Goal: Task Accomplishment & Management: Use online tool/utility

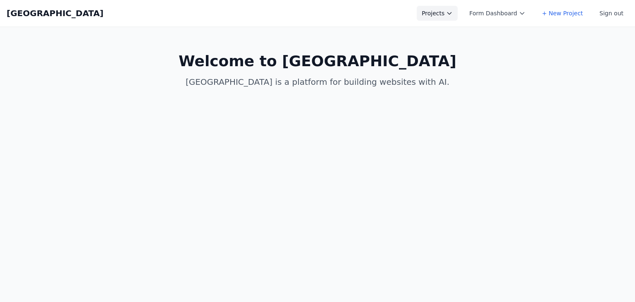
click at [452, 20] on button "Projects" at bounding box center [437, 13] width 41 height 15
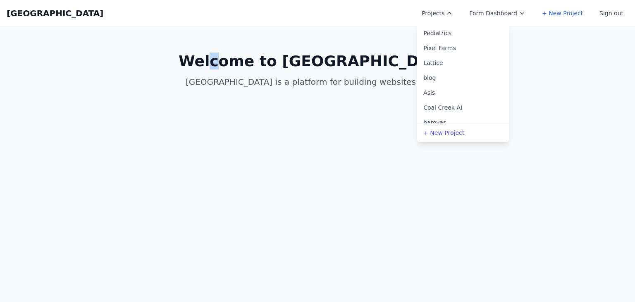
click at [264, 33] on main "Welcome to Coal Creek Coal Creek is a platform for building websites with AI." at bounding box center [317, 70] width 635 height 88
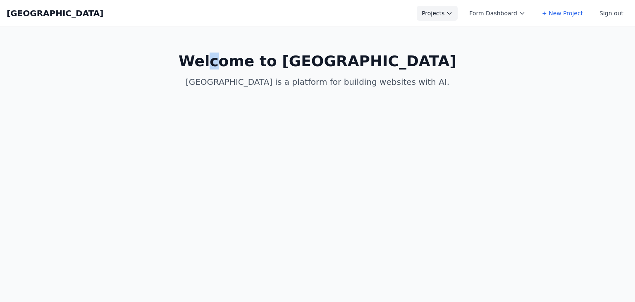
drag, startPoint x: 463, startPoint y: 12, endPoint x: 464, endPoint y: 17, distance: 4.6
click at [457, 17] on button "Projects" at bounding box center [437, 13] width 41 height 15
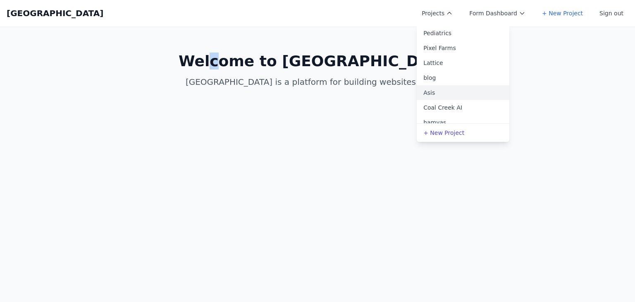
click at [455, 95] on link "Asis" at bounding box center [463, 92] width 93 height 15
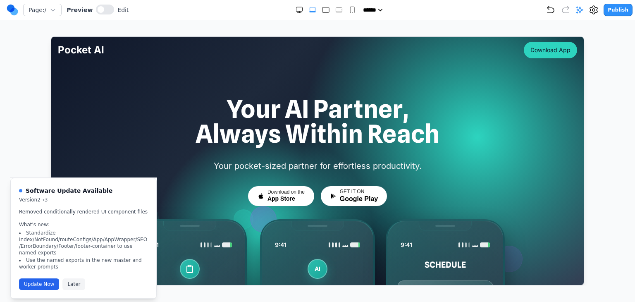
drag, startPoint x: 43, startPoint y: 273, endPoint x: 43, endPoint y: 277, distance: 4.2
click at [43, 278] on button "Update Now" at bounding box center [39, 284] width 40 height 12
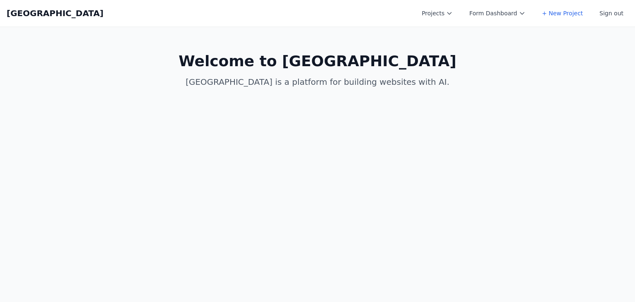
drag, startPoint x: 437, startPoint y: 19, endPoint x: 435, endPoint y: 24, distance: 5.2
click at [436, 19] on button "Projects" at bounding box center [437, 13] width 41 height 15
drag, startPoint x: 436, startPoint y: 95, endPoint x: 417, endPoint y: 77, distance: 26.0
click at [436, 95] on link "Asis" at bounding box center [463, 92] width 93 height 15
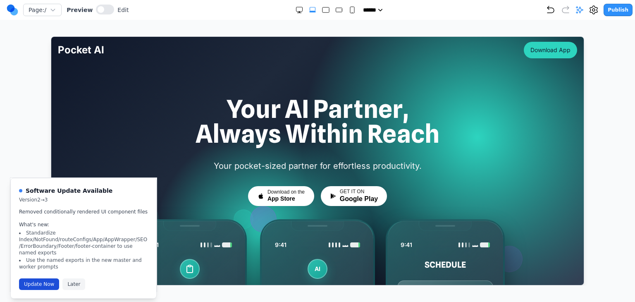
click at [47, 278] on button "Update Now" at bounding box center [39, 284] width 40 height 12
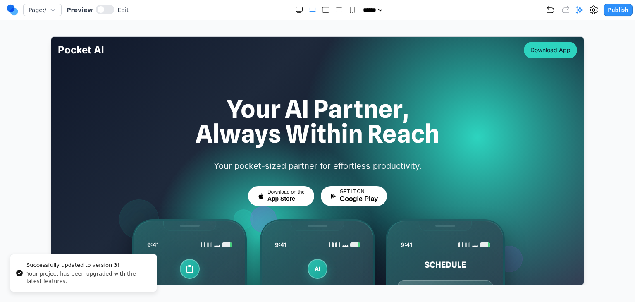
drag, startPoint x: 33, startPoint y: 221, endPoint x: 51, endPoint y: 224, distance: 18.6
click at [32, 221] on div at bounding box center [318, 160] width 602 height 249
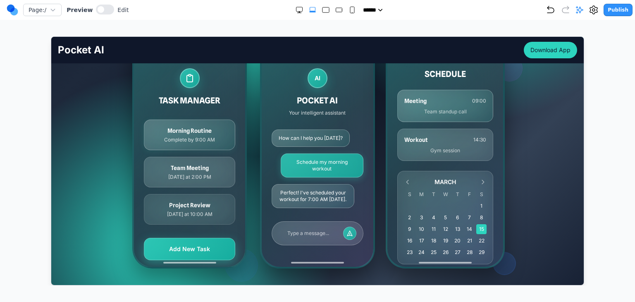
scroll to position [207, 0]
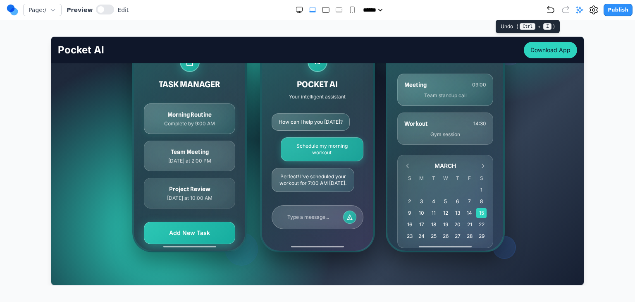
click at [555, 12] on icon "Undo" at bounding box center [551, 10] width 10 height 10
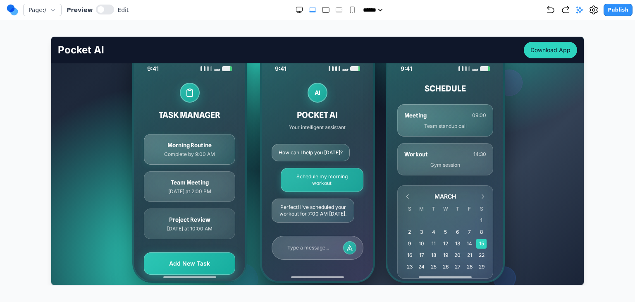
scroll to position [165, 0]
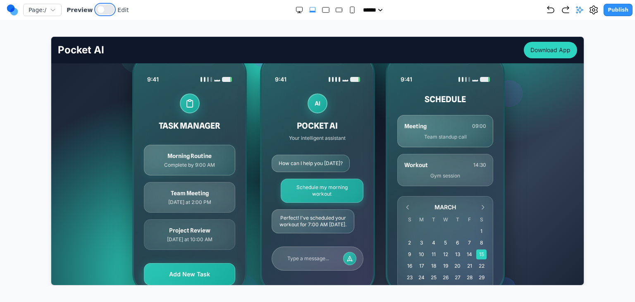
click at [103, 7] on button at bounding box center [105, 10] width 18 height 10
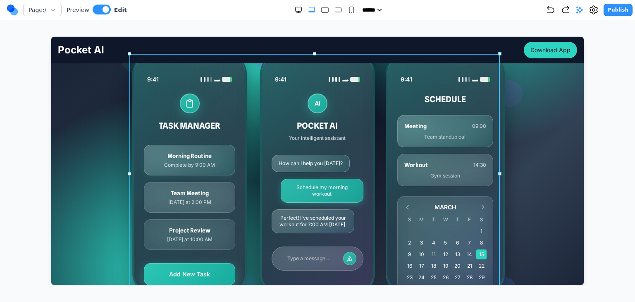
click at [247, 114] on div "9:41 TASK MANAGER Morning Routine Complete by 9:00 AM Team Meeting Today at 2:0…" at bounding box center [317, 173] width 370 height 240
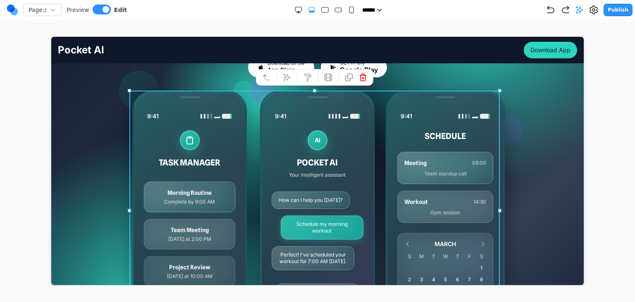
scroll to position [124, 0]
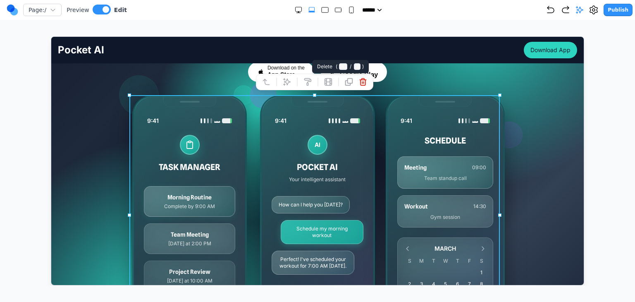
click at [364, 83] on icon at bounding box center [362, 81] width 8 height 8
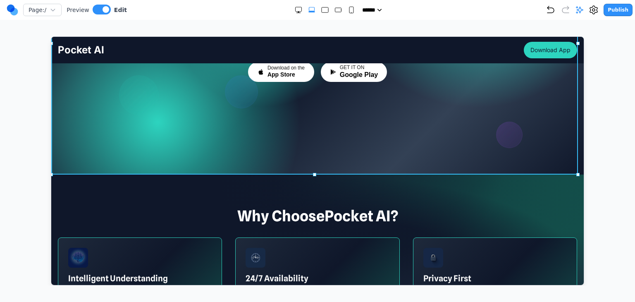
click at [300, 152] on div at bounding box center [317, 43] width 532 height 262
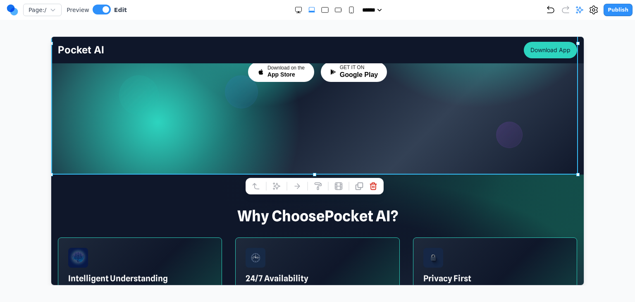
click at [276, 186] on icon at bounding box center [276, 185] width 8 height 8
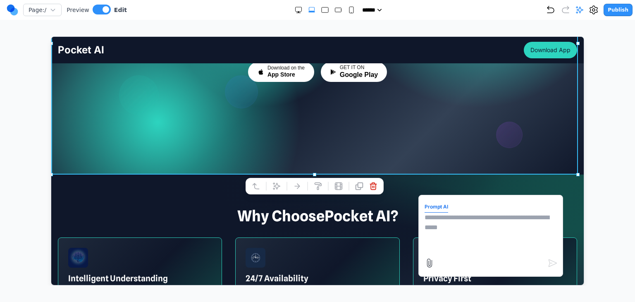
click at [424, 212] on textarea at bounding box center [490, 232] width 132 height 41
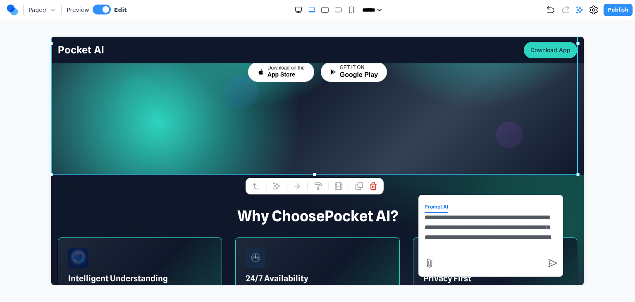
type textarea "**********"
click at [428, 237] on textarea "**********" at bounding box center [490, 232] width 132 height 41
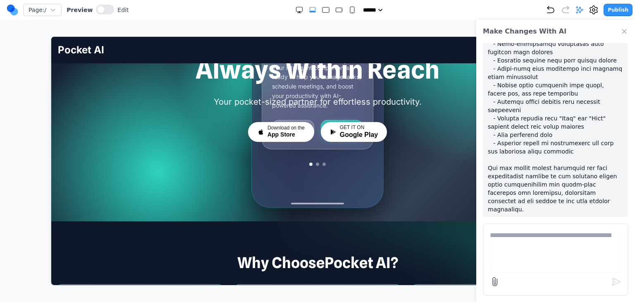
scroll to position [0, 0]
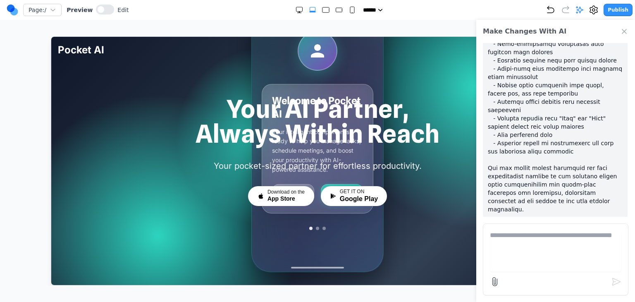
click at [625, 32] on icon "Close Chat" at bounding box center [624, 31] width 4 height 4
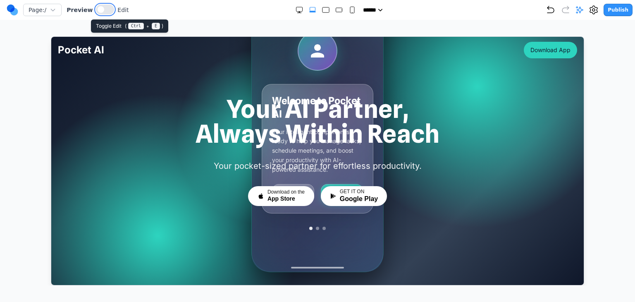
click at [101, 7] on button at bounding box center [105, 10] width 18 height 10
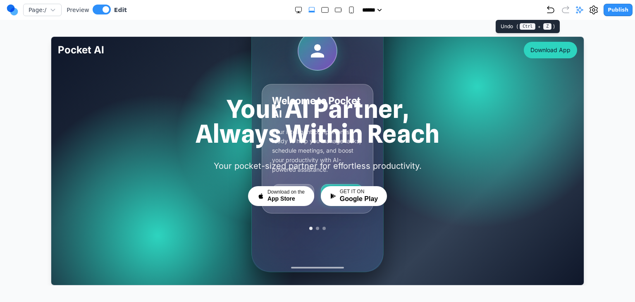
click at [552, 12] on icon "Undo" at bounding box center [551, 10] width 10 height 10
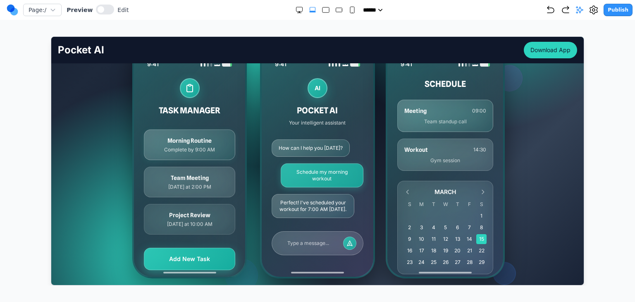
scroll to position [165, 0]
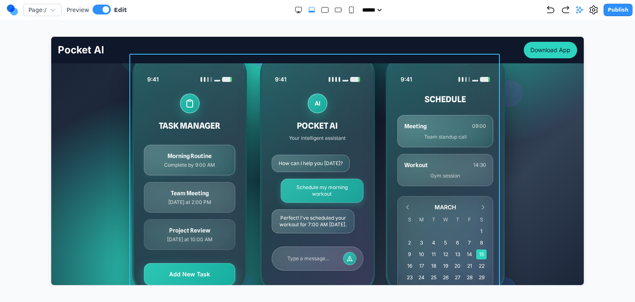
click at [253, 136] on div "9:41 TASK MANAGER Morning Routine Complete by 9:00 AM Team Meeting Today at 2:0…" at bounding box center [317, 173] width 370 height 240
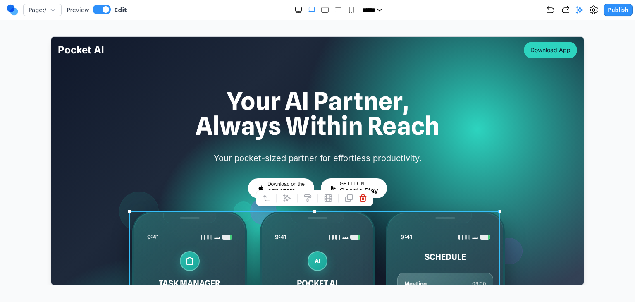
scroll to position [0, 0]
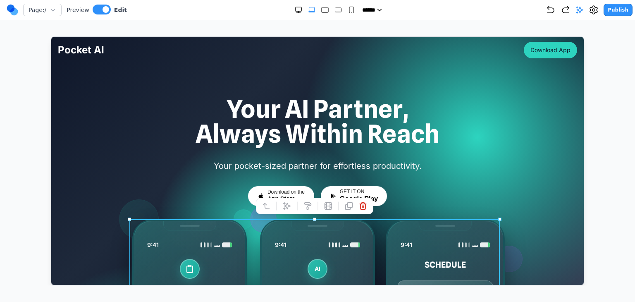
click at [290, 197] on div at bounding box center [313, 205] width 117 height 17
click at [288, 204] on icon at bounding box center [286, 205] width 8 height 8
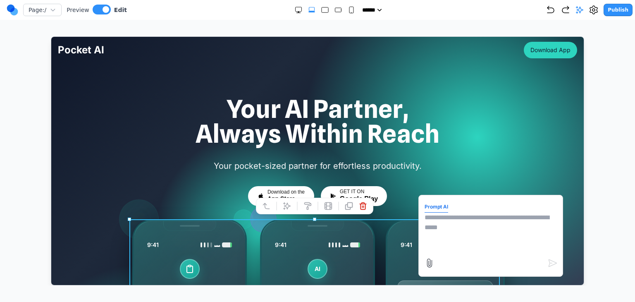
click at [438, 229] on textarea at bounding box center [490, 232] width 132 height 41
type textarea "**********"
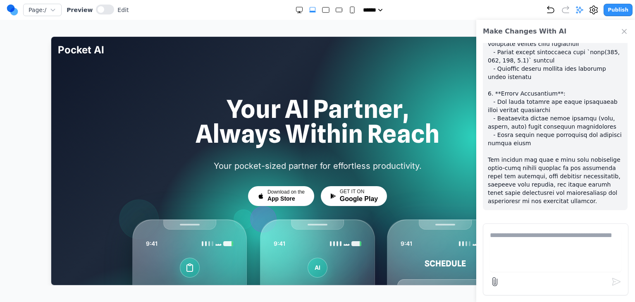
scroll to position [813, 0]
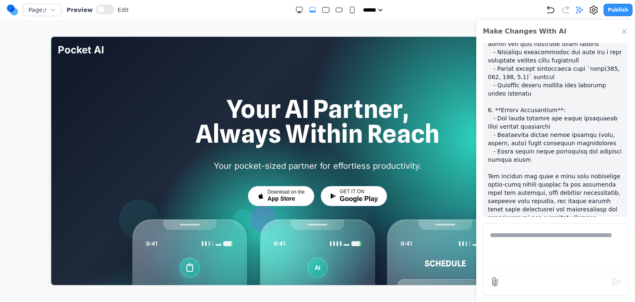
click at [618, 34] on div "Make Changes With AI" at bounding box center [555, 31] width 159 height 23
click at [627, 31] on icon "Close Chat" at bounding box center [624, 31] width 8 height 8
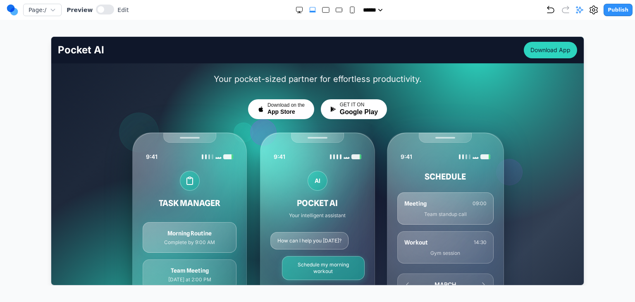
scroll to position [83, 0]
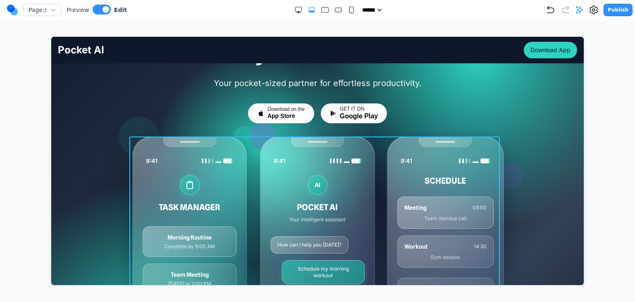
click at [379, 137] on div "9:41 TASK MANAGER Morning Routine Complete by 9:00 AM Team Meeting Today at 2:0…" at bounding box center [317, 256] width 370 height 240
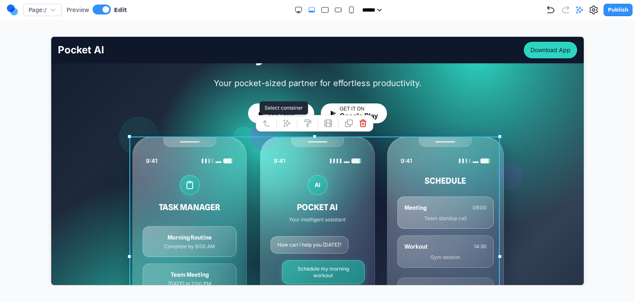
click at [236, 120] on div "Download on the App Store GET IT ON Google Play" at bounding box center [317, 113] width 370 height 20
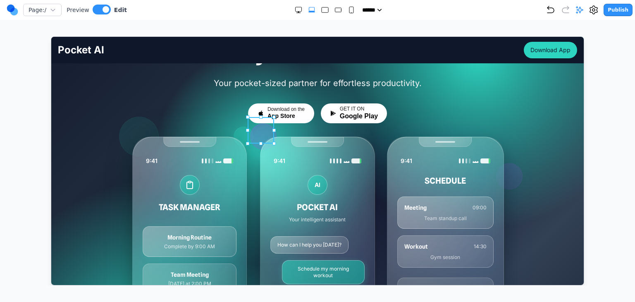
click at [257, 131] on div at bounding box center [263, 136] width 26 height 26
drag, startPoint x: 262, startPoint y: 131, endPoint x: 261, endPoint y: 176, distance: 45.9
drag, startPoint x: 259, startPoint y: 136, endPoint x: 258, endPoint y: 167, distance: 30.6
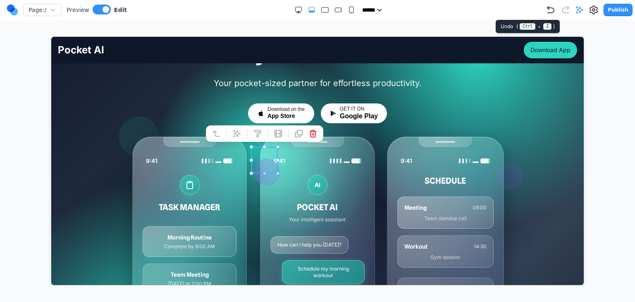
click at [552, 12] on icon "Undo" at bounding box center [550, 9] width 7 height 7
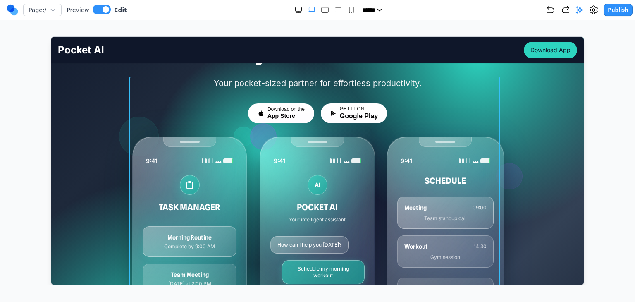
click at [459, 99] on div "Your pocket-sized partner for effortless productivity. Download on the App Stor…" at bounding box center [317, 226] width 370 height 300
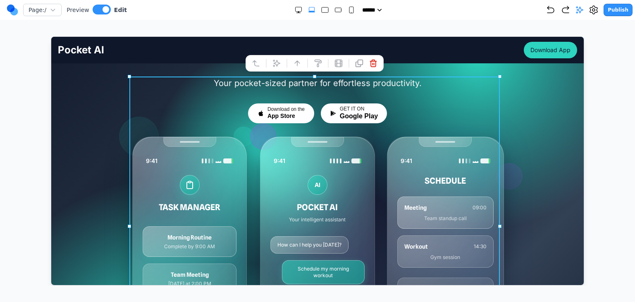
click at [555, 83] on div "Your AI Partner, Always Within Reach Your pocket-sized partner for effortless p…" at bounding box center [317, 220] width 532 height 415
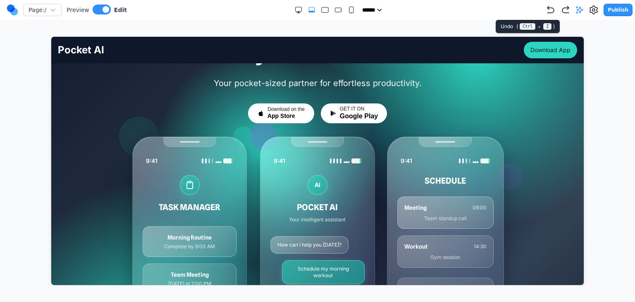
click at [554, 12] on icon "Undo" at bounding box center [550, 9] width 7 height 7
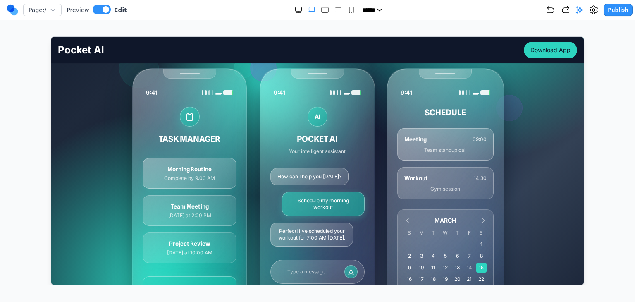
scroll to position [124, 0]
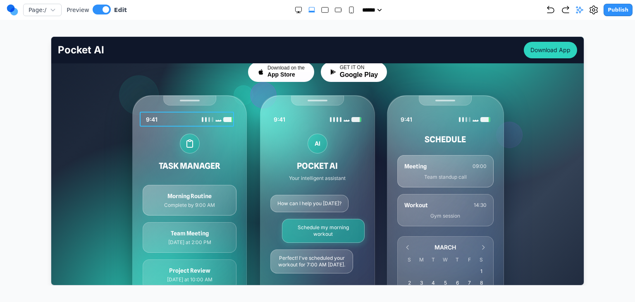
click at [162, 117] on div "9:41" at bounding box center [189, 119] width 94 height 15
click at [214, 124] on div "9:41" at bounding box center [189, 119] width 94 height 15
click at [372, 145] on div "9:41 TASK MANAGER Morning Routine Complete by 9:00 AM Team Meeting Today at 2:0…" at bounding box center [317, 215] width 370 height 240
click at [336, 119] on div at bounding box center [335, 119] width 12 height 5
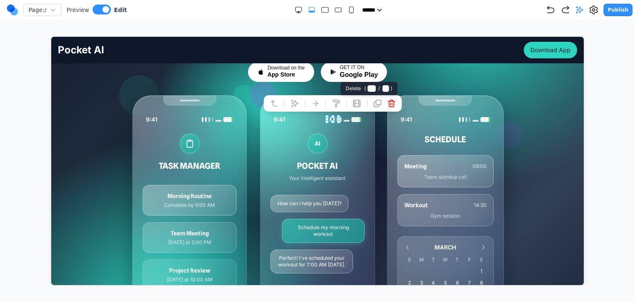
click at [387, 105] on icon at bounding box center [391, 103] width 8 height 8
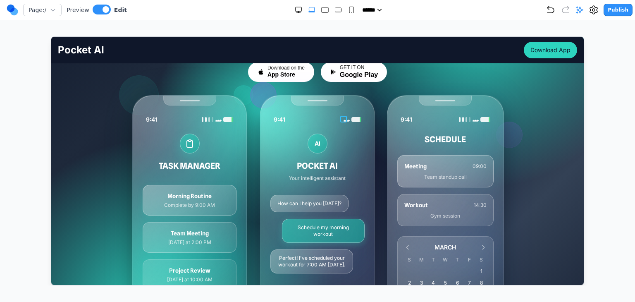
drag, startPoint x: 345, startPoint y: 119, endPoint x: 355, endPoint y: 119, distance: 9.1
click at [345, 119] on icon at bounding box center [346, 120] width 6 height 2
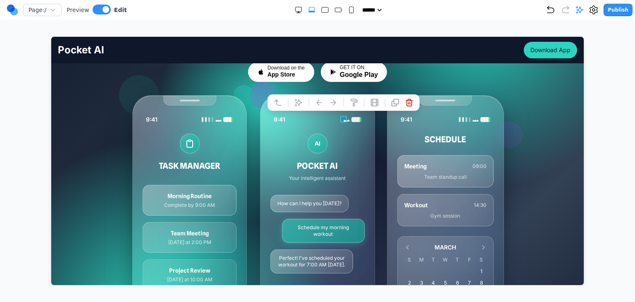
click at [409, 105] on icon at bounding box center [409, 102] width 6 height 7
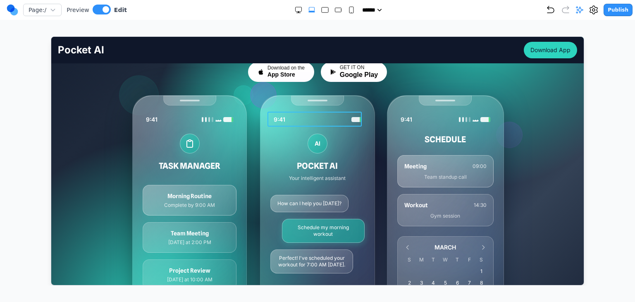
click at [350, 116] on div "9:41" at bounding box center [317, 119] width 94 height 15
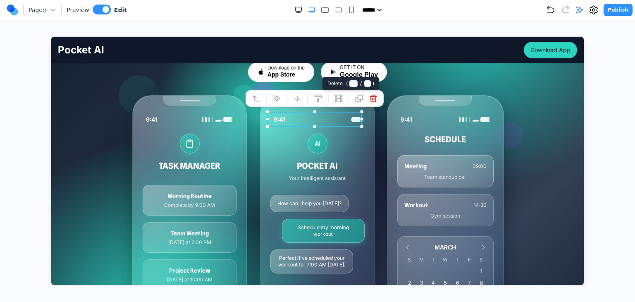
click at [372, 102] on icon at bounding box center [373, 98] width 8 height 8
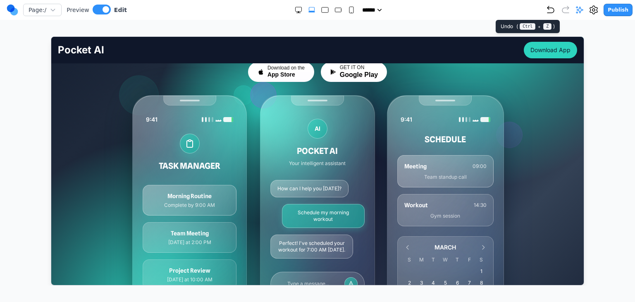
click at [554, 11] on icon "Undo" at bounding box center [551, 10] width 10 height 10
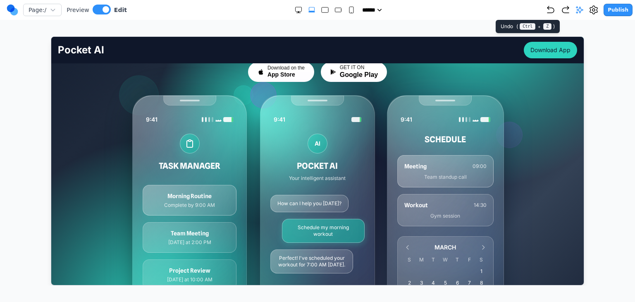
click at [554, 11] on icon "Undo" at bounding box center [551, 10] width 10 height 10
click at [552, 10] on icon "Undo" at bounding box center [551, 10] width 10 height 10
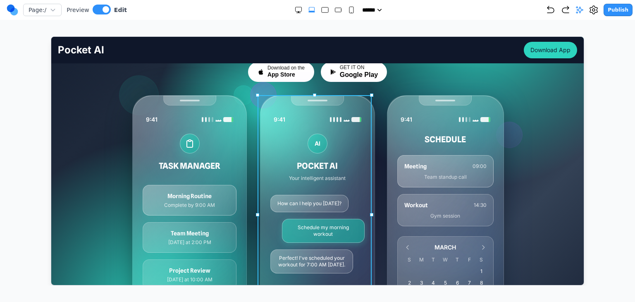
click at [338, 105] on div "9:41 AI POCKET AI Your intelligent assistant How can I help you today? Schedule…" at bounding box center [317, 214] width 114 height 239
click at [388, 98] on div "9:41 SCHEDULE Meeting 09:00 Team standup call Workout 14:30 Gym session MARCH S…" at bounding box center [445, 215] width 114 height 240
click at [315, 102] on div "9:41 AI POCKET AI Your intelligent assistant How can I help you today? Schedule…" at bounding box center [317, 214] width 114 height 239
click at [390, 97] on div "9:41 SCHEDULE Meeting 09:00 Team standup call Workout 14:30 Gym session MARCH S…" at bounding box center [445, 215] width 114 height 240
click at [335, 100] on div "9:41 AI POCKET AI Your intelligent assistant How can I help you today? Schedule…" at bounding box center [317, 214] width 114 height 239
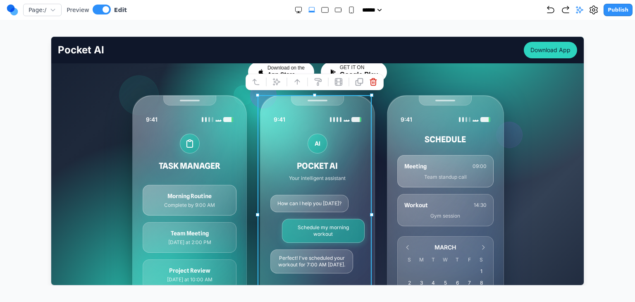
click at [408, 89] on div "Your pocket-sized partner for effortless productivity. Download on the App Stor…" at bounding box center [317, 185] width 370 height 300
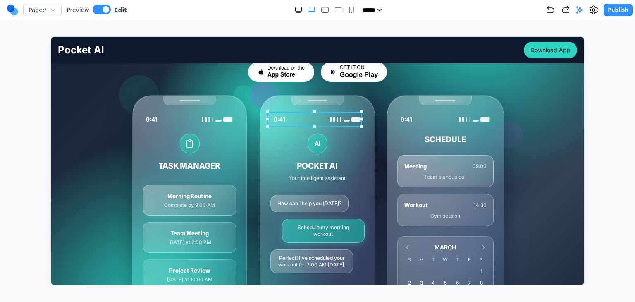
click at [323, 117] on div "9:41" at bounding box center [317, 119] width 94 height 15
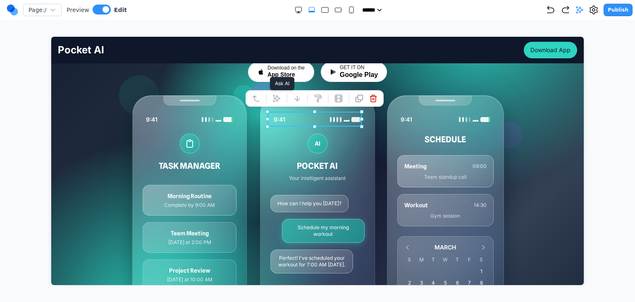
click at [279, 98] on icon at bounding box center [276, 98] width 7 height 7
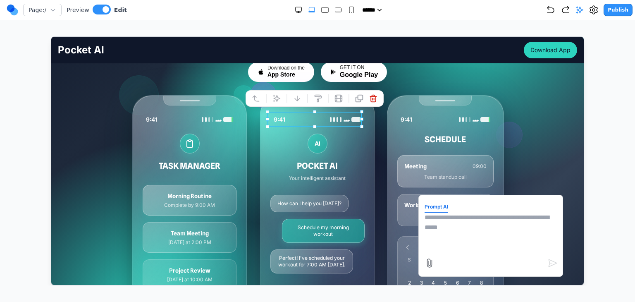
click at [464, 216] on textarea at bounding box center [490, 232] width 132 height 41
type textarea "**********"
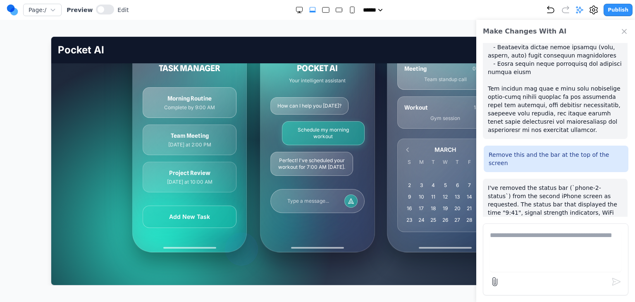
scroll to position [913, 0]
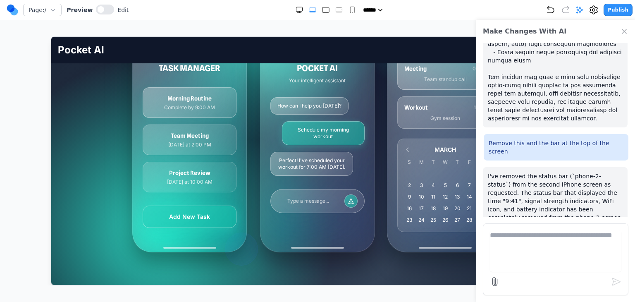
click at [623, 32] on icon "Close Chat" at bounding box center [624, 31] width 4 height 4
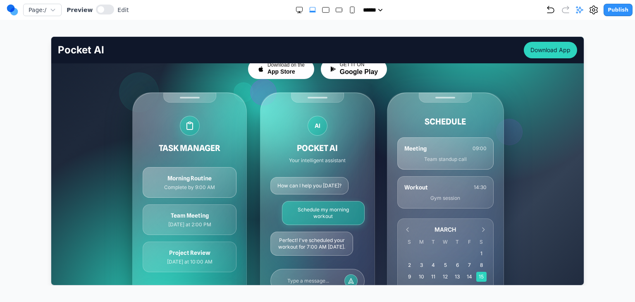
scroll to position [124, 0]
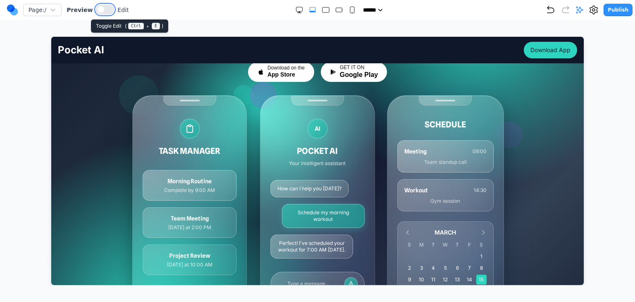
click at [107, 12] on button at bounding box center [105, 10] width 18 height 10
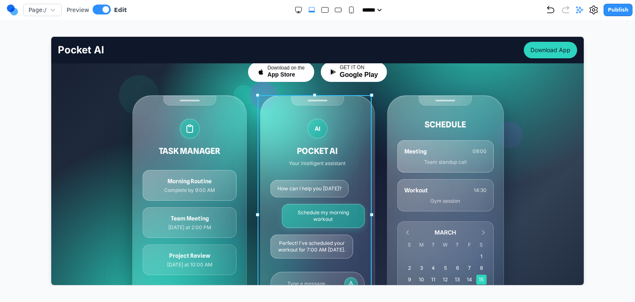
click at [293, 99] on div "AI POCKET AI Your intelligent assistant How can I help you today? Schedule my m…" at bounding box center [317, 214] width 114 height 239
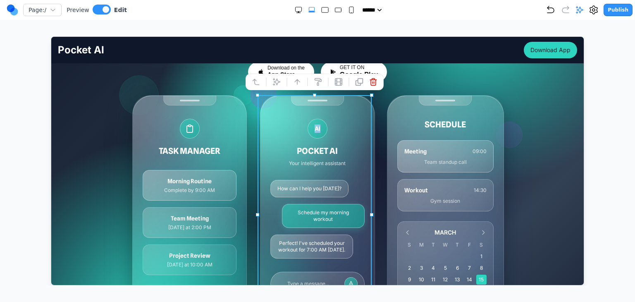
click at [293, 99] on div "AI POCKET AI Your intelligent assistant How can I help you today? Schedule my m…" at bounding box center [317, 214] width 114 height 239
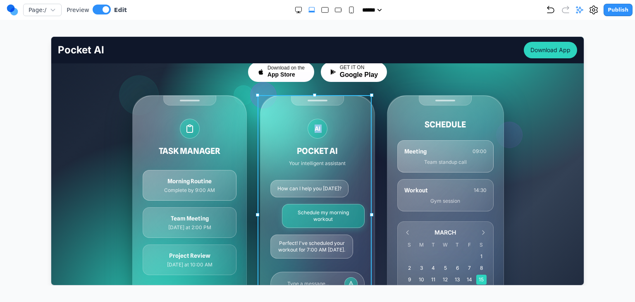
click at [293, 100] on div "AI POCKET AI Your intelligent assistant How can I help you today? Schedule my m…" at bounding box center [317, 214] width 114 height 239
click at [342, 114] on div "AI POCKET AI Your intelligent assistant How can I help you today? Schedule my m…" at bounding box center [317, 214] width 114 height 239
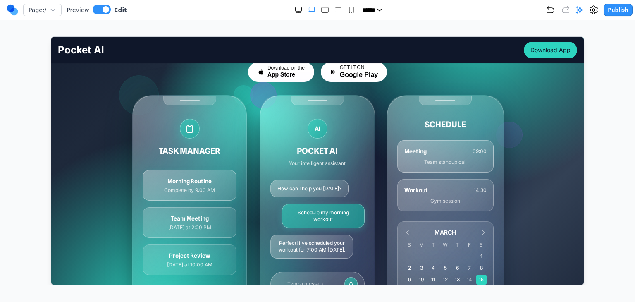
click at [398, 103] on div "SCHEDULE Meeting 09:00 Team standup call Workout 14:30 Gym session MARCH S M T …" at bounding box center [445, 214] width 116 height 239
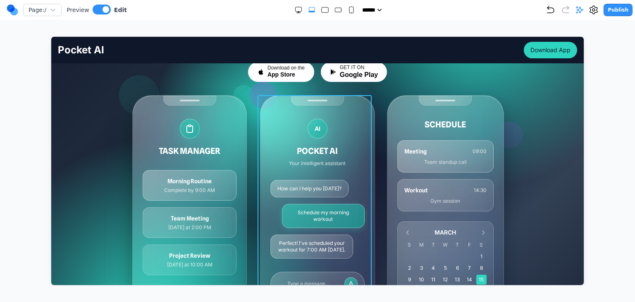
click at [335, 97] on div "AI POCKET AI Your intelligent assistant How can I help you today? Schedule my m…" at bounding box center [317, 214] width 114 height 239
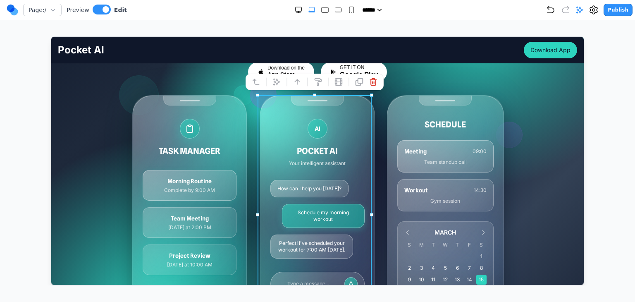
click at [387, 82] on div "Your pocket-sized partner for effortless productivity. Download on the App Stor…" at bounding box center [317, 185] width 370 height 300
click at [365, 112] on div "AI POCKET AI Your intelligent assistant How can I help you today? Schedule my m…" at bounding box center [317, 214] width 114 height 239
drag, startPoint x: 364, startPoint y: 112, endPoint x: 280, endPoint y: 84, distance: 89.0
click at [284, 84] on div at bounding box center [287, 81] width 6 height 14
click at [277, 83] on icon at bounding box center [276, 81] width 7 height 7
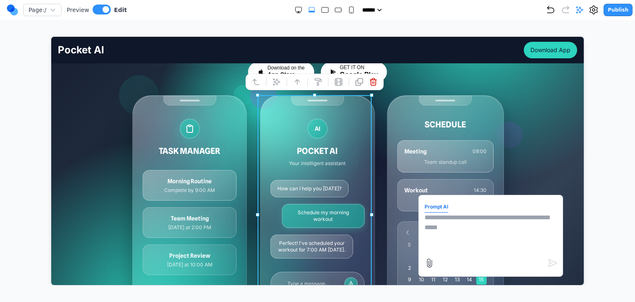
click at [439, 219] on textarea at bounding box center [490, 232] width 132 height 41
type textarea "**********"
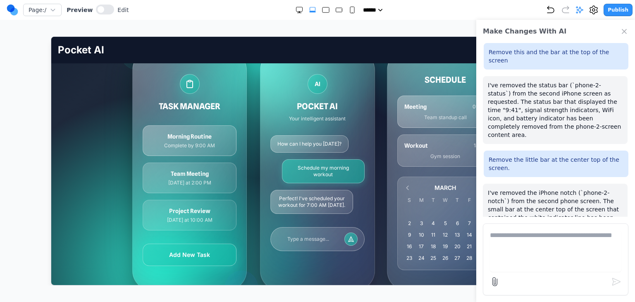
scroll to position [165, 0]
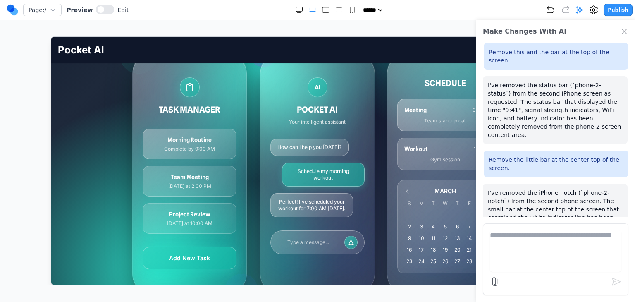
click at [624, 31] on icon "Close Chat" at bounding box center [624, 31] width 4 height 4
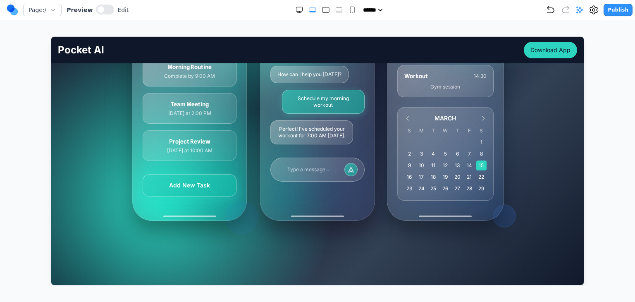
scroll to position [248, 0]
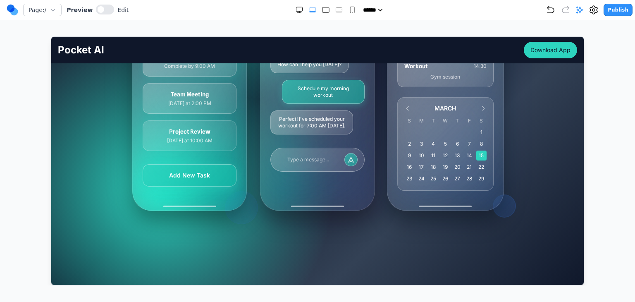
click at [283, 212] on div "Your AI Partner, Always Within Reach Your pocket-sized partner for effortless p…" at bounding box center [317, 55] width 532 height 415
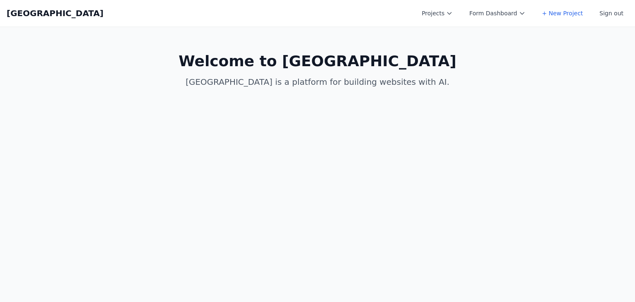
click at [429, 22] on div "Coal Creek Projects Form Dashboard + New Project Sign out Open main menu" at bounding box center [318, 13] width 622 height 26
drag, startPoint x: 439, startPoint y: 16, endPoint x: 425, endPoint y: 90, distance: 75.7
click at [439, 17] on button "Projects" at bounding box center [437, 13] width 41 height 15
click at [441, 89] on link "Asis" at bounding box center [463, 92] width 93 height 15
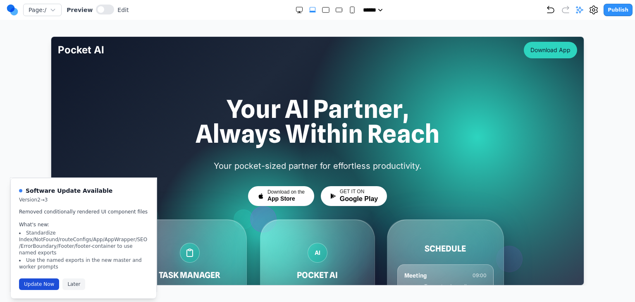
click at [36, 278] on button "Update Now" at bounding box center [39, 284] width 40 height 12
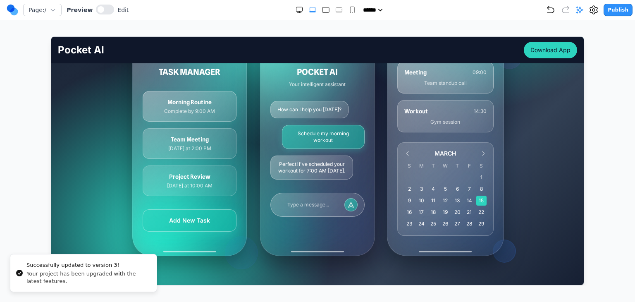
scroll to position [207, 0]
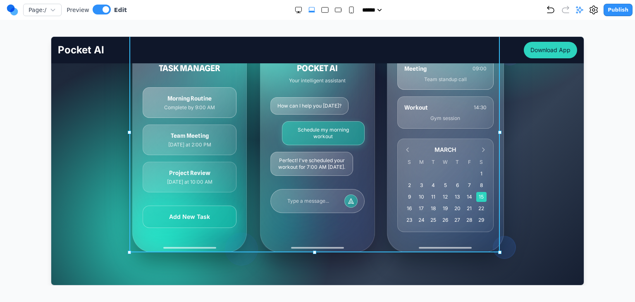
click at [381, 167] on div "TASK MANAGER Morning Routine Complete by 9:00 AM Team Meeting Today at 2:00 PM …" at bounding box center [317, 132] width 370 height 240
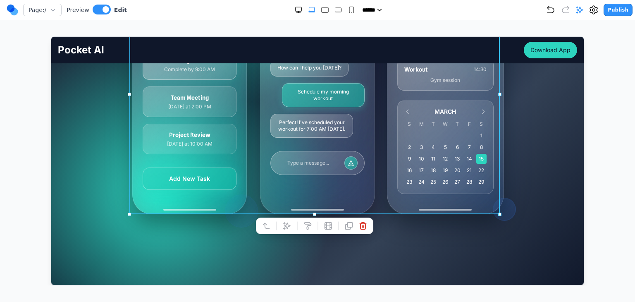
scroll to position [248, 0]
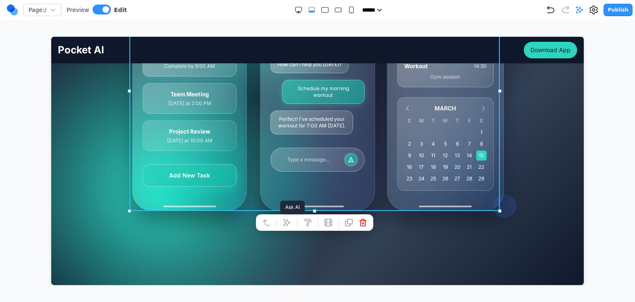
drag, startPoint x: 288, startPoint y: 219, endPoint x: 298, endPoint y: 219, distance: 9.9
click at [288, 219] on icon at bounding box center [286, 222] width 8 height 8
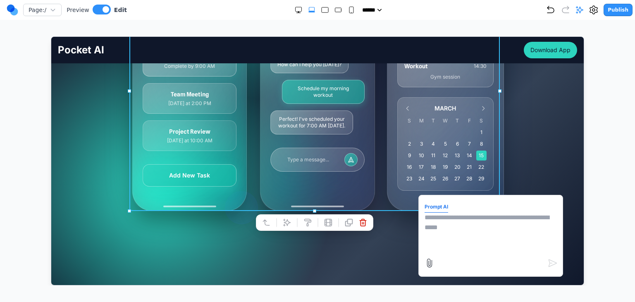
click at [437, 235] on textarea at bounding box center [490, 232] width 132 height 41
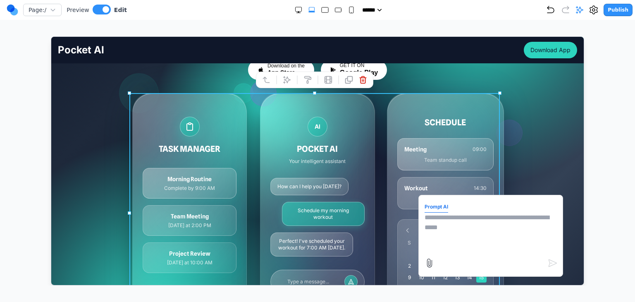
scroll to position [124, 0]
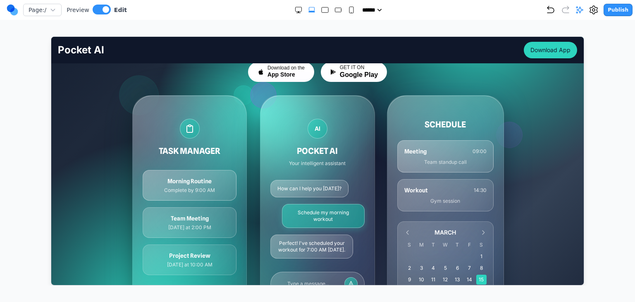
click at [510, 177] on div "Your AI Partner, Always Within Reach Your pocket-sized partner for effortless p…" at bounding box center [317, 179] width 532 height 415
click at [237, 133] on div "TASK MANAGER Morning Routine Complete by 9:00 AM Team Meeting Today at 2:00 PM …" at bounding box center [189, 214] width 114 height 239
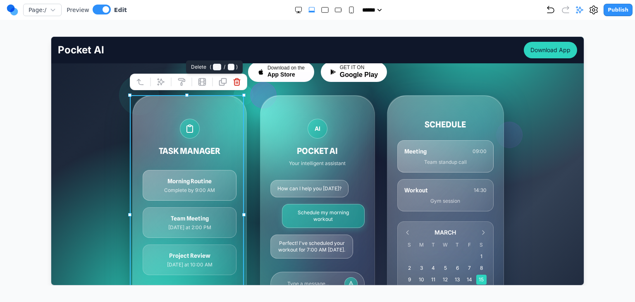
click at [239, 84] on icon at bounding box center [236, 81] width 8 height 8
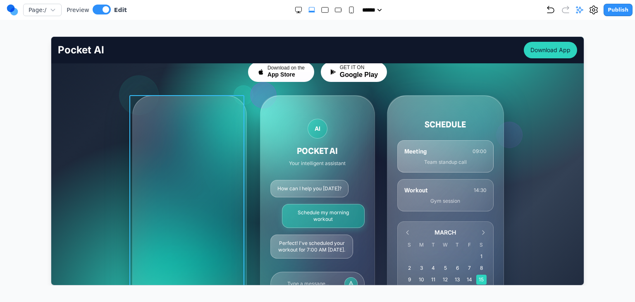
click at [221, 113] on div "TASK MANAGER Morning Routine Complete by 9:00 AM Team Meeting Today at 2:00 PM …" at bounding box center [189, 215] width 114 height 240
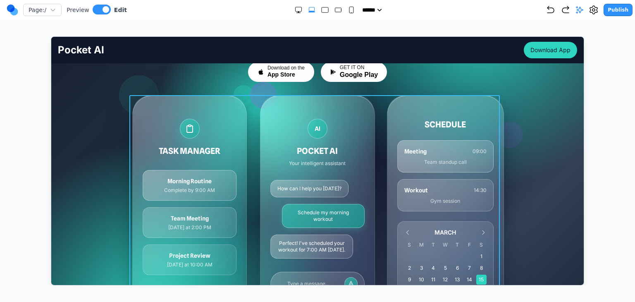
click at [377, 118] on div "TASK MANAGER Morning Routine Complete by 9:00 AM Team Meeting Today at 2:00 PM …" at bounding box center [317, 215] width 370 height 240
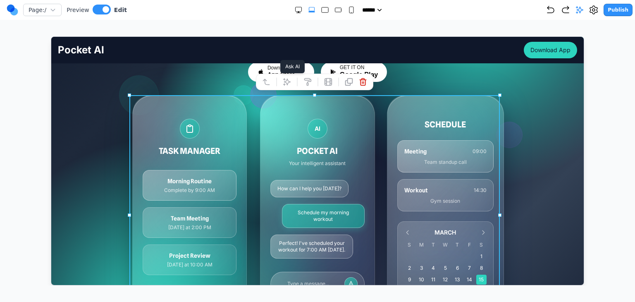
click at [290, 84] on icon at bounding box center [286, 81] width 8 height 8
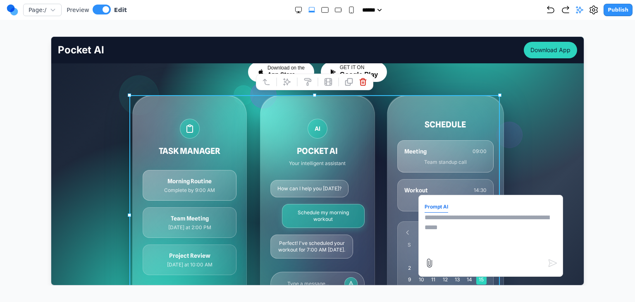
click at [484, 219] on textarea at bounding box center [490, 232] width 132 height 41
type textarea "*"
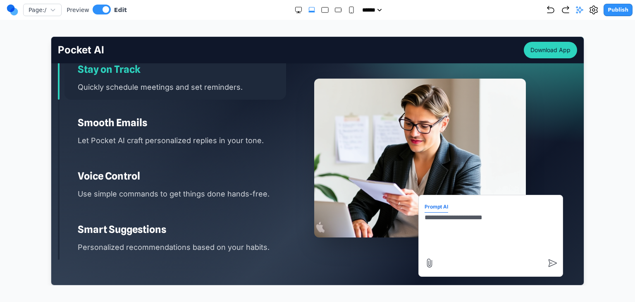
scroll to position [1157, 0]
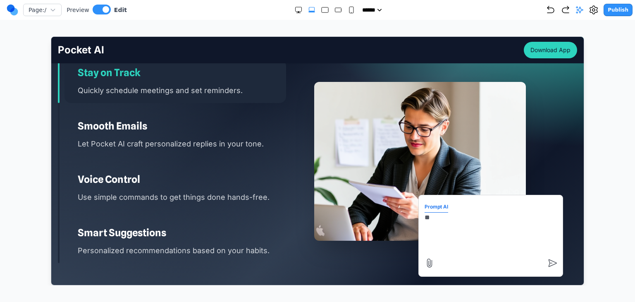
type textarea "*"
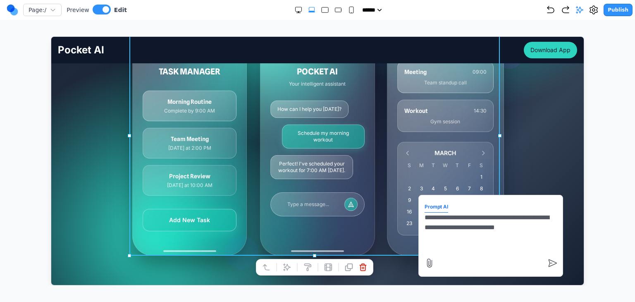
scroll to position [207, 0]
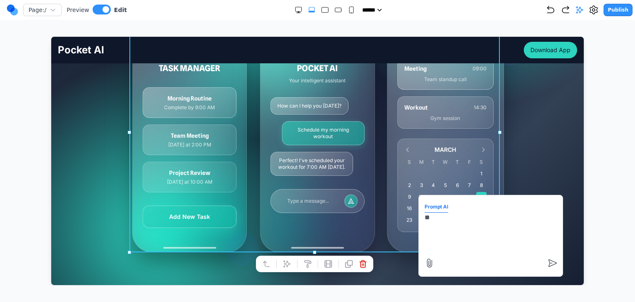
type textarea "*"
drag, startPoint x: 510, startPoint y: 226, endPoint x: 419, endPoint y: 207, distance: 92.5
click at [424, 207] on form "**********" at bounding box center [490, 234] width 132 height 69
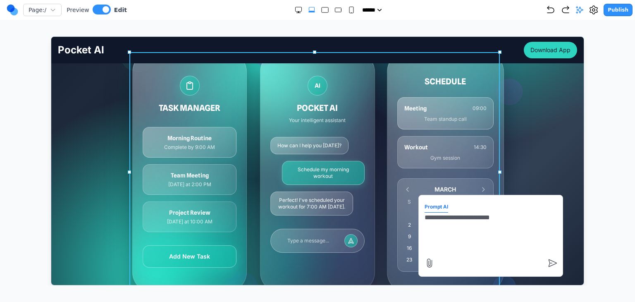
scroll to position [165, 0]
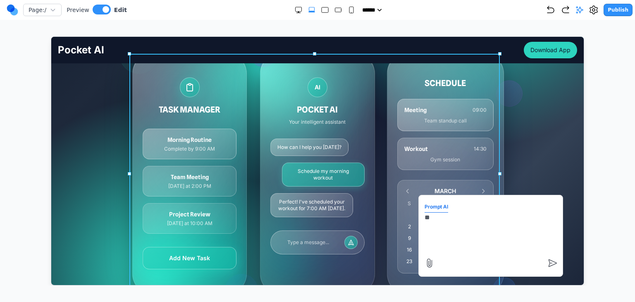
type textarea "*"
type textarea "**********"
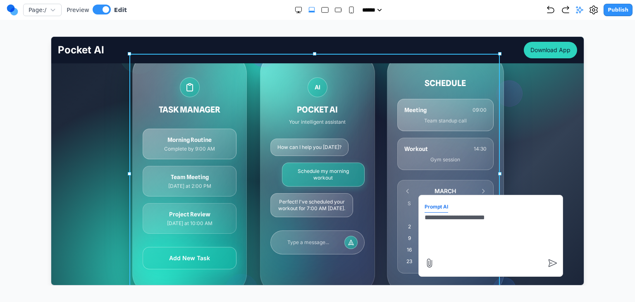
click at [374, 186] on div "TASK MANAGER Morning Routine Complete by 9:00 AM Team Meeting Today at 2:00 PM …" at bounding box center [317, 173] width 370 height 240
drag, startPoint x: 538, startPoint y: 177, endPoint x: 546, endPoint y: 185, distance: 10.5
click at [538, 177] on div "Your AI Partner, Always Within Reach Your pocket-sized partner for effortless p…" at bounding box center [317, 138] width 532 height 415
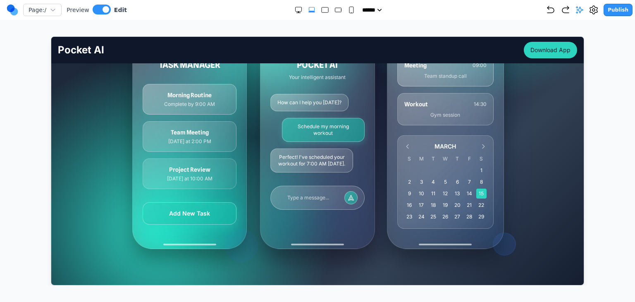
scroll to position [207, 0]
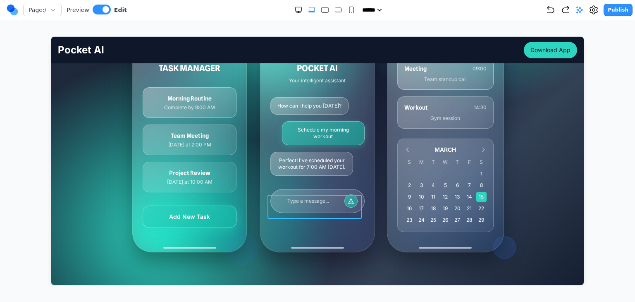
click at [323, 202] on div "Type a message..." at bounding box center [317, 200] width 94 height 24
click at [334, 233] on div "AI POCKET AI Your intelligent assistant How can I help you today? Schedule my m…" at bounding box center [317, 131] width 114 height 239
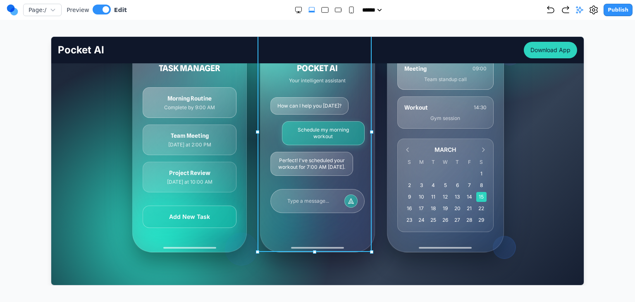
click at [350, 247] on div "AI POCKET AI Your intelligent assistant How can I help you today? Schedule my m…" at bounding box center [317, 131] width 114 height 239
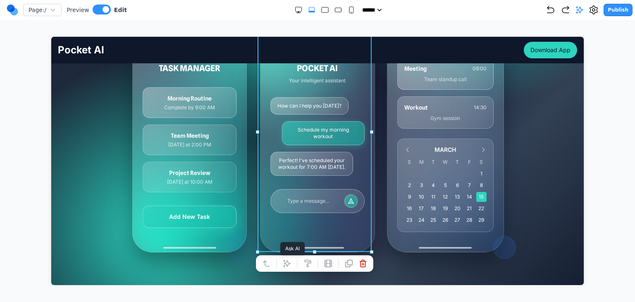
click at [288, 261] on icon at bounding box center [286, 262] width 7 height 7
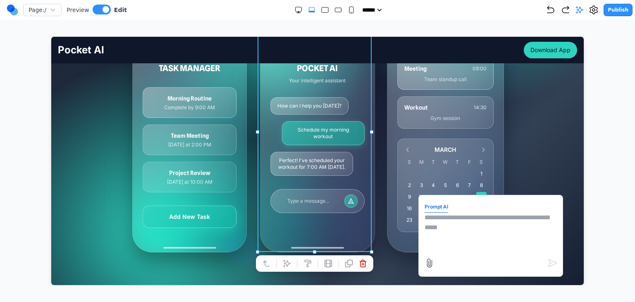
click at [424, 242] on textarea at bounding box center [490, 232] width 132 height 41
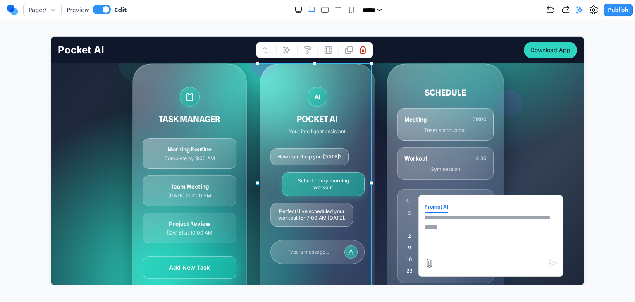
scroll to position [165, 0]
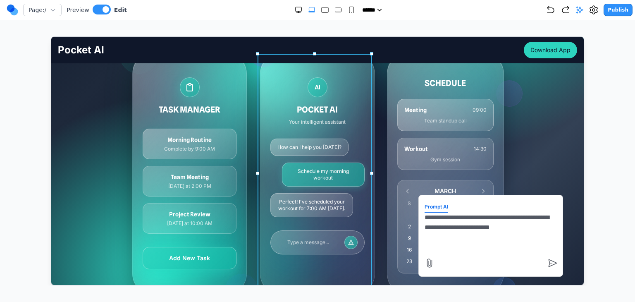
drag, startPoint x: 494, startPoint y: 217, endPoint x: 524, endPoint y: 221, distance: 30.0
click at [524, 221] on textarea "**********" at bounding box center [490, 232] width 132 height 41
click at [524, 230] on textarea "**********" at bounding box center [490, 232] width 132 height 41
type textarea "**********"
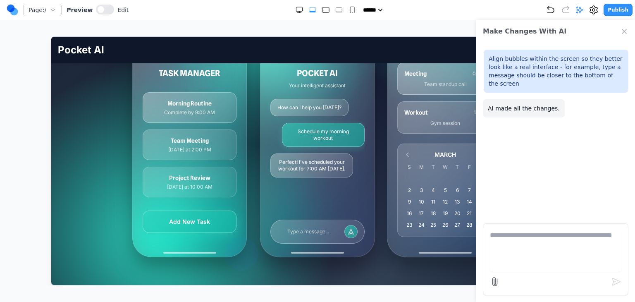
scroll to position [207, 0]
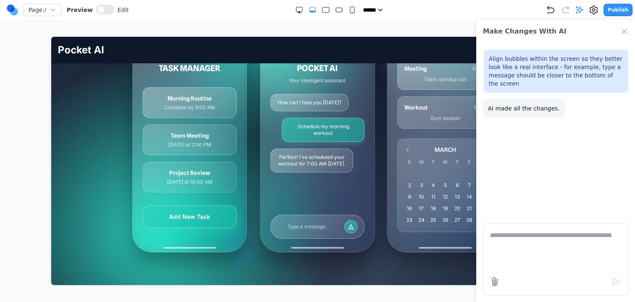
click at [623, 33] on icon "Close Chat" at bounding box center [624, 31] width 8 height 8
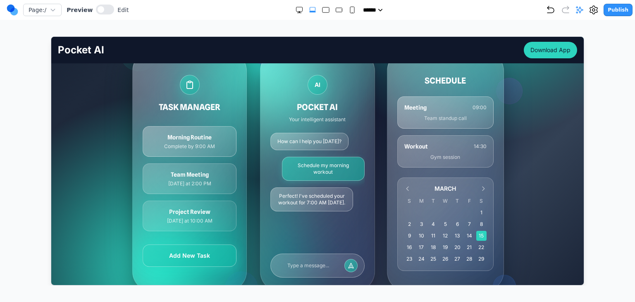
scroll to position [165, 0]
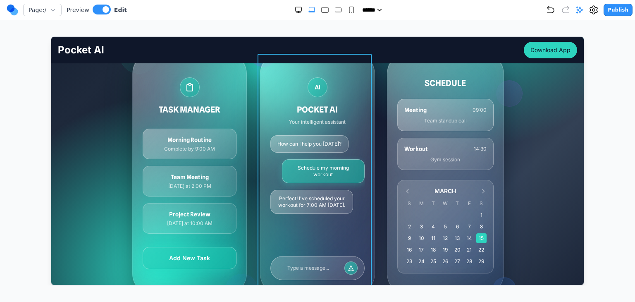
click at [368, 139] on div "AI POCKET AI Your intelligent assistant How can I help you today? Schedule my m…" at bounding box center [317, 173] width 114 height 239
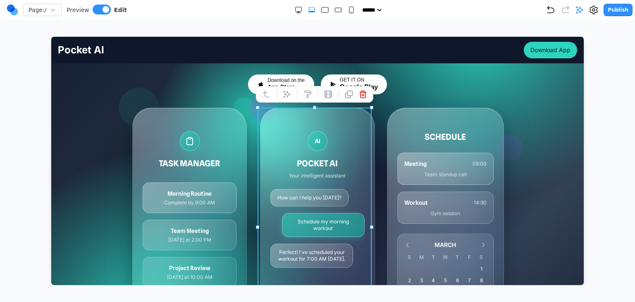
scroll to position [124, 0]
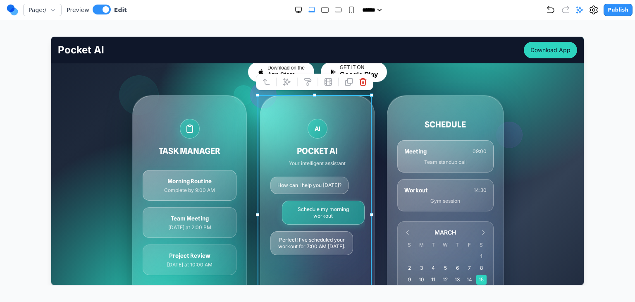
click at [285, 85] on icon at bounding box center [286, 81] width 8 height 8
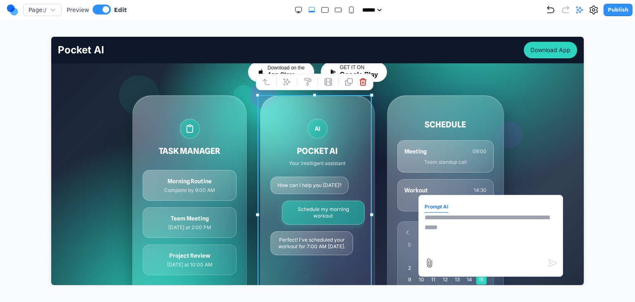
click at [466, 226] on textarea at bounding box center [490, 232] width 132 height 41
type textarea "**********"
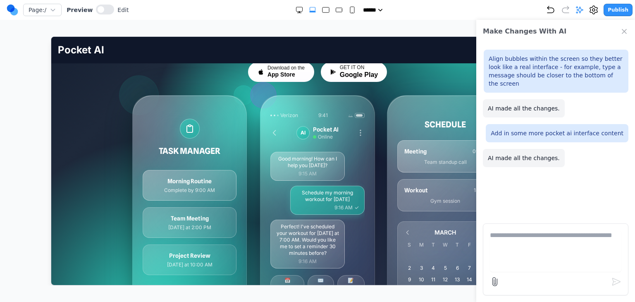
click at [627, 37] on div "Make Changes With AI" at bounding box center [555, 31] width 159 height 23
click at [623, 31] on icon "Close Chat" at bounding box center [624, 31] width 8 height 8
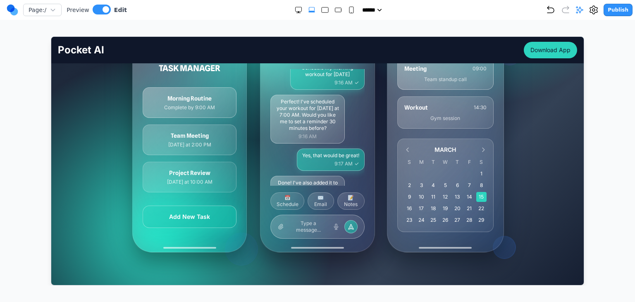
scroll to position [39, 0]
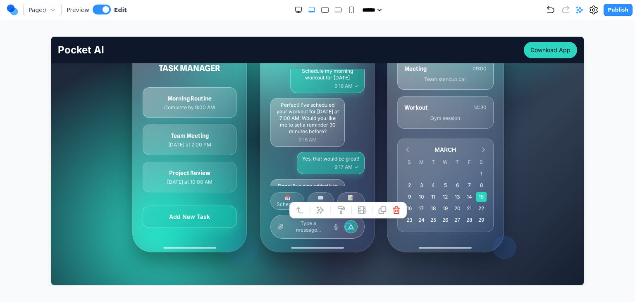
click at [348, 224] on icon at bounding box center [350, 226] width 7 height 7
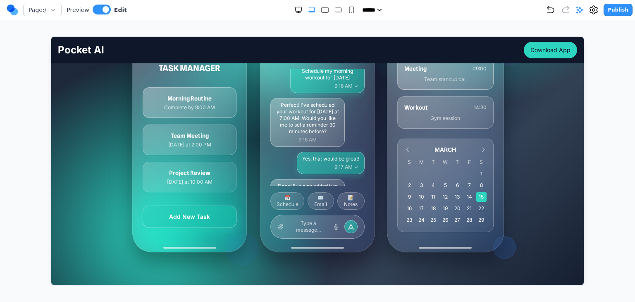
click at [376, 177] on div "TASK MANAGER Morning Routine Complete by 9:00 AM Team Meeting Today at 2:00 PM …" at bounding box center [317, 132] width 370 height 240
click at [311, 227] on span "**********" at bounding box center [307, 225] width 39 height 13
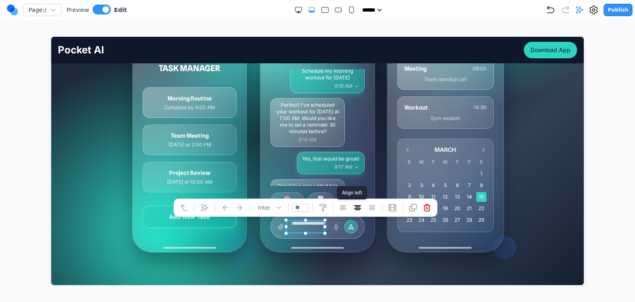
click at [344, 207] on icon at bounding box center [343, 207] width 8 height 8
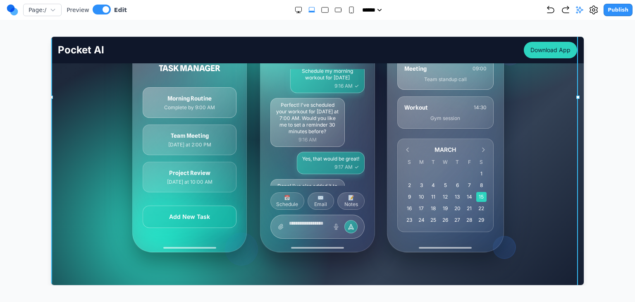
click at [376, 260] on div "**********" at bounding box center [317, 96] width 532 height 415
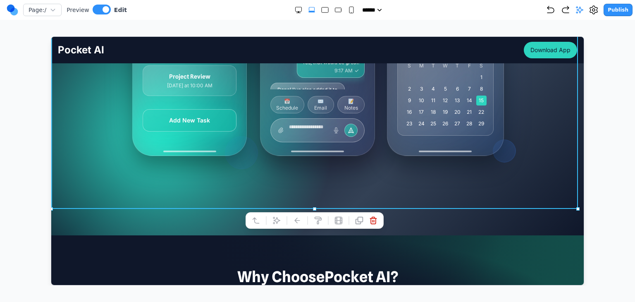
scroll to position [331, 0]
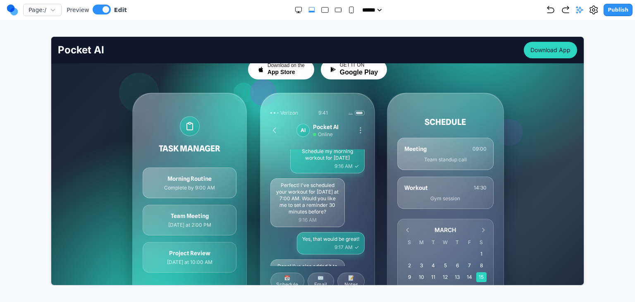
scroll to position [124, 0]
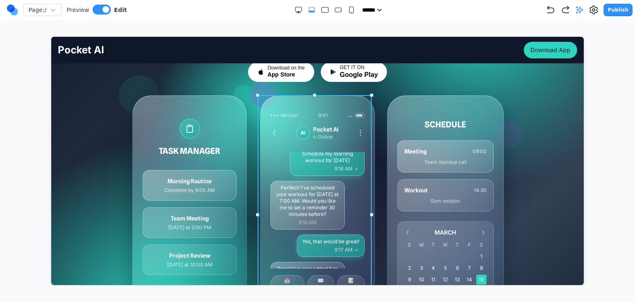
click at [344, 106] on div "**********" at bounding box center [317, 214] width 114 height 239
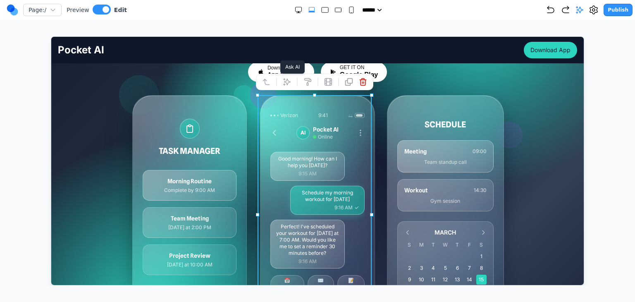
click at [286, 83] on icon at bounding box center [286, 81] width 7 height 7
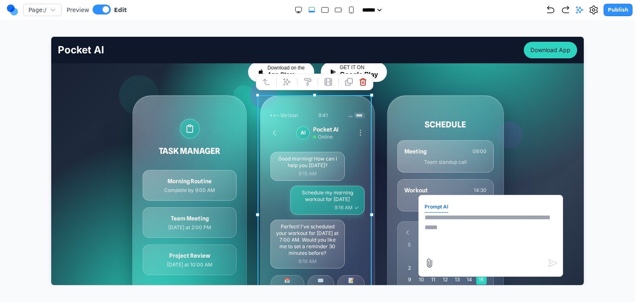
click at [459, 225] on textarea at bounding box center [490, 232] width 132 height 41
type textarea "*"
click at [397, 172] on div "Meeting 09:00 Team standup call Workout 14:30 Gym session" at bounding box center [445, 175] width 96 height 71
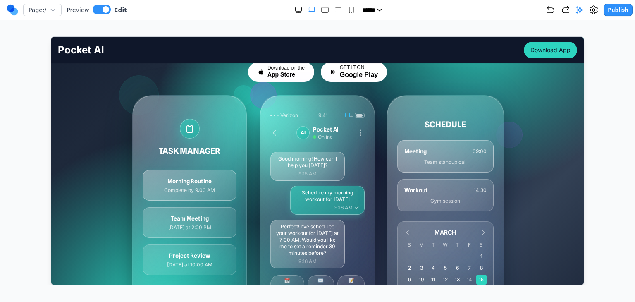
click at [348, 113] on icon at bounding box center [350, 114] width 5 height 5
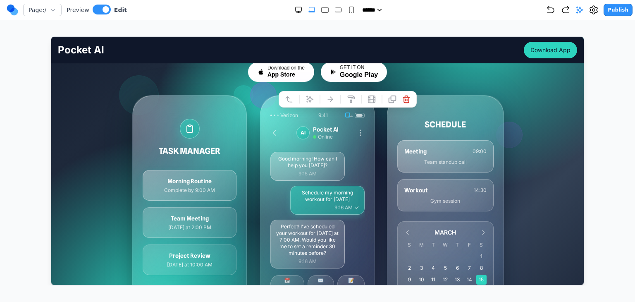
click at [336, 114] on div "Verizon 9:41" at bounding box center [317, 115] width 94 height 7
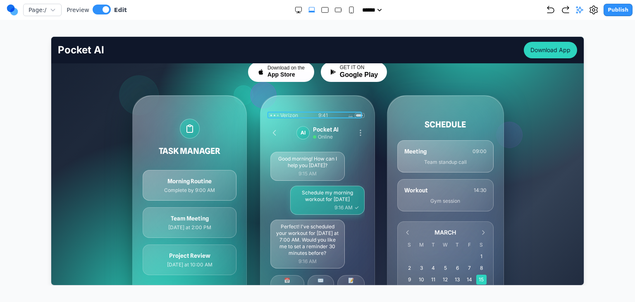
click at [332, 115] on div "Verizon 9:41" at bounding box center [317, 115] width 94 height 7
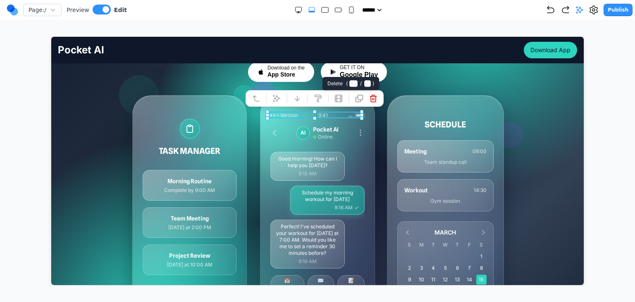
click at [375, 98] on icon at bounding box center [373, 98] width 6 height 7
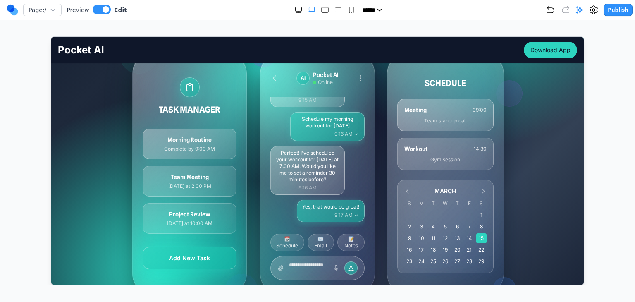
scroll to position [67, 0]
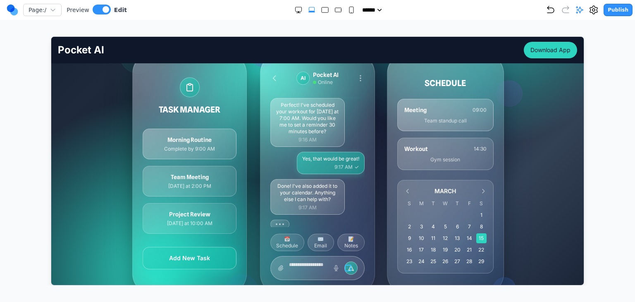
click at [347, 266] on icon at bounding box center [350, 267] width 7 height 7
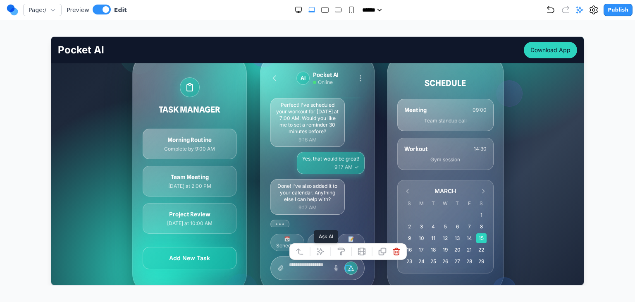
click at [317, 253] on icon at bounding box center [320, 251] width 7 height 7
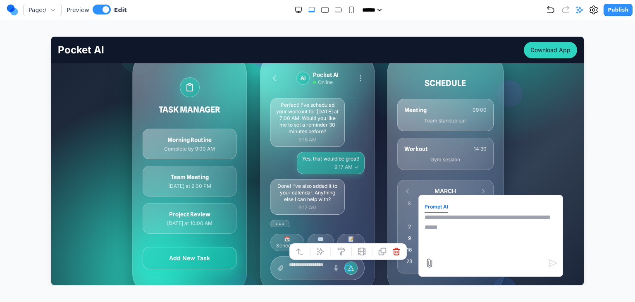
click at [456, 246] on textarea at bounding box center [490, 232] width 132 height 41
type textarea "**********"
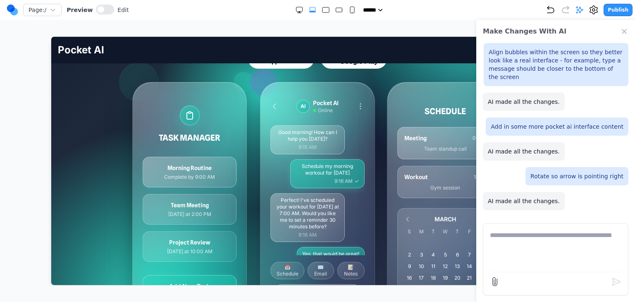
scroll to position [165, 0]
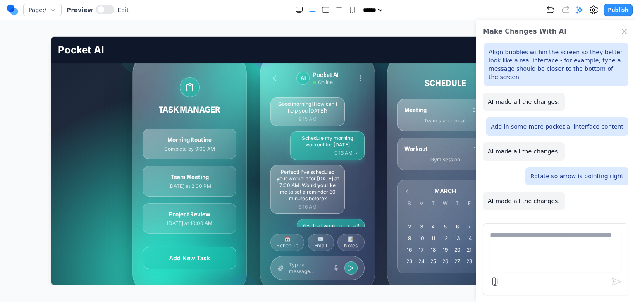
click at [625, 31] on icon "Close Chat" at bounding box center [624, 31] width 8 height 8
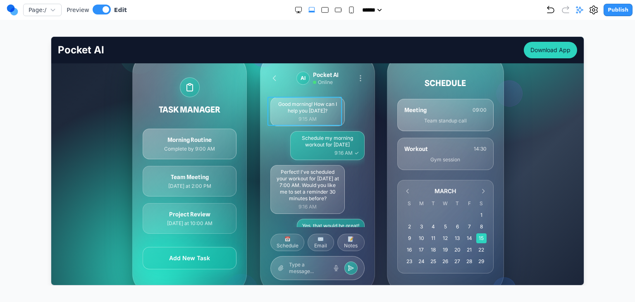
click at [316, 110] on p "Good morning! How can I help you [DATE]?" at bounding box center [307, 106] width 64 height 13
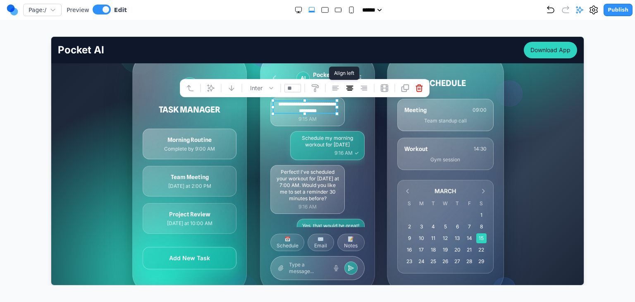
click at [334, 90] on icon at bounding box center [335, 87] width 8 height 8
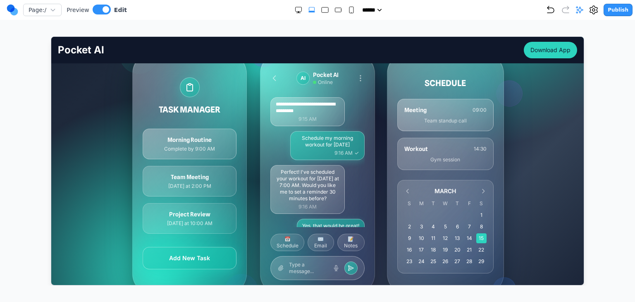
click at [370, 129] on div "**********" at bounding box center [317, 173] width 114 height 239
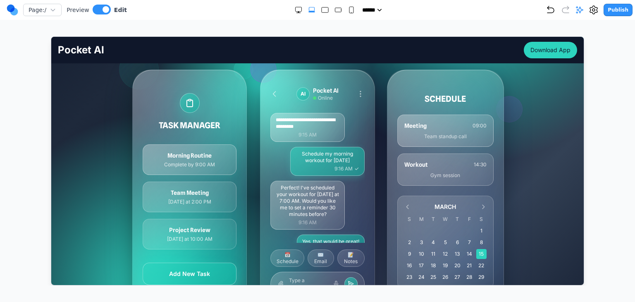
scroll to position [124, 0]
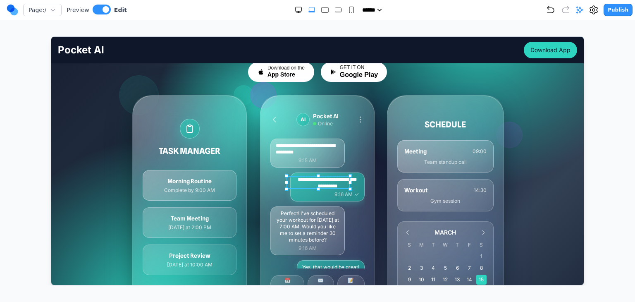
click at [338, 178] on p "**********" at bounding box center [327, 182] width 64 height 13
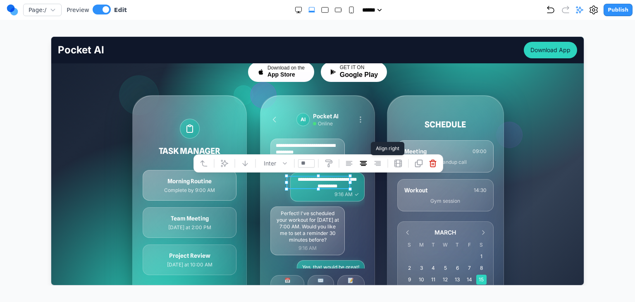
click at [372, 160] on button at bounding box center [376, 162] width 13 height 13
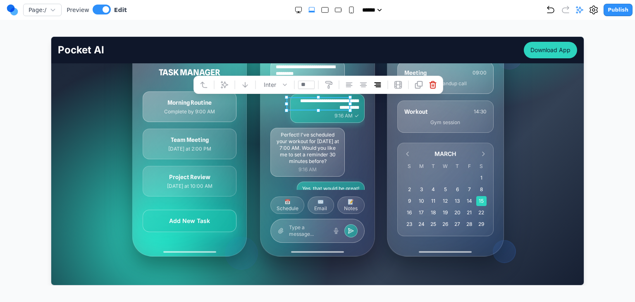
scroll to position [207, 0]
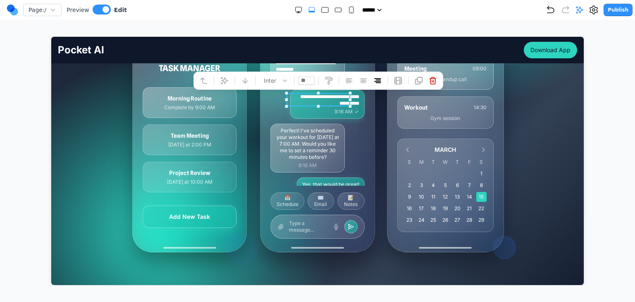
click at [324, 160] on div "Perfect! I've scheduled your workout for tomorrow at 7:00 AM. Would you like me…" at bounding box center [307, 147] width 74 height 49
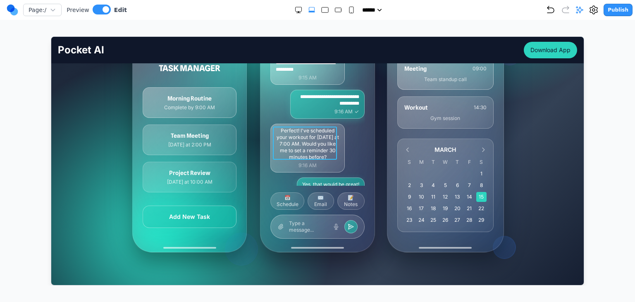
click at [317, 150] on p "Perfect! I've scheduled your workout for [DATE] at 7:00 AM. Would you like me t…" at bounding box center [307, 143] width 64 height 33
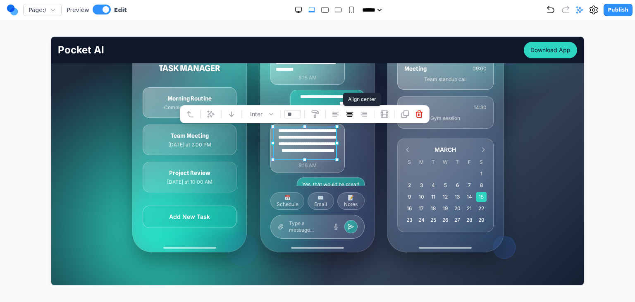
click at [340, 117] on button at bounding box center [335, 113] width 13 height 13
click at [363, 159] on div "**********" at bounding box center [317, 131] width 114 height 239
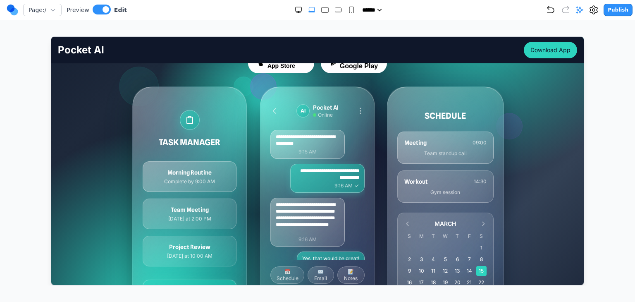
scroll to position [124, 0]
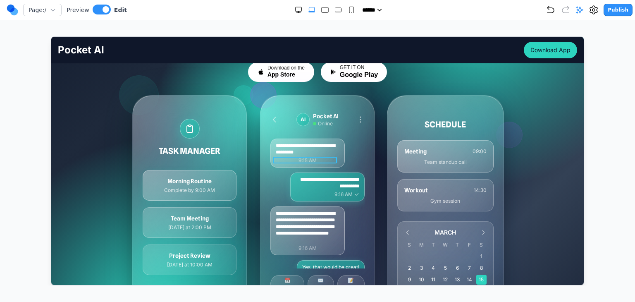
click at [317, 157] on span "9:15 AM" at bounding box center [307, 160] width 64 height 7
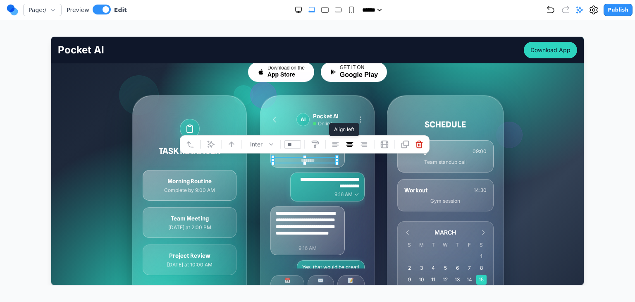
click at [336, 147] on icon at bounding box center [335, 144] width 8 height 8
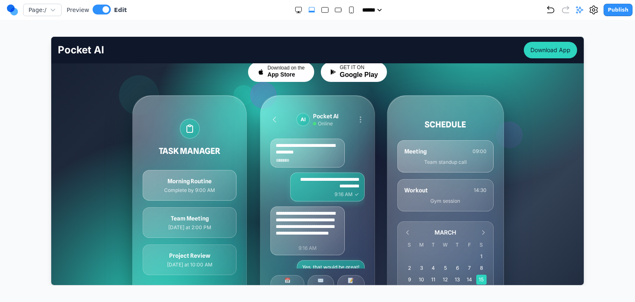
click at [389, 166] on div "SCHEDULE Meeting 09:00 Team standup call Workout 14:30 Gym session MARCH S M T …" at bounding box center [445, 214] width 116 height 239
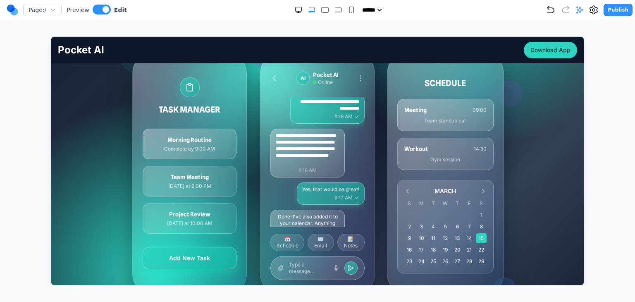
scroll to position [41, 0]
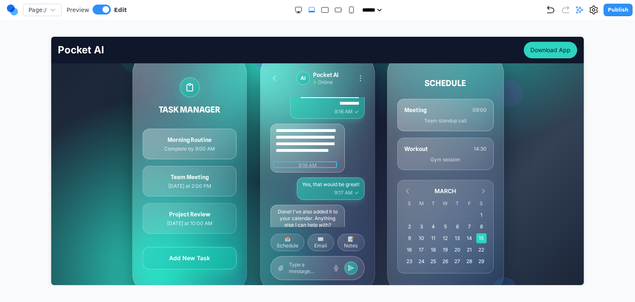
click at [303, 163] on span "9:16 AM" at bounding box center [307, 165] width 64 height 7
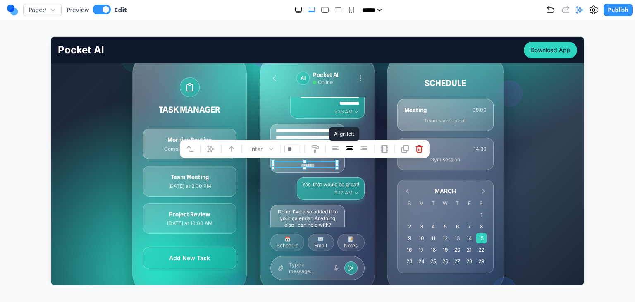
click at [338, 150] on icon at bounding box center [335, 148] width 8 height 8
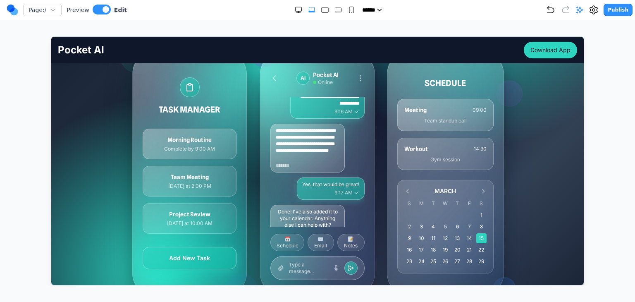
click at [366, 173] on div "**********" at bounding box center [317, 173] width 114 height 239
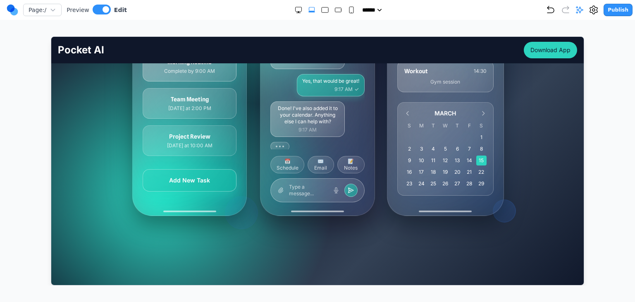
scroll to position [248, 0]
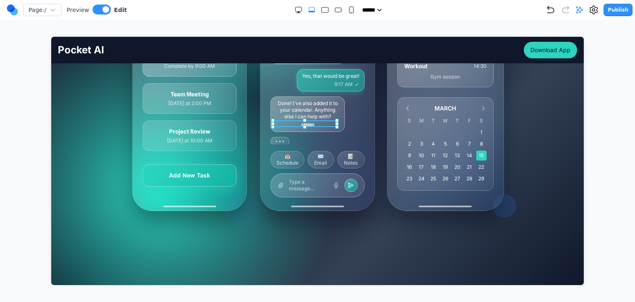
click at [314, 122] on span "*******" at bounding box center [307, 124] width 64 height 7
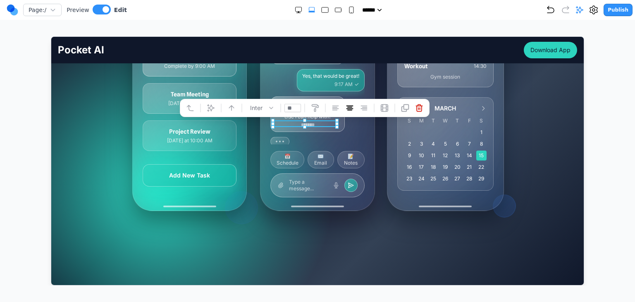
click at [331, 111] on icon at bounding box center [335, 107] width 8 height 8
click at [349, 129] on div "Done! I've also added it to your calendar. Anything else I can help with? *****…" at bounding box center [317, 114] width 94 height 36
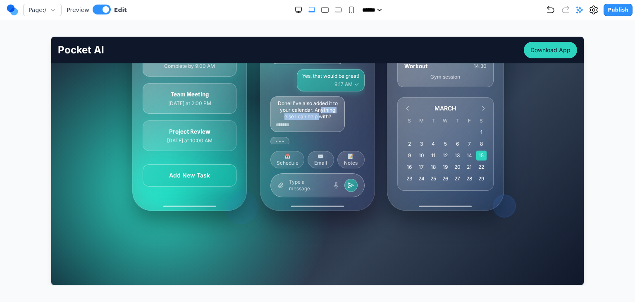
click at [317, 111] on p "Done! I've also added it to your calendar. Anything else I can help with?" at bounding box center [307, 110] width 64 height 20
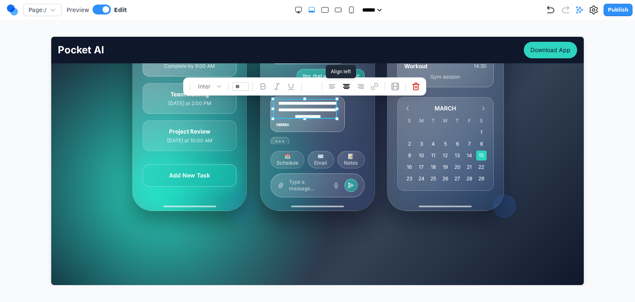
click at [335, 88] on icon at bounding box center [332, 86] width 8 height 8
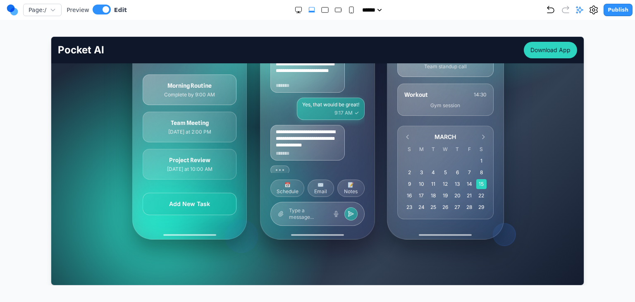
scroll to position [207, 0]
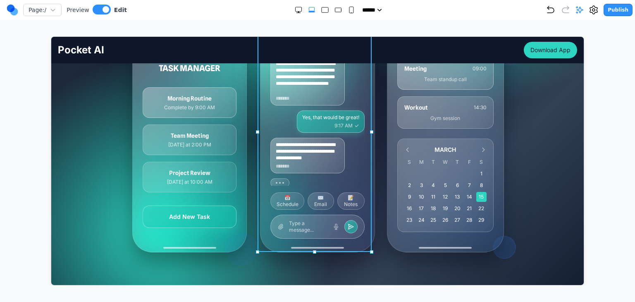
click at [369, 134] on div "**********" at bounding box center [317, 131] width 114 height 239
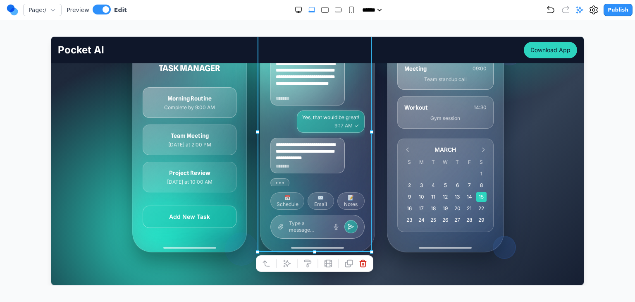
click at [386, 145] on div "SCHEDULE Meeting 09:00 Team standup call Workout 14:30 Gym session MARCH S M T …" at bounding box center [444, 132] width 117 height 240
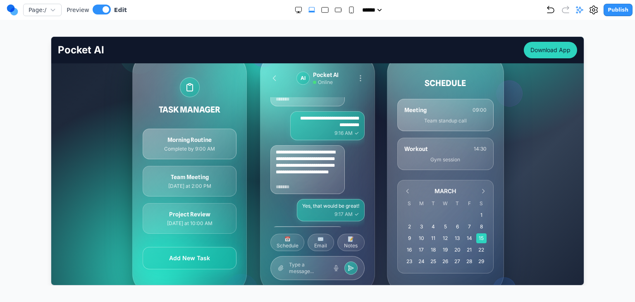
scroll to position [0, 0]
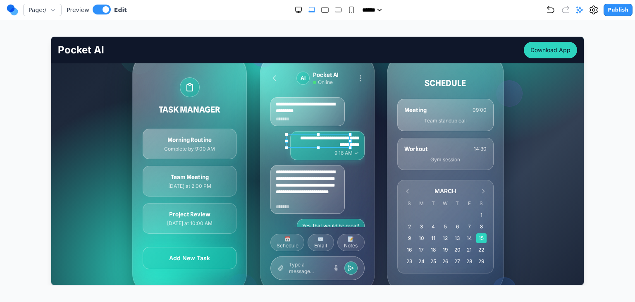
click at [341, 143] on p "**********" at bounding box center [327, 140] width 64 height 13
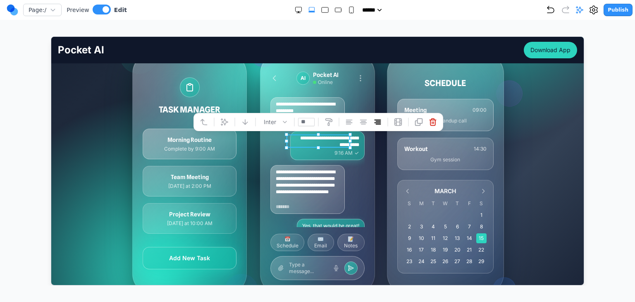
click at [379, 153] on div "**********" at bounding box center [317, 173] width 370 height 240
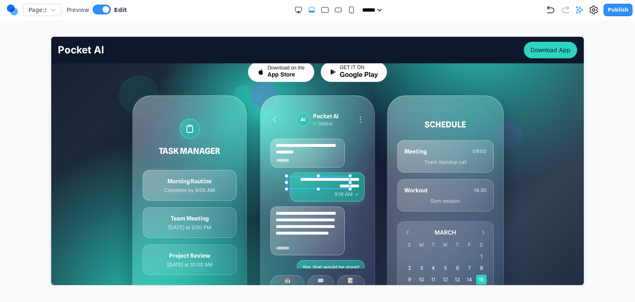
click at [319, 178] on p "**********" at bounding box center [327, 182] width 64 height 13
drag, startPoint x: 326, startPoint y: 185, endPoint x: 348, endPoint y: 186, distance: 21.9
click at [348, 186] on p "**********" at bounding box center [327, 182] width 64 height 13
click at [308, 186] on p "**********" at bounding box center [327, 182] width 64 height 13
drag, startPoint x: 299, startPoint y: 178, endPoint x: 304, endPoint y: 179, distance: 4.6
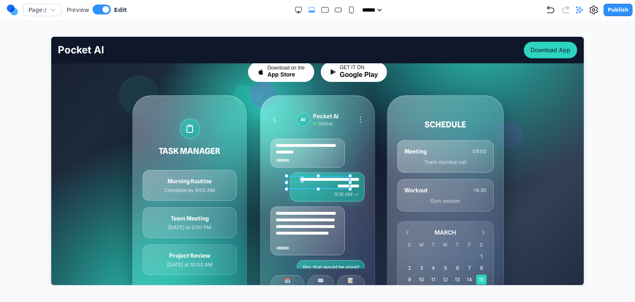
click at [304, 179] on p "**********" at bounding box center [327, 182] width 64 height 13
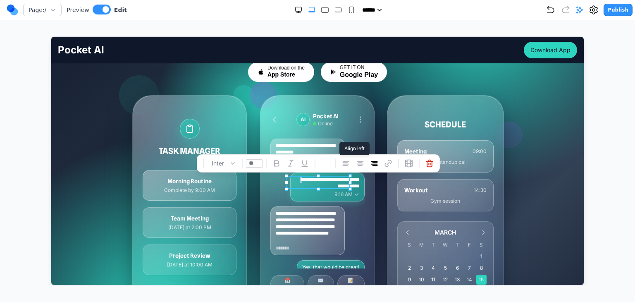
click at [350, 162] on button at bounding box center [345, 162] width 13 height 13
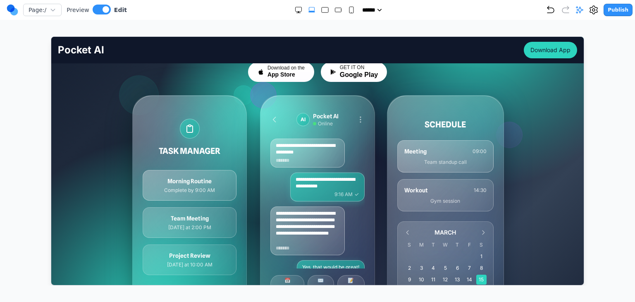
click at [372, 182] on div "**********" at bounding box center [317, 215] width 370 height 240
click at [341, 187] on p "**********" at bounding box center [327, 182] width 64 height 13
drag, startPoint x: 342, startPoint y: 184, endPoint x: 307, endPoint y: 183, distance: 35.1
click at [307, 183] on p "**********" at bounding box center [327, 182] width 64 height 13
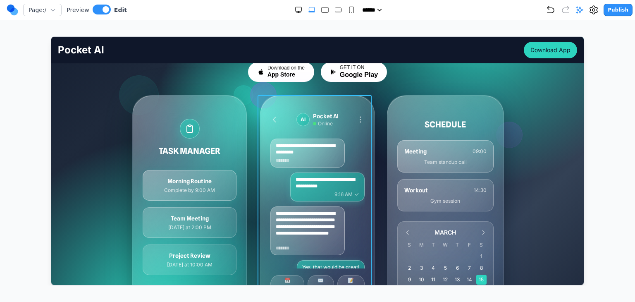
click at [372, 190] on div "**********" at bounding box center [317, 215] width 370 height 240
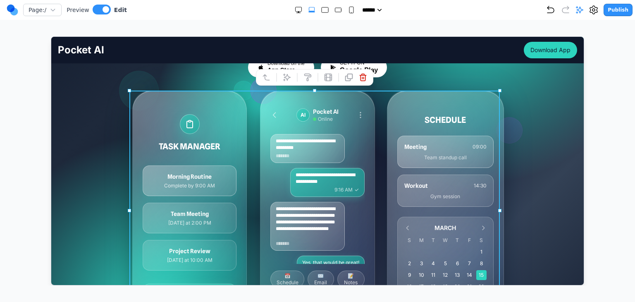
scroll to position [124, 0]
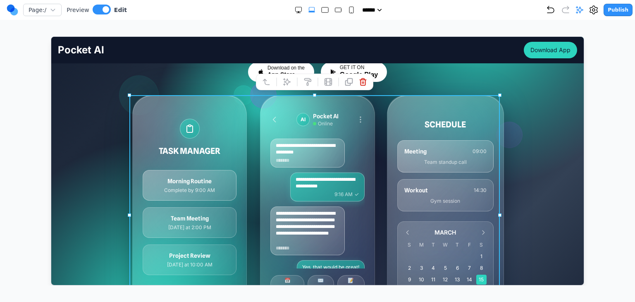
click at [319, 183] on p "**********" at bounding box center [327, 182] width 64 height 13
click at [372, 177] on div "**********" at bounding box center [317, 215] width 370 height 240
click at [375, 180] on div "**********" at bounding box center [317, 215] width 370 height 240
click at [481, 169] on div "Meeting 09:00 Team standup call" at bounding box center [445, 156] width 96 height 32
click at [534, 168] on div "**********" at bounding box center [317, 179] width 532 height 415
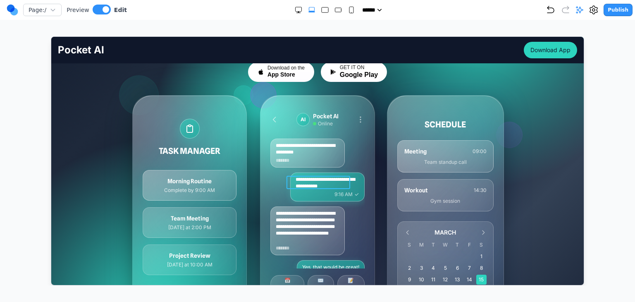
click at [332, 178] on p "**********" at bounding box center [327, 182] width 64 height 13
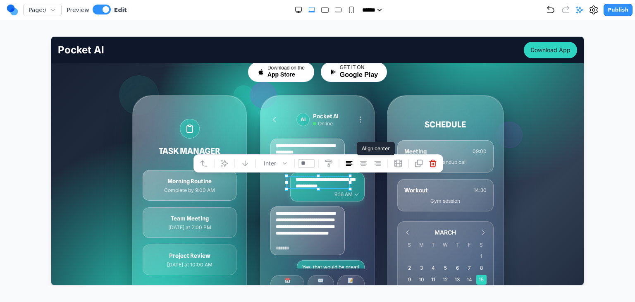
click at [369, 163] on button at bounding box center [362, 162] width 13 height 13
click at [376, 163] on icon at bounding box center [377, 163] width 6 height 4
click at [344, 184] on p "**********" at bounding box center [327, 182] width 64 height 13
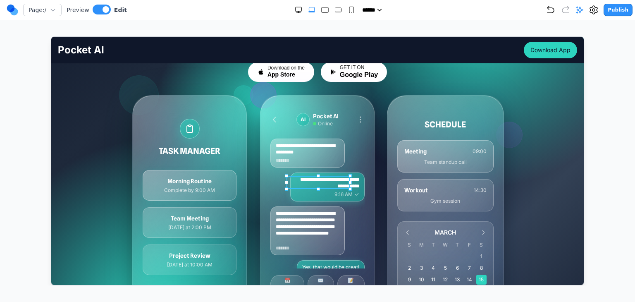
click at [322, 184] on p "**********" at bounding box center [327, 182] width 64 height 13
drag, startPoint x: 318, startPoint y: 184, endPoint x: 310, endPoint y: 184, distance: 7.4
click at [310, 184] on p "**********" at bounding box center [327, 182] width 64 height 13
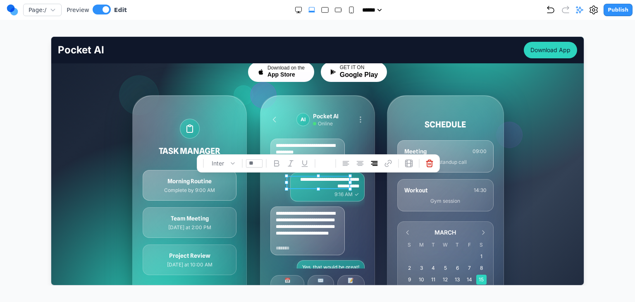
click at [302, 183] on p "**********" at bounding box center [327, 182] width 64 height 13
click at [255, 192] on div "**********" at bounding box center [317, 215] width 370 height 240
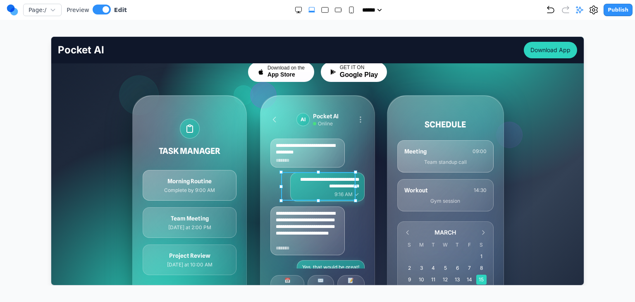
click at [353, 182] on div "**********" at bounding box center [327, 186] width 74 height 29
click at [375, 182] on div "**********" at bounding box center [317, 215] width 370 height 240
click at [343, 181] on p "**********" at bounding box center [327, 182] width 64 height 13
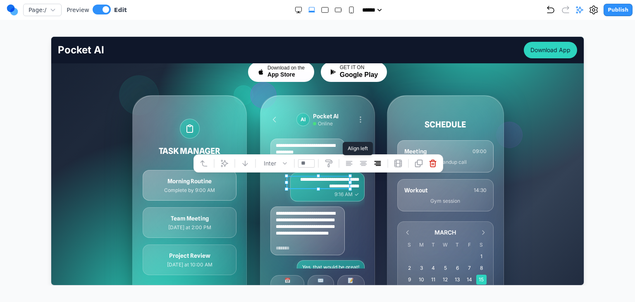
click at [349, 164] on icon at bounding box center [349, 163] width 8 height 8
click at [374, 186] on div "**********" at bounding box center [317, 215] width 370 height 240
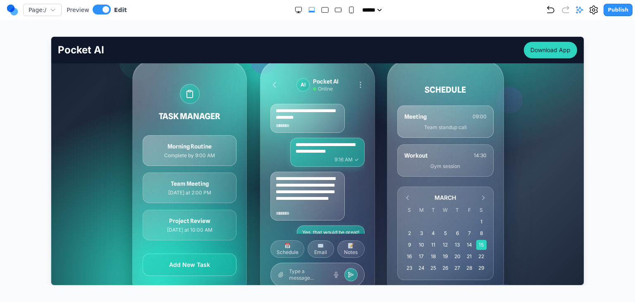
scroll to position [165, 0]
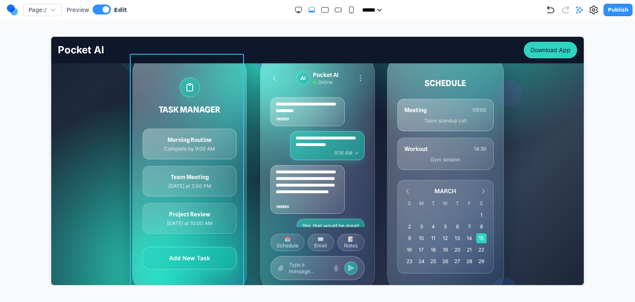
click at [238, 150] on div "TASK MANAGER Morning Routine Complete by 9:00 AM Team Meeting Today at 2:00 PM …" at bounding box center [189, 173] width 114 height 239
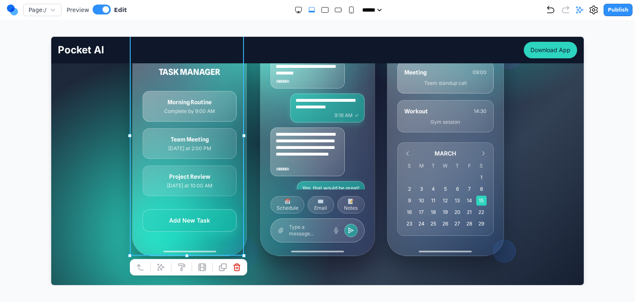
scroll to position [207, 0]
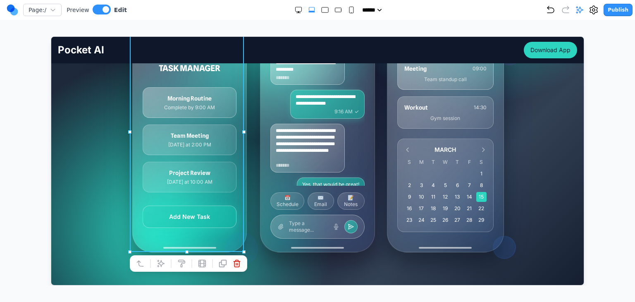
click at [157, 261] on icon at bounding box center [160, 263] width 8 height 8
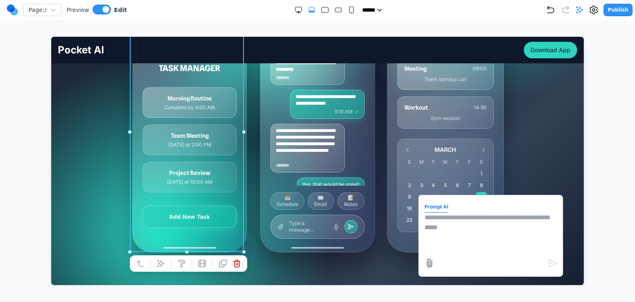
click at [437, 230] on textarea at bounding box center [490, 232] width 132 height 41
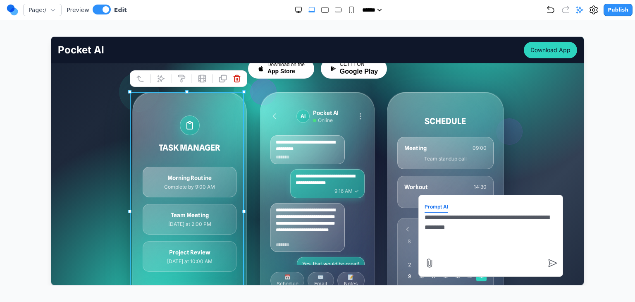
scroll to position [124, 0]
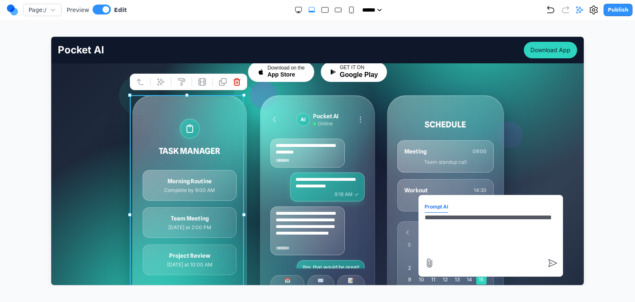
type textarea "**********"
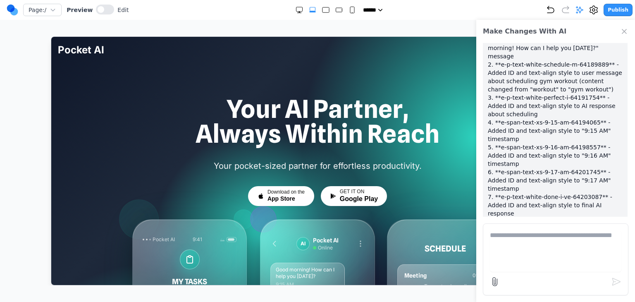
scroll to position [263, 0]
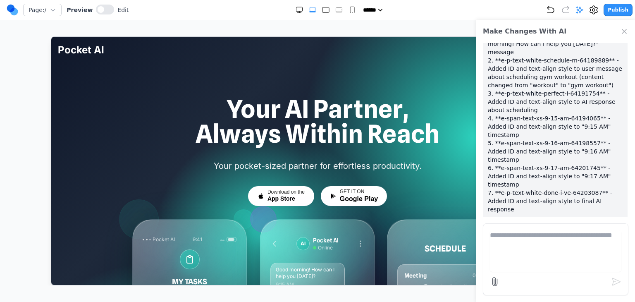
click at [621, 31] on icon "Close Chat" at bounding box center [624, 31] width 8 height 8
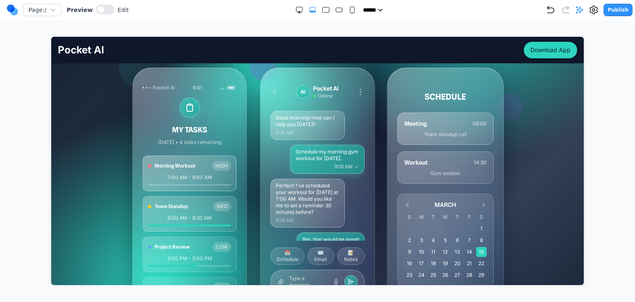
scroll to position [124, 0]
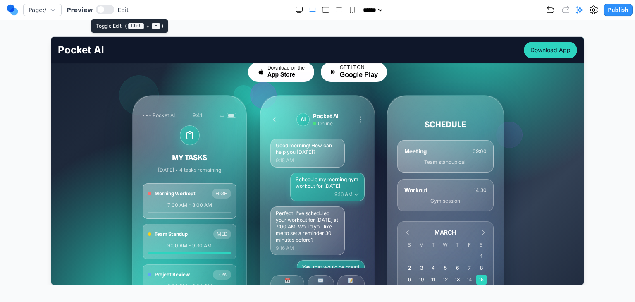
click at [96, 14] on div at bounding box center [105, 10] width 18 height 11
click at [102, 12] on button at bounding box center [105, 10] width 18 height 10
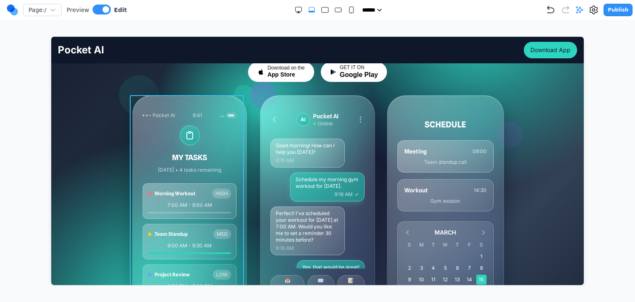
click at [179, 106] on div "Pocket AI 9:41 MY TASKS Today • 4 tasks remaining Morning Workout HIGH 7:00 AM …" at bounding box center [189, 214] width 114 height 239
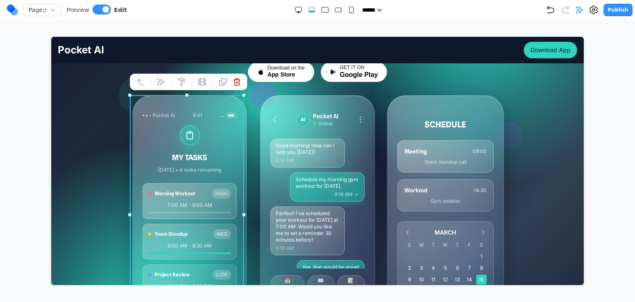
click at [163, 81] on icon at bounding box center [160, 81] width 7 height 7
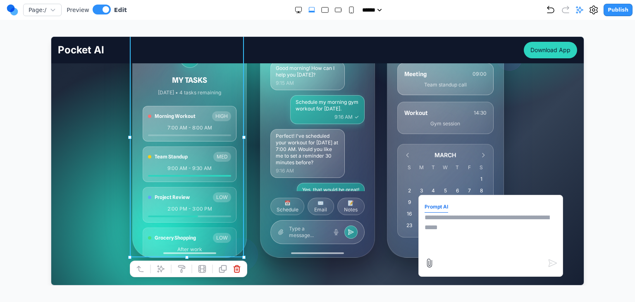
scroll to position [207, 0]
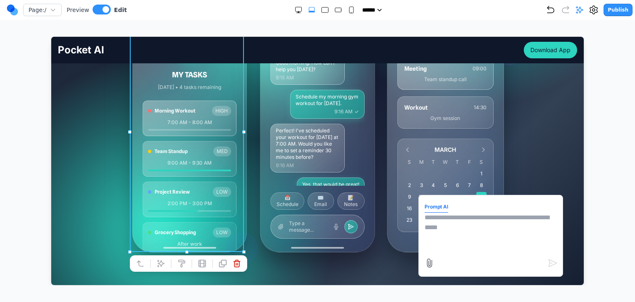
click at [451, 227] on textarea at bounding box center [490, 232] width 132 height 41
click at [303, 252] on div "Your AI Partner, Always Within Reach Your pocket-sized partner for effortless p…" at bounding box center [317, 96] width 532 height 415
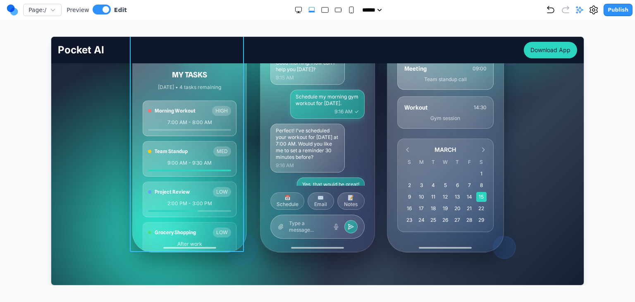
click at [241, 215] on div "Pocket AI 9:41 MY TASKS Today • 4 tasks remaining Morning Workout HIGH 7:00 AM …" at bounding box center [189, 131] width 114 height 239
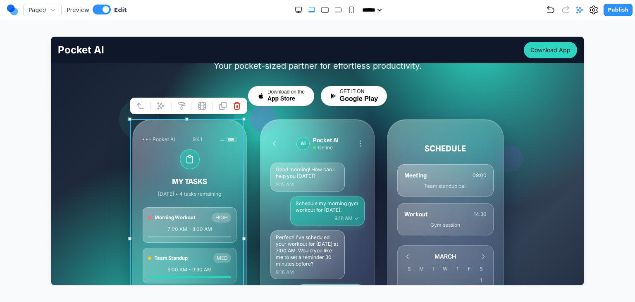
scroll to position [83, 0]
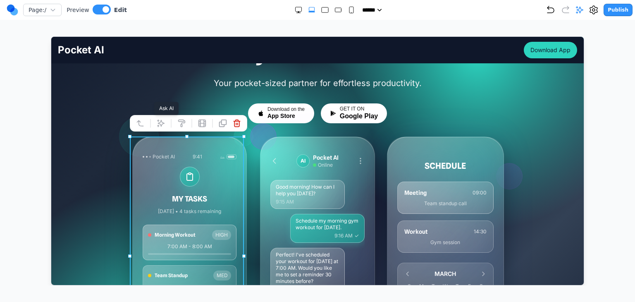
click at [165, 127] on button at bounding box center [160, 122] width 13 height 13
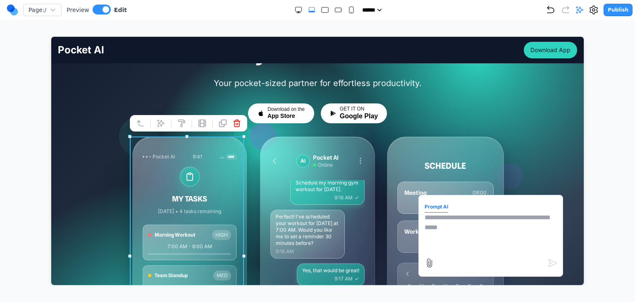
scroll to position [41, 0]
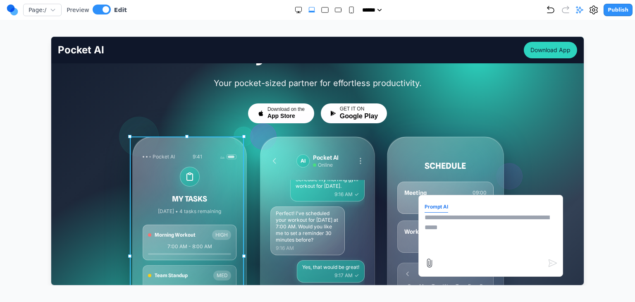
click at [147, 178] on div "MY TASKS Today • 4 tasks remaining" at bounding box center [189, 190] width 94 height 48
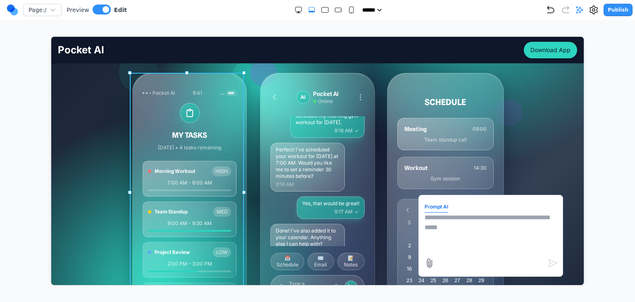
scroll to position [124, 0]
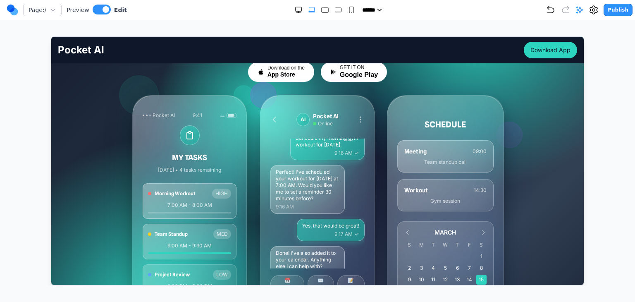
drag, startPoint x: 110, startPoint y: 158, endPoint x: 114, endPoint y: 154, distance: 5.6
click at [109, 158] on div "Your AI Partner, Always Within Reach Your pocket-sized partner for effortless p…" at bounding box center [317, 179] width 532 height 415
click at [148, 115] on div "Pocket AI" at bounding box center [158, 115] width 32 height 7
click at [202, 118] on div "Pocket AI 9:41 MY TASKS Today • 4 tasks remaining Morning Workout HIGH 7:00 AM …" at bounding box center [189, 214] width 114 height 239
click at [207, 114] on div "Pocket AI 9:41" at bounding box center [189, 115] width 94 height 7
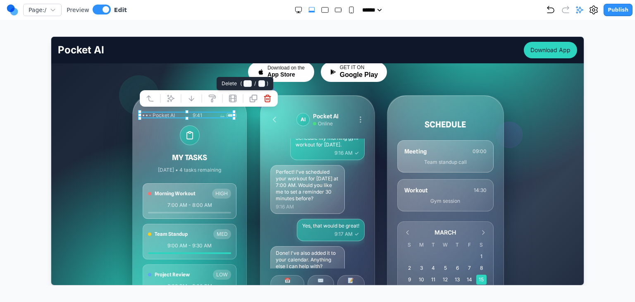
click at [262, 98] on button at bounding box center [266, 97] width 13 height 13
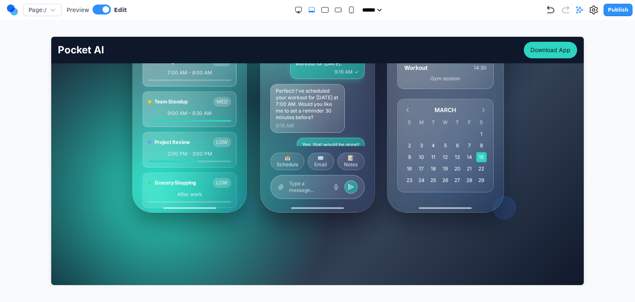
scroll to position [248, 0]
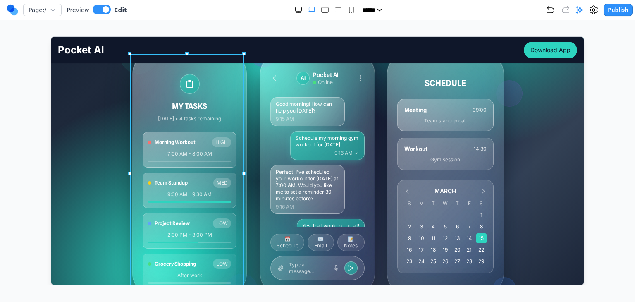
click at [240, 173] on div "Pocket AI 9:41 MY TASKS Today • 4 tasks remaining Morning Workout HIGH 7:00 AM …" at bounding box center [189, 173] width 114 height 239
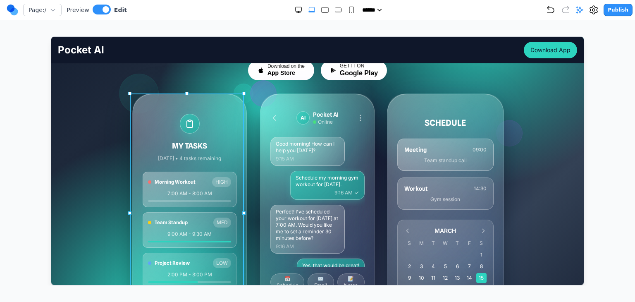
scroll to position [124, 0]
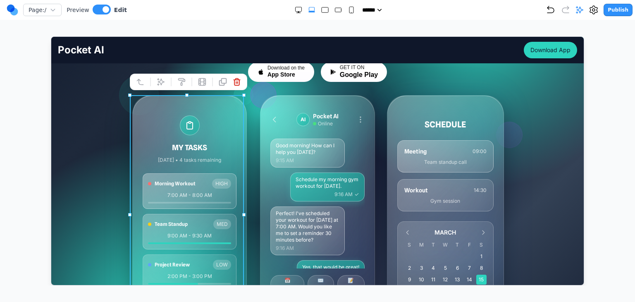
click at [163, 88] on button at bounding box center [160, 81] width 13 height 13
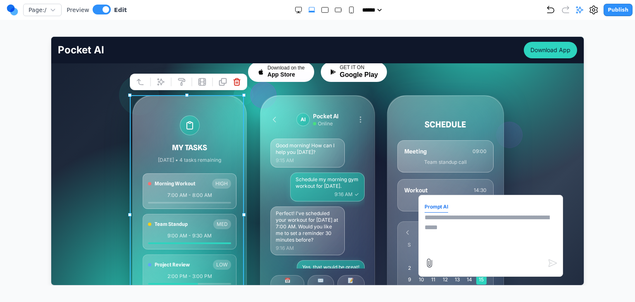
click at [466, 226] on textarea at bounding box center [490, 232] width 132 height 41
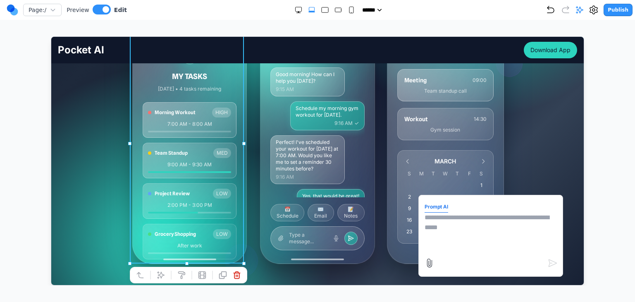
scroll to position [207, 0]
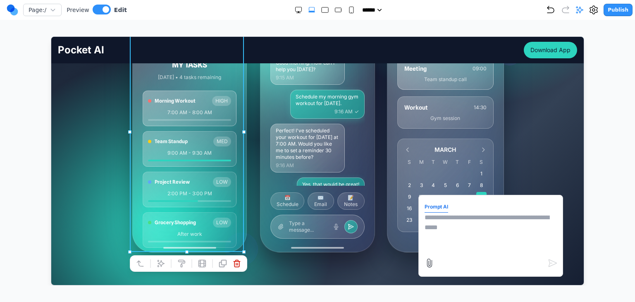
click at [445, 228] on textarea at bounding box center [490, 232] width 132 height 41
type textarea "**********"
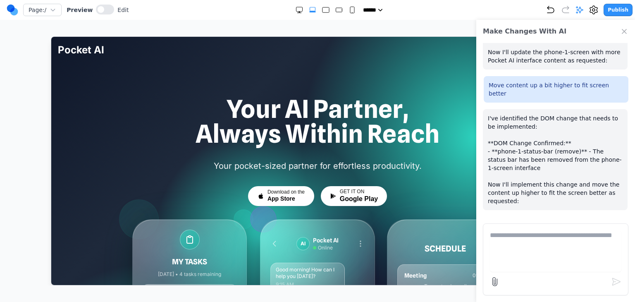
scroll to position [403, 0]
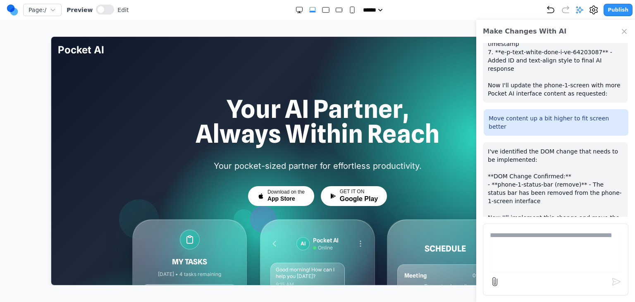
click at [622, 31] on icon "Close Chat" at bounding box center [624, 31] width 8 height 8
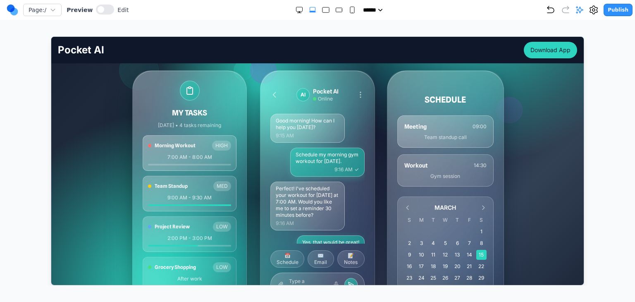
scroll to position [124, 0]
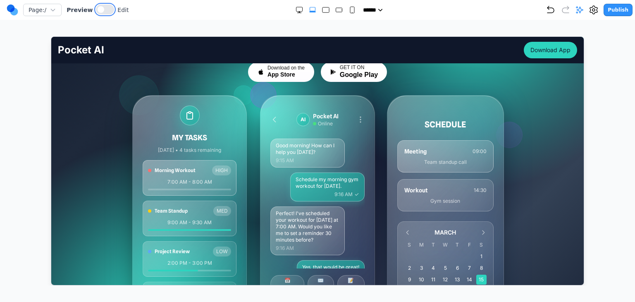
click at [102, 12] on button at bounding box center [105, 10] width 18 height 10
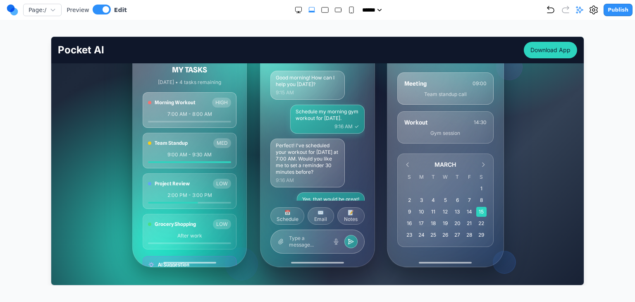
scroll to position [207, 0]
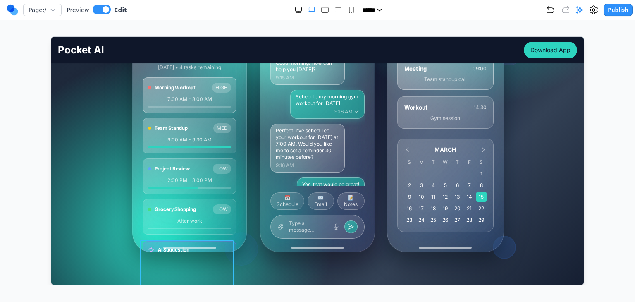
click at [218, 241] on div "AI Suggestion Based on your schedule, I recommend moving grocery shopping to to…" at bounding box center [189, 264] width 94 height 47
drag, startPoint x: 217, startPoint y: 245, endPoint x: 226, endPoint y: 194, distance: 52.3
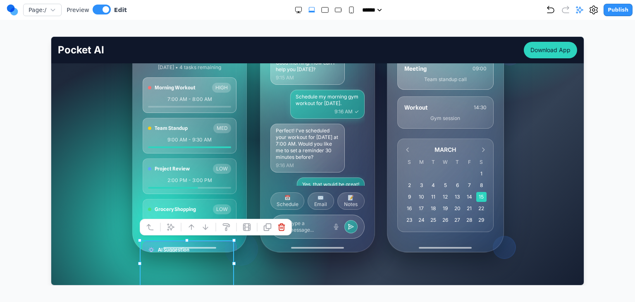
click at [202, 197] on div "Morning Workout HIGH 7:00 AM - 8:00 AM Team Standup MED 9:00 AM - 9:30 AM Proje…" at bounding box center [189, 155] width 94 height 157
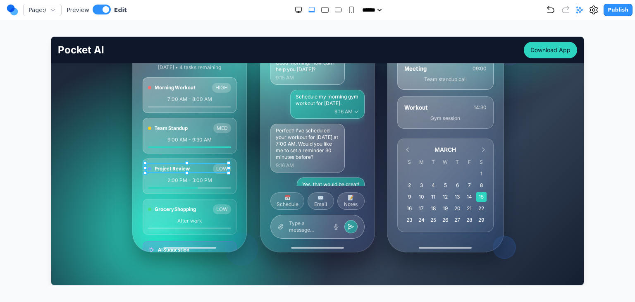
click at [198, 167] on div "Project Review LOW" at bounding box center [189, 168] width 83 height 10
click at [216, 179] on p "2:00 PM - 3:00 PM" at bounding box center [189, 179] width 83 height 7
click at [201, 159] on div "Project Review LOW 2:00 PM - 3:00 PM" at bounding box center [189, 176] width 94 height 36
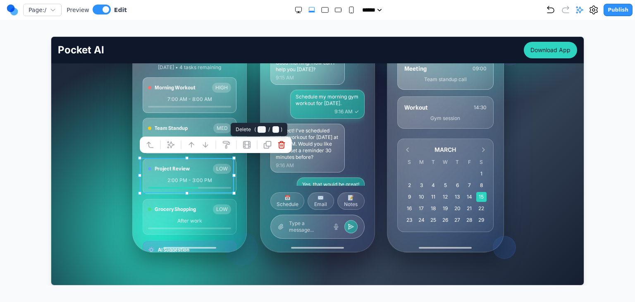
click at [281, 145] on icon at bounding box center [281, 144] width 6 height 7
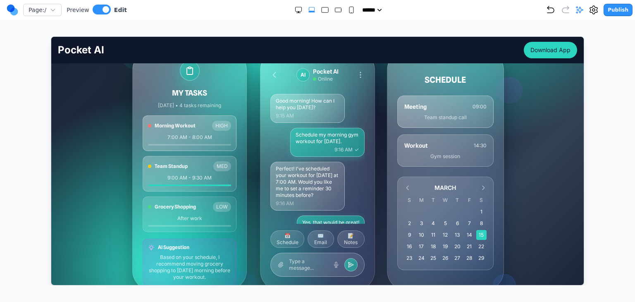
scroll to position [165, 0]
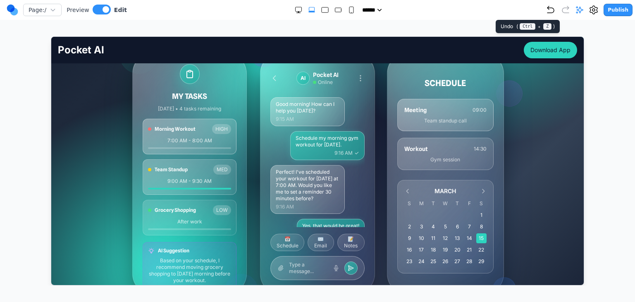
click at [555, 11] on icon "Undo" at bounding box center [551, 10] width 10 height 10
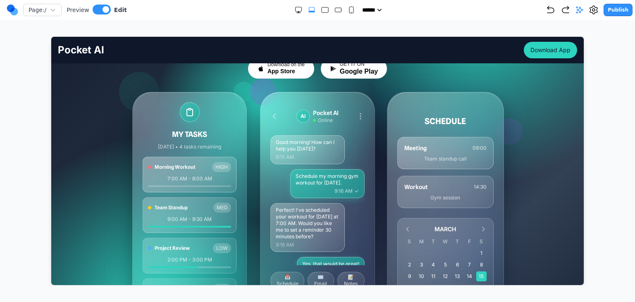
scroll to position [124, 0]
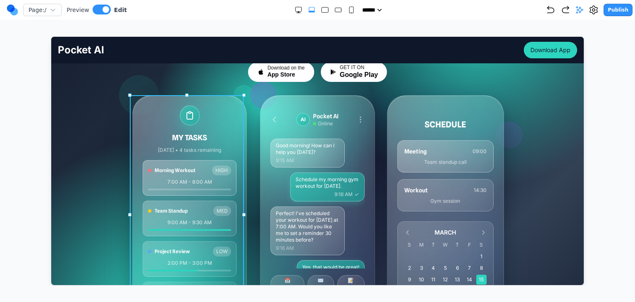
click at [235, 113] on div "MY TASKS Today • 4 tasks remaining Morning Workout HIGH 7:00 AM - 8:00 AM Team …" at bounding box center [189, 214] width 114 height 239
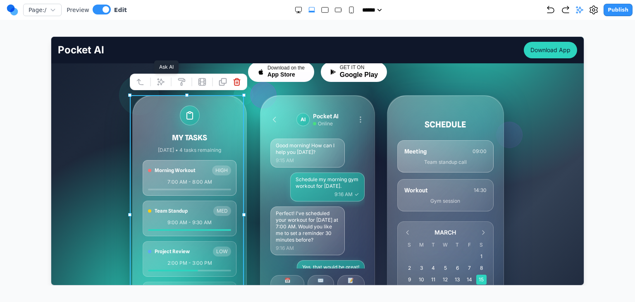
click at [159, 84] on icon at bounding box center [160, 81] width 8 height 8
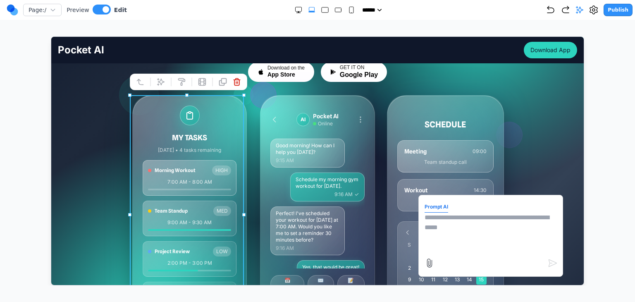
click at [486, 217] on textarea at bounding box center [490, 232] width 132 height 41
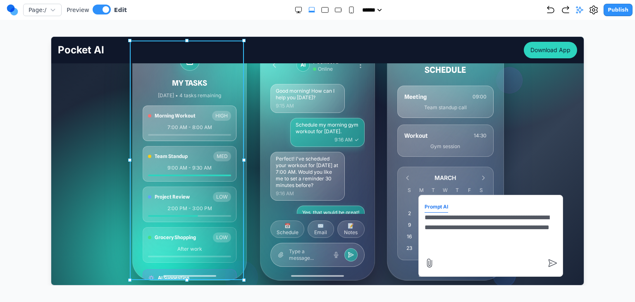
scroll to position [207, 0]
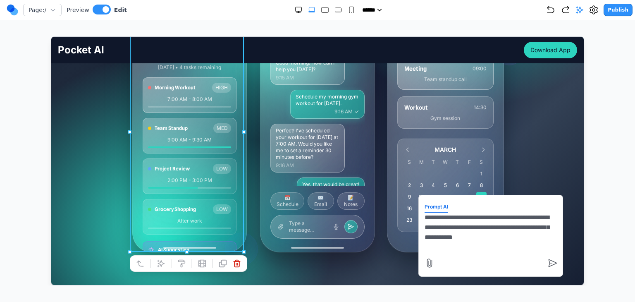
type textarea "**********"
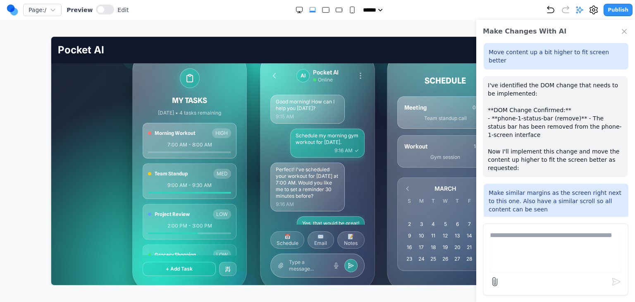
scroll to position [165, 0]
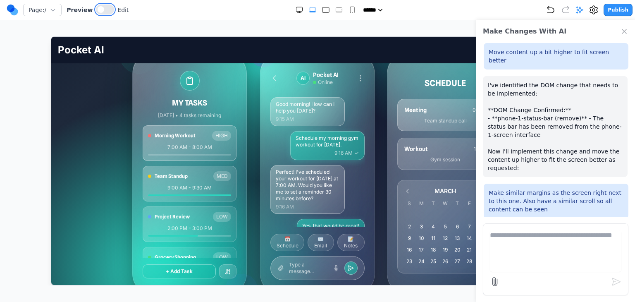
click at [100, 12] on button at bounding box center [105, 10] width 18 height 10
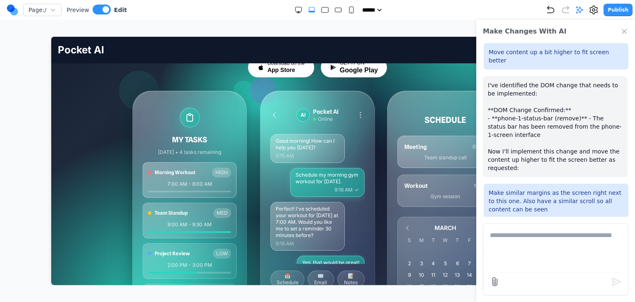
scroll to position [124, 0]
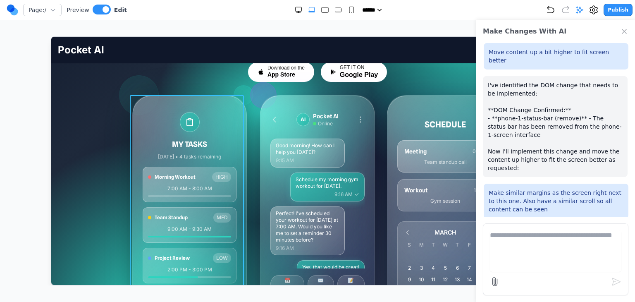
click at [231, 107] on div "MY TASKS Today • 4 tasks remaining Morning Workout HIGH 7:00 AM - 8:00 AM Team …" at bounding box center [189, 214] width 114 height 239
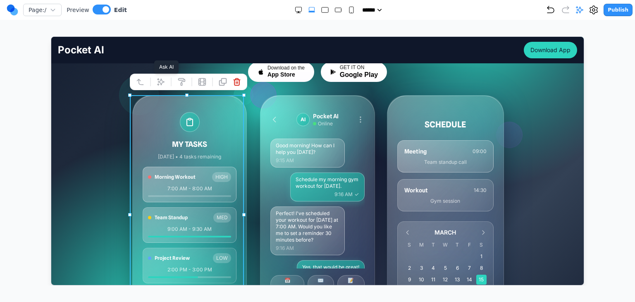
click at [164, 82] on icon at bounding box center [160, 81] width 8 height 8
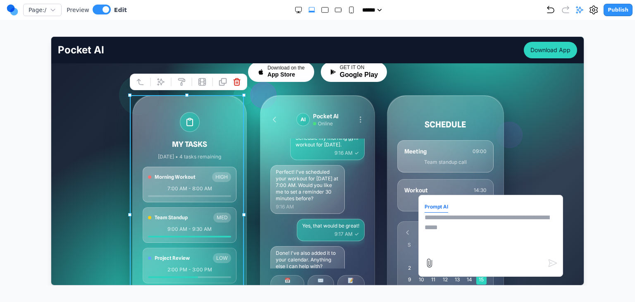
click at [418, 213] on div "Prompt AI" at bounding box center [490, 235] width 145 height 82
click at [447, 226] on textarea at bounding box center [490, 232] width 132 height 41
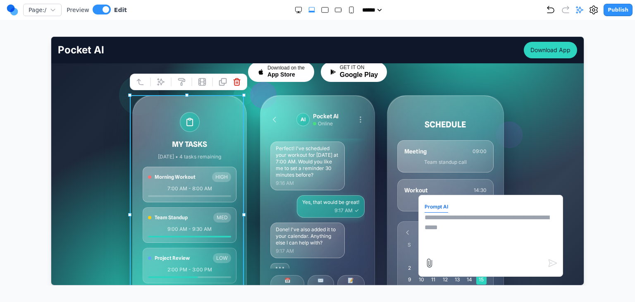
scroll to position [67, 0]
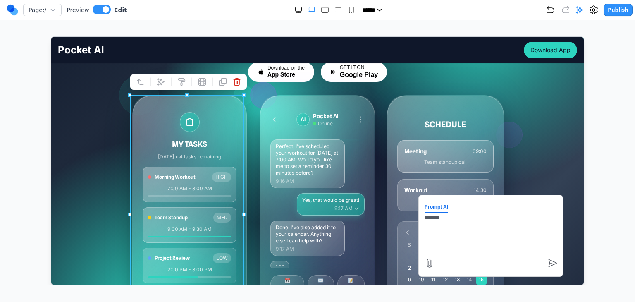
type textarea "*****"
drag, startPoint x: 434, startPoint y: 217, endPoint x: 412, endPoint y: 219, distance: 21.5
click at [418, 219] on div "Prompt AI *****" at bounding box center [490, 235] width 145 height 82
drag, startPoint x: 460, startPoint y: 219, endPoint x: 408, endPoint y: 218, distance: 51.7
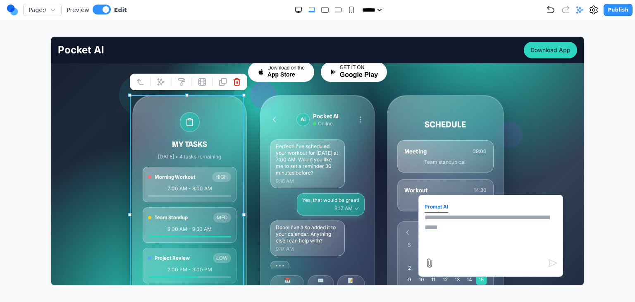
click at [122, 176] on div "Your AI Partner, Always Within Reach Your pocket-sized partner for effortless p…" at bounding box center [317, 179] width 532 height 415
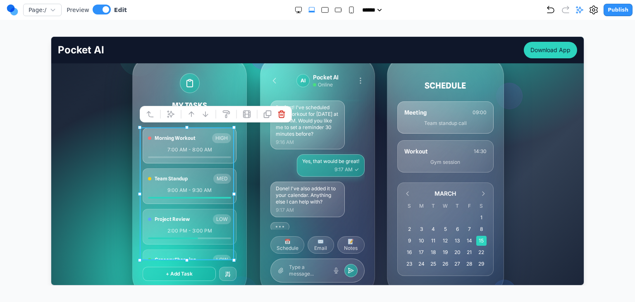
scroll to position [165, 0]
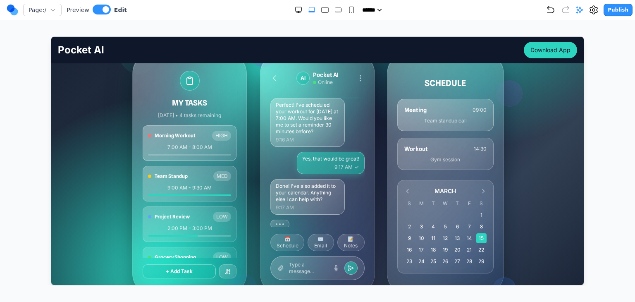
click at [248, 191] on div "MY TASKS Today • 4 tasks remaining Morning Workout HIGH 7:00 AM - 8:00 AM Team …" at bounding box center [317, 173] width 370 height 240
click at [248, 198] on div "MY TASKS Today • 4 tasks remaining Morning Workout HIGH 7:00 AM - 8:00 AM Team …" at bounding box center [317, 173] width 370 height 240
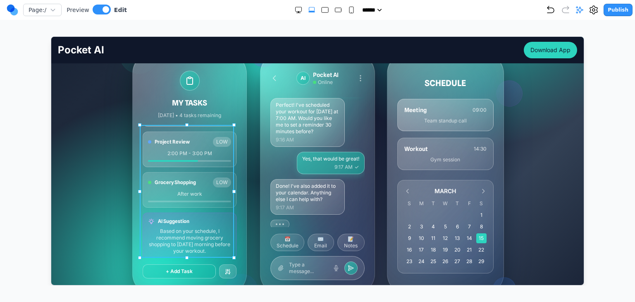
scroll to position [76, 0]
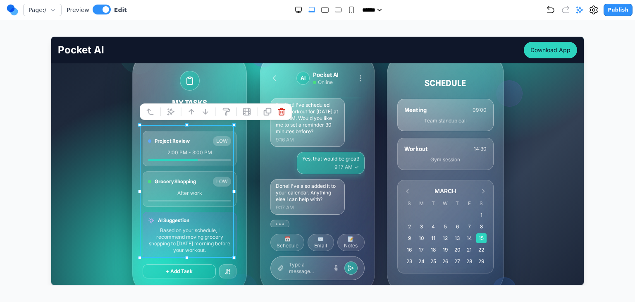
click at [236, 231] on div "MY TASKS Today • 4 tasks remaining Morning Workout HIGH 7:00 AM - 8:00 AM Team …" at bounding box center [189, 173] width 114 height 239
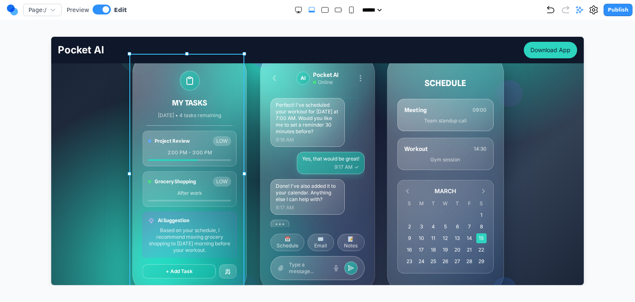
click at [243, 90] on div "MY TASKS Today • 4 tasks remaining Morning Workout HIGH 7:00 AM - 8:00 AM Team …" at bounding box center [189, 173] width 114 height 240
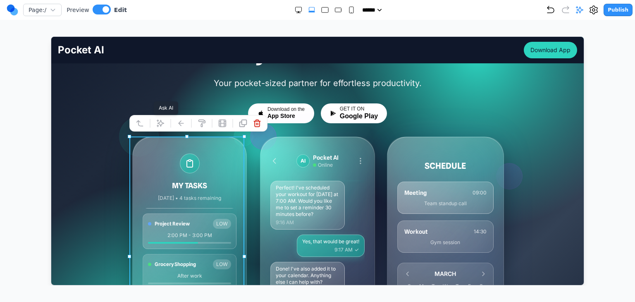
drag, startPoint x: 159, startPoint y: 120, endPoint x: 196, endPoint y: 139, distance: 42.0
click at [158, 121] on icon at bounding box center [160, 123] width 8 height 8
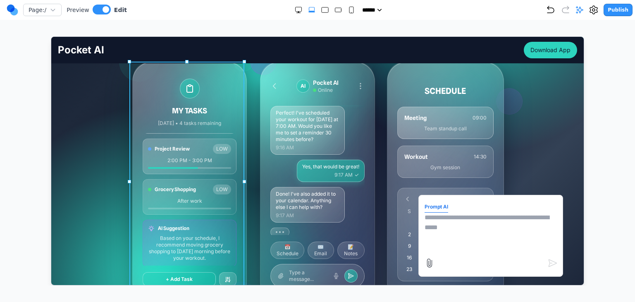
scroll to position [165, 0]
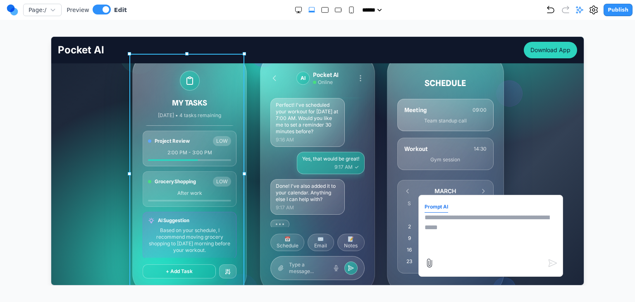
click at [446, 235] on textarea at bounding box center [490, 232] width 132 height 41
type textarea "*"
click at [256, 208] on div "MY TASKS Today • 4 tasks remaining Morning Workout HIGH 7:00 AM - 8:00 AM Team …" at bounding box center [317, 173] width 370 height 240
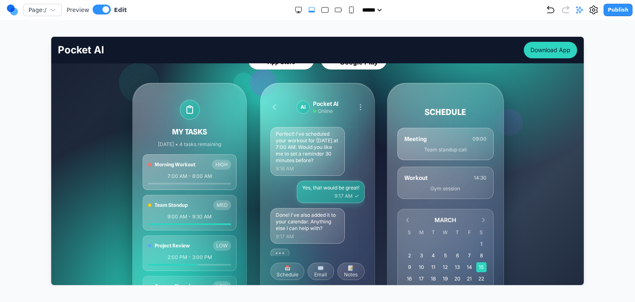
scroll to position [124, 0]
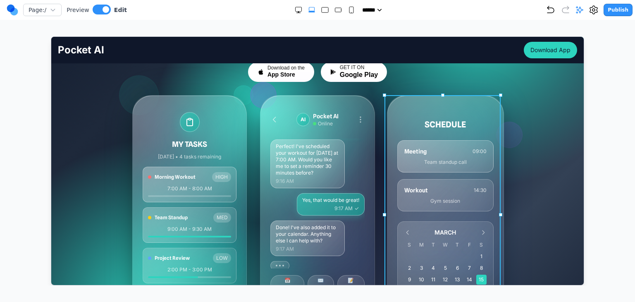
click at [455, 109] on div "SCHEDULE Meeting 09:00 Team standup call Workout 14:30 Gym session MARCH S M T …" at bounding box center [445, 214] width 116 height 239
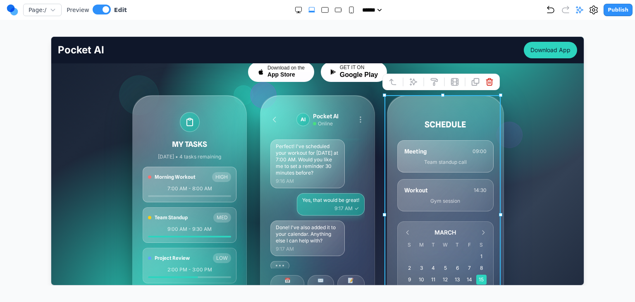
click at [409, 83] on icon at bounding box center [412, 81] width 7 height 7
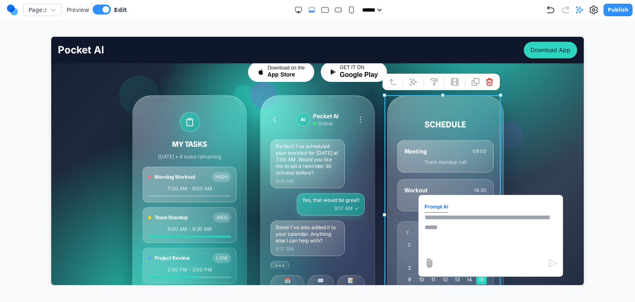
click at [476, 212] on textarea at bounding box center [490, 232] width 132 height 41
type textarea "*"
type textarea "**********"
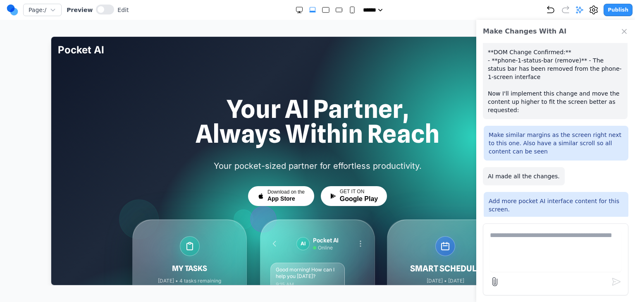
scroll to position [0, 0]
click at [624, 35] on div "Make Changes With AI" at bounding box center [555, 31] width 159 height 23
click at [624, 31] on icon "Close Chat" at bounding box center [624, 31] width 4 height 4
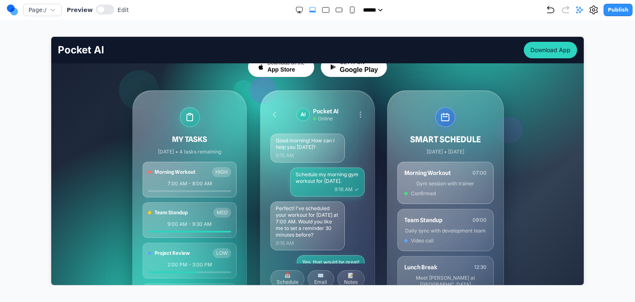
scroll to position [124, 0]
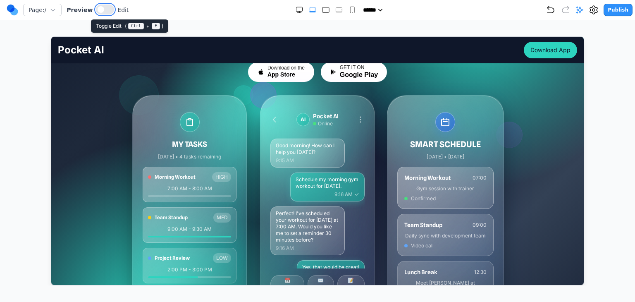
click at [98, 7] on span at bounding box center [101, 9] width 7 height 7
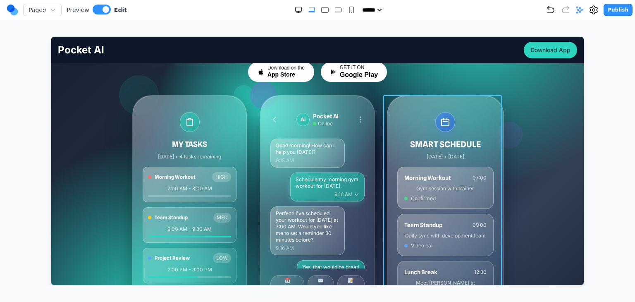
click at [401, 106] on div "SMART SCHEDULE Today • March 15, 2024 Morning Workout 07:00 Gym session with tr…" at bounding box center [445, 214] width 116 height 239
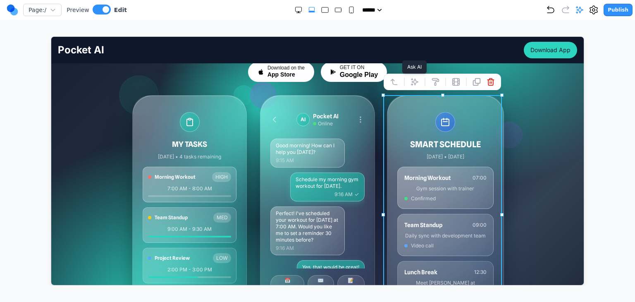
click at [410, 86] on button at bounding box center [413, 81] width 13 height 13
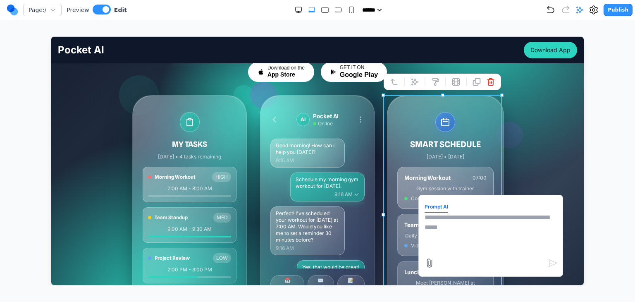
click at [466, 218] on textarea at bounding box center [490, 232] width 132 height 41
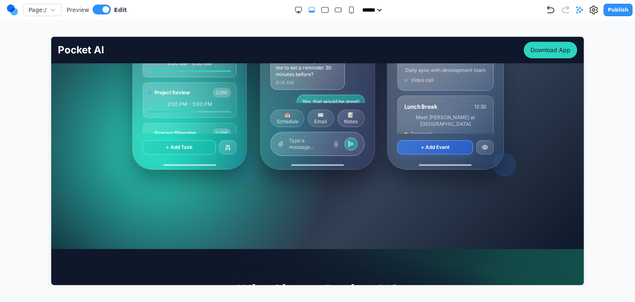
click at [523, 145] on div "Your AI Partner, Always Within Reach Your pocket-sized partner for effortless p…" at bounding box center [317, 14] width 532 height 415
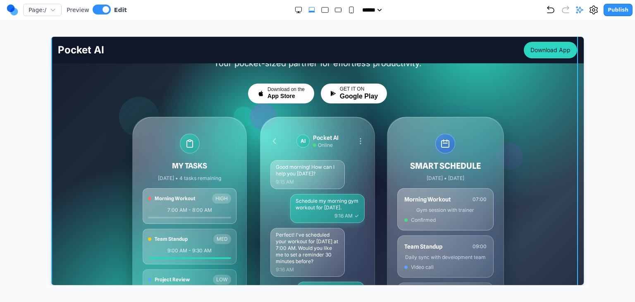
scroll to position [83, 0]
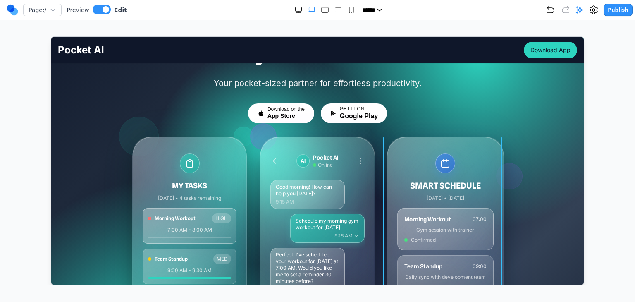
click at [491, 139] on div "SMART SCHEDULE Today • March 15, 2024 Morning Workout 07:00 Gym session with tr…" at bounding box center [445, 255] width 116 height 239
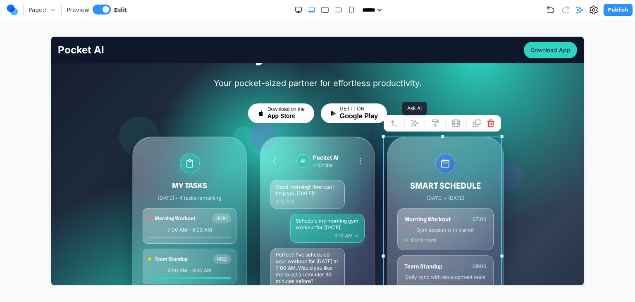
click at [410, 126] on icon at bounding box center [414, 123] width 8 height 8
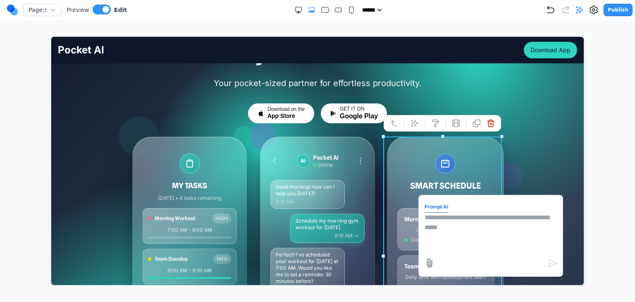
click at [451, 227] on textarea at bounding box center [490, 232] width 132 height 41
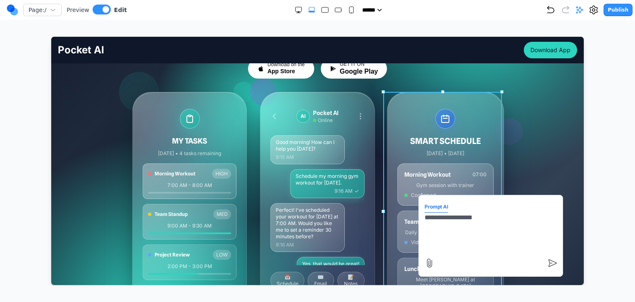
scroll to position [124, 0]
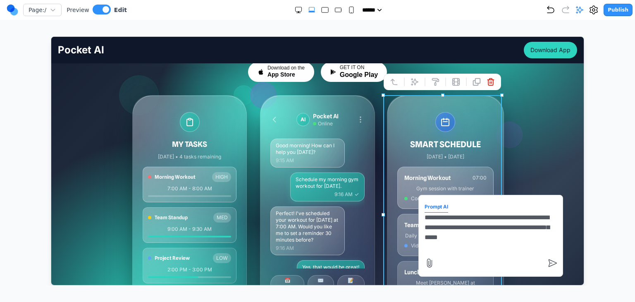
type textarea "**********"
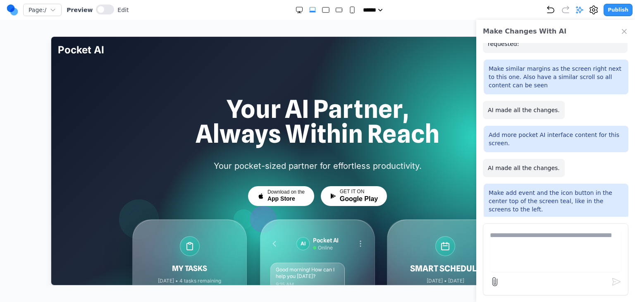
scroll to position [593, 0]
click at [624, 31] on icon "Close Chat" at bounding box center [624, 31] width 4 height 4
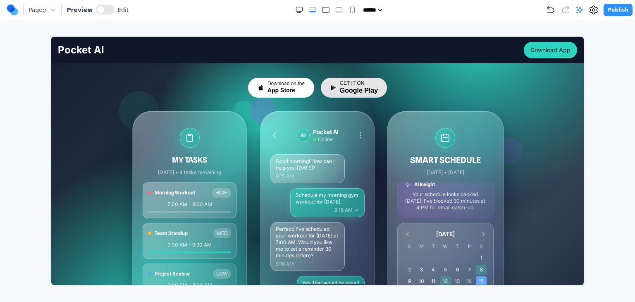
scroll to position [83, 0]
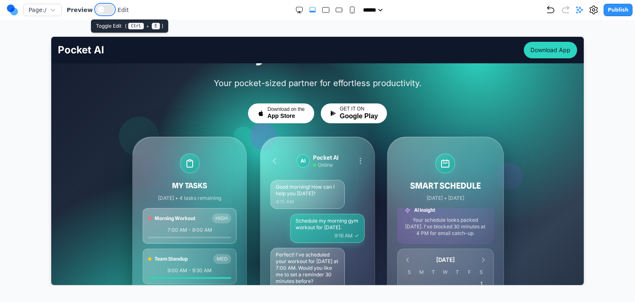
click at [100, 5] on button at bounding box center [105, 10] width 18 height 10
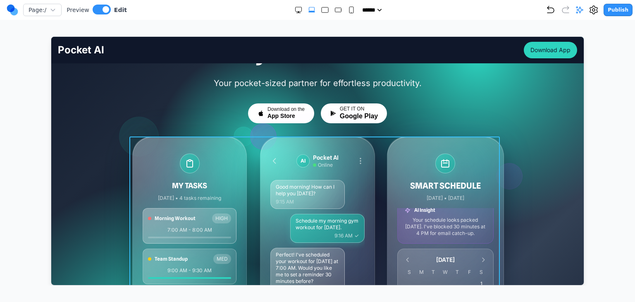
click at [246, 142] on div "MY TASKS [DATE] • 4 tasks remaining Morning Workout HIGH 7:00 AM - 8:00 AM Team…" at bounding box center [317, 256] width 370 height 240
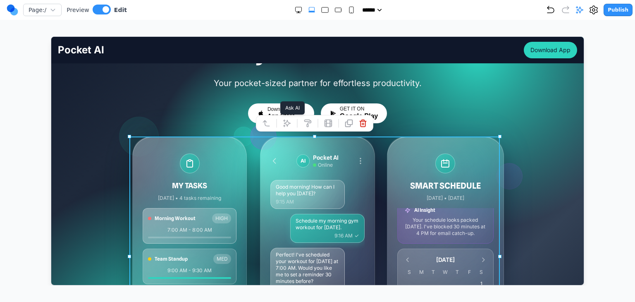
click at [281, 123] on button at bounding box center [286, 122] width 13 height 13
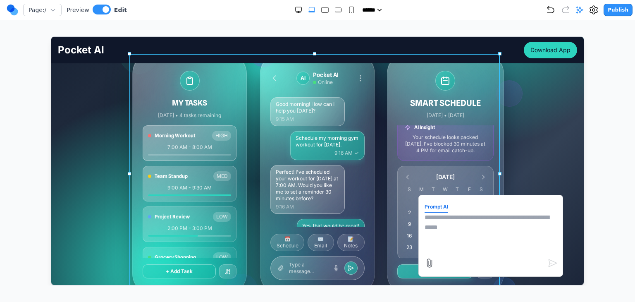
click at [460, 244] on textarea at bounding box center [490, 232] width 132 height 41
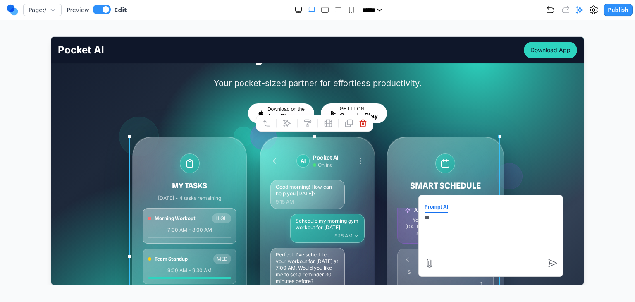
type textarea "*"
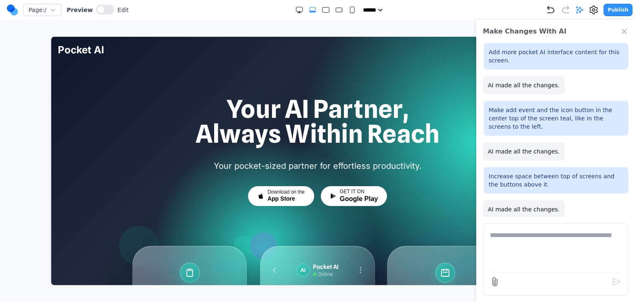
scroll to position [651, 0]
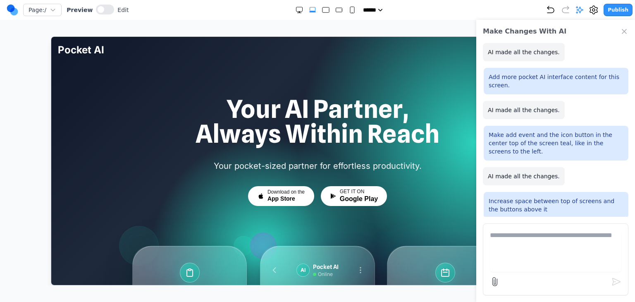
click at [627, 30] on icon "Close Chat" at bounding box center [624, 31] width 8 height 8
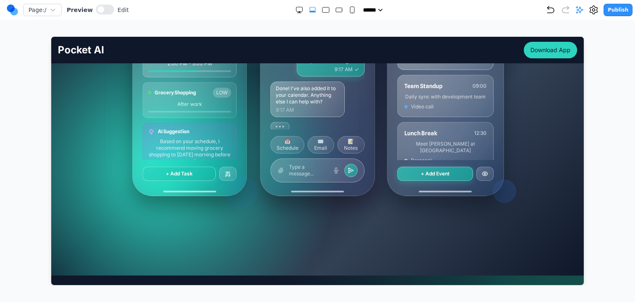
scroll to position [76, 0]
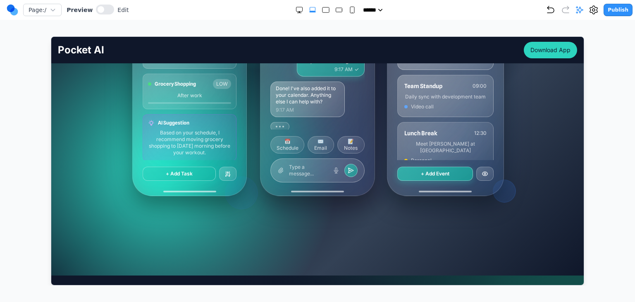
drag, startPoint x: 101, startPoint y: 17, endPoint x: 98, endPoint y: 10, distance: 7.2
click at [100, 15] on nav "Page: / Preview Edit ***** ***** ****** ****** ****** Publish" at bounding box center [317, 10] width 635 height 20
click at [98, 7] on span at bounding box center [101, 9] width 7 height 7
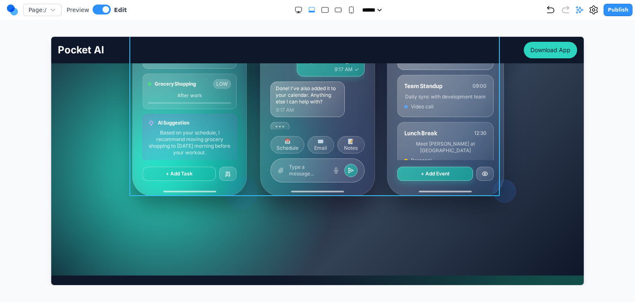
click at [250, 161] on div "MY TASKS [DATE] • 4 tasks remaining Morning Workout HIGH 7:00 AM - 8:00 AM Team…" at bounding box center [317, 76] width 370 height 240
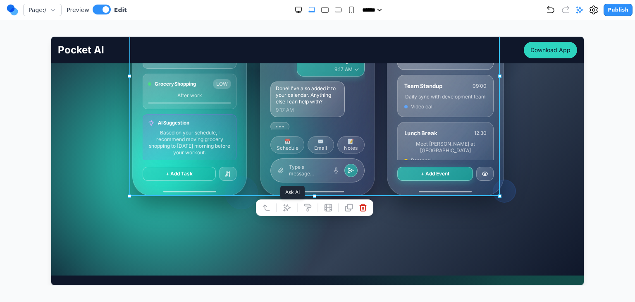
click at [287, 206] on icon at bounding box center [286, 207] width 8 height 8
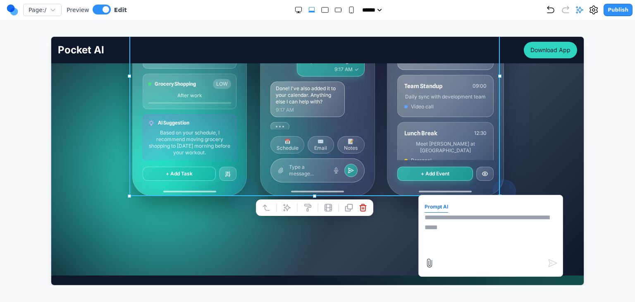
click at [490, 233] on textarea at bounding box center [490, 232] width 132 height 41
type textarea "**********"
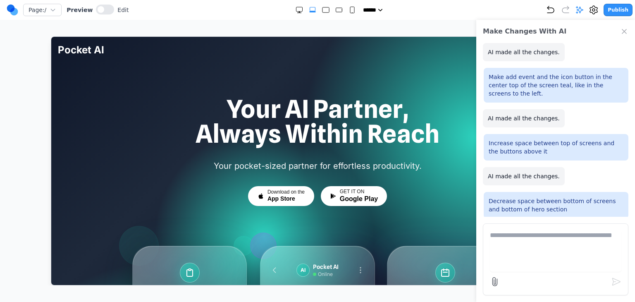
scroll to position [0, 0]
click at [621, 33] on icon "Close Chat" at bounding box center [624, 31] width 8 height 8
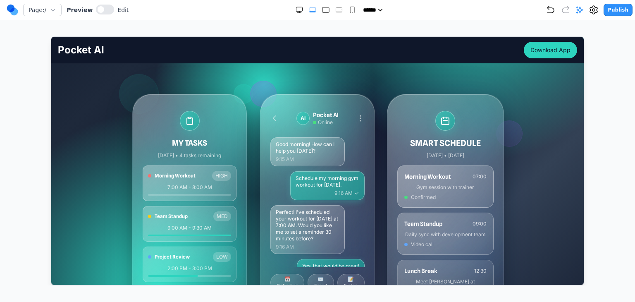
scroll to position [124, 0]
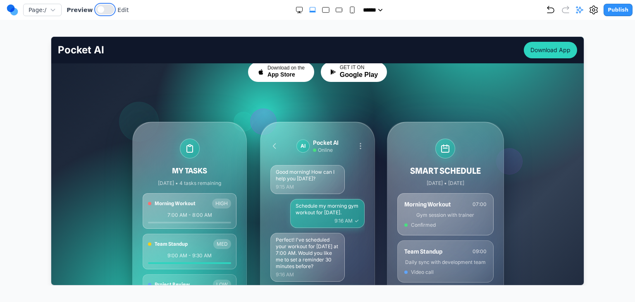
click at [107, 10] on button at bounding box center [105, 10] width 18 height 10
click at [264, 108] on div at bounding box center [263, 121] width 26 height 26
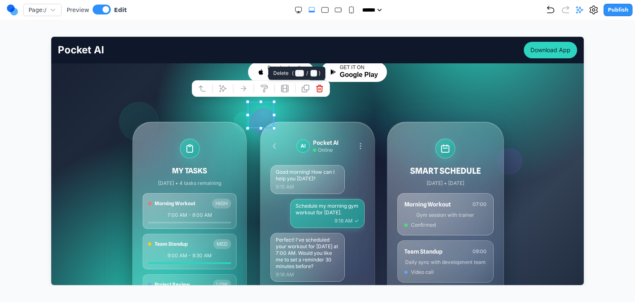
click at [315, 88] on icon at bounding box center [319, 88] width 8 height 8
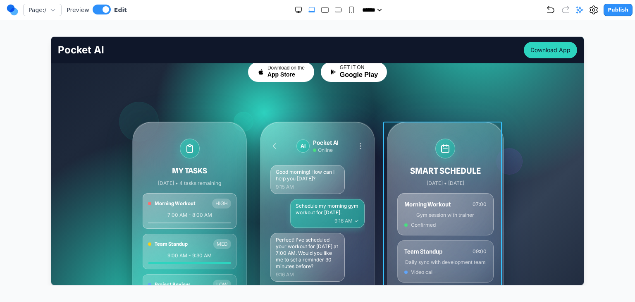
click at [525, 141] on div "Your AI Partner, Always Within Reach Your pocket-sized partner for effortless p…" at bounding box center [317, 179] width 532 height 415
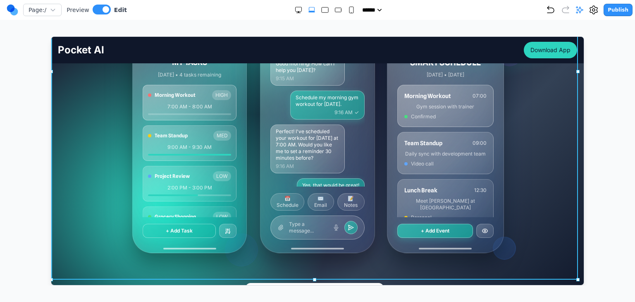
scroll to position [248, 0]
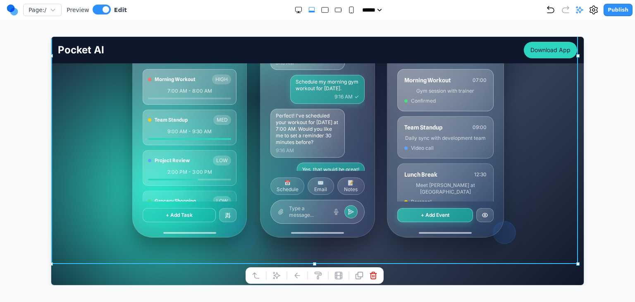
click at [595, 204] on div at bounding box center [318, 160] width 602 height 249
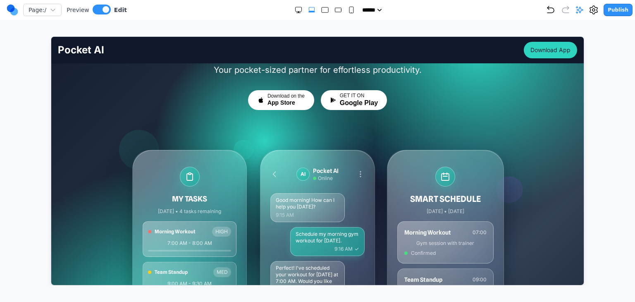
scroll to position [83, 0]
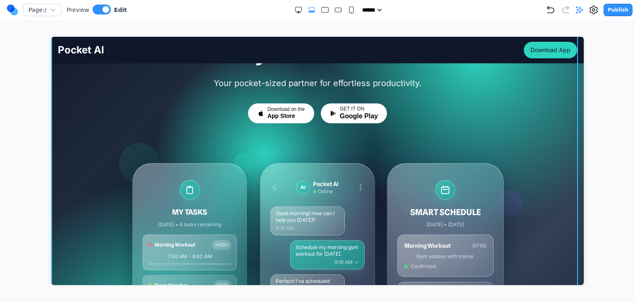
click at [515, 141] on div "Your AI Partner, Always Within Reach Your pocket-sized partner for effortless p…" at bounding box center [317, 220] width 532 height 415
click at [546, 143] on div "Your AI Partner, Always Within Reach Your pocket-sized partner for effortless p…" at bounding box center [317, 220] width 532 height 415
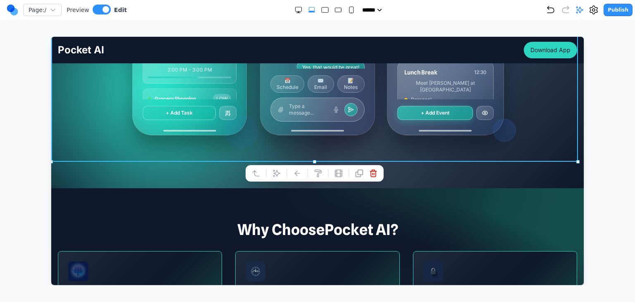
scroll to position [372, 0]
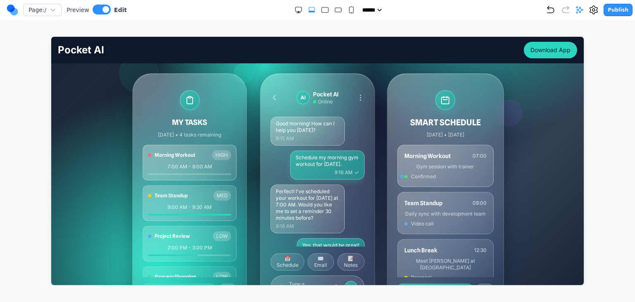
scroll to position [165, 0]
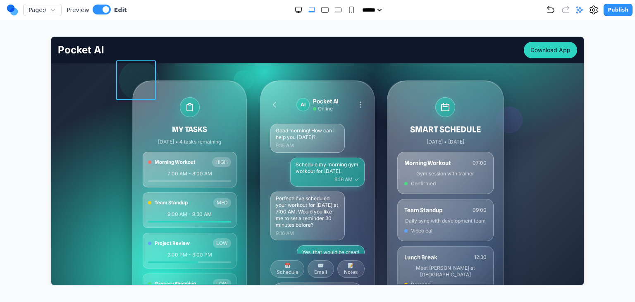
drag, startPoint x: 133, startPoint y: 74, endPoint x: 138, endPoint y: 74, distance: 4.6
click at [133, 74] on div at bounding box center [139, 80] width 40 height 40
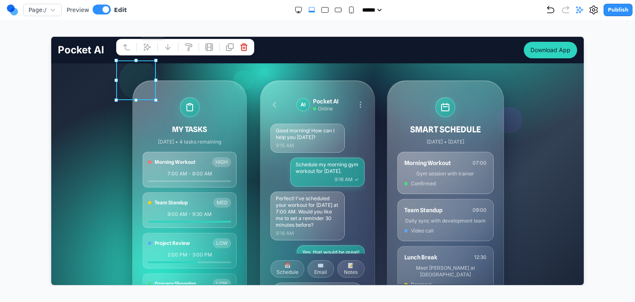
click at [147, 48] on icon at bounding box center [146, 46] width 7 height 7
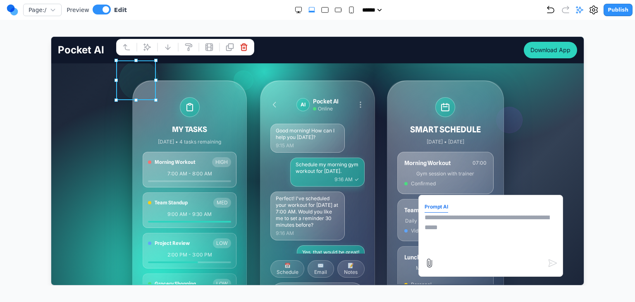
click at [448, 222] on textarea at bounding box center [490, 232] width 132 height 41
type textarea "**********"
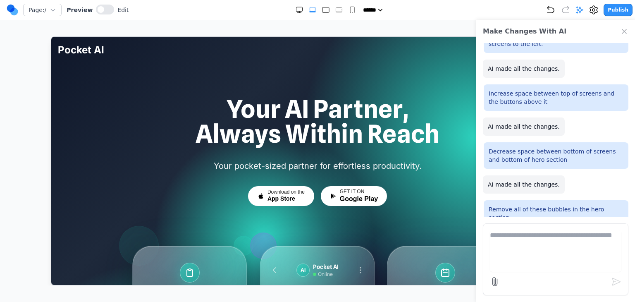
scroll to position [0, 0]
drag, startPoint x: 625, startPoint y: 29, endPoint x: 582, endPoint y: 95, distance: 78.7
click at [610, 60] on div "Make Changes With AI Align bubbles within the screen so they better look like a…" at bounding box center [555, 161] width 159 height 282
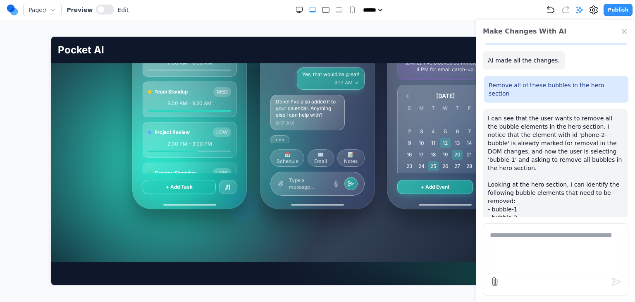
scroll to position [207, 0]
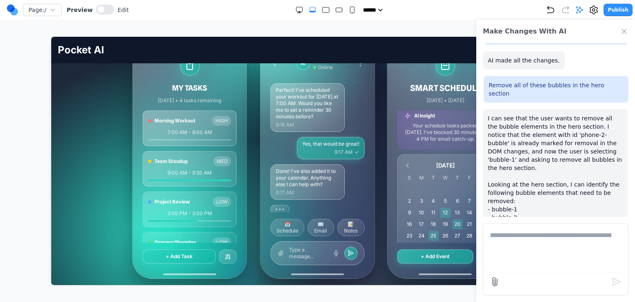
click at [622, 35] on icon "Close Chat" at bounding box center [624, 31] width 8 height 8
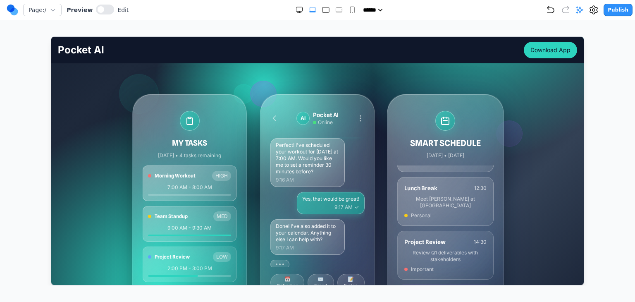
scroll to position [124, 0]
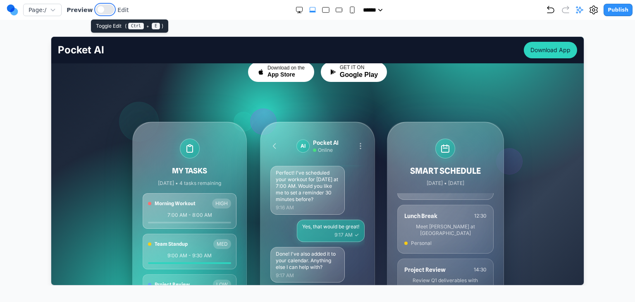
click at [98, 12] on span at bounding box center [101, 9] width 7 height 7
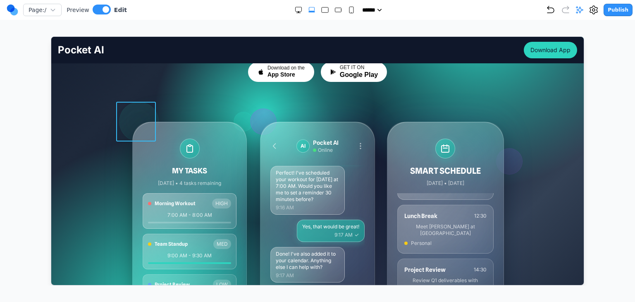
click at [139, 101] on div at bounding box center [139, 121] width 40 height 40
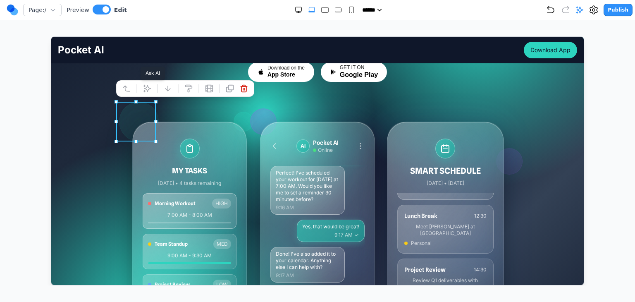
click at [151, 86] on button at bounding box center [146, 87] width 13 height 13
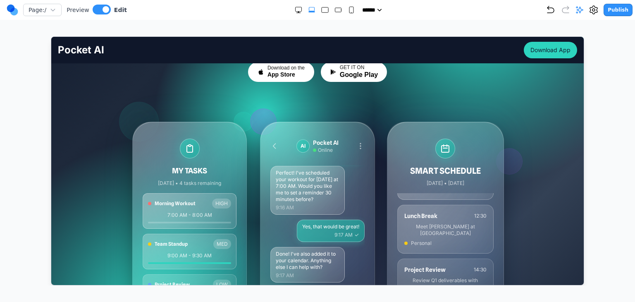
drag, startPoint x: 395, startPoint y: 206, endPoint x: 438, endPoint y: 210, distance: 42.8
click at [399, 207] on div "Morning Workout 07:00 Gym session with trainer Confirmed Team Standup 09:00 Dai…" at bounding box center [445, 259] width 96 height 132
click at [260, 115] on div at bounding box center [263, 121] width 26 height 26
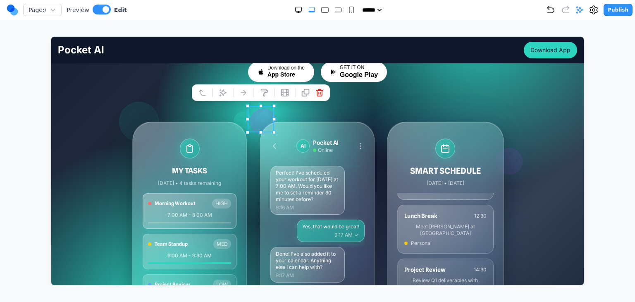
click at [230, 90] on div at bounding box center [233, 92] width 6 height 14
click at [225, 90] on icon at bounding box center [222, 92] width 8 height 8
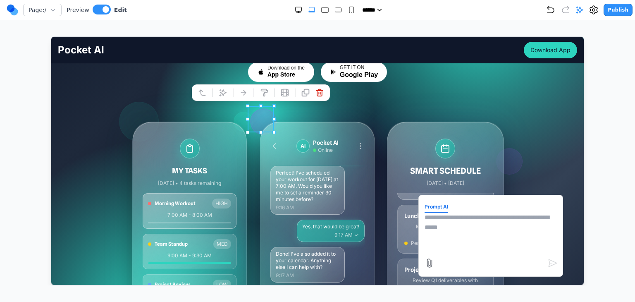
click at [447, 218] on textarea at bounding box center [490, 232] width 132 height 41
type textarea "**********"
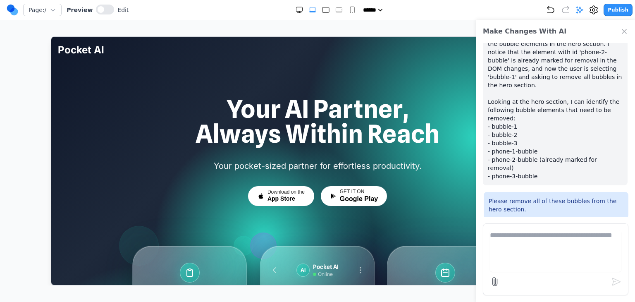
scroll to position [949, 0]
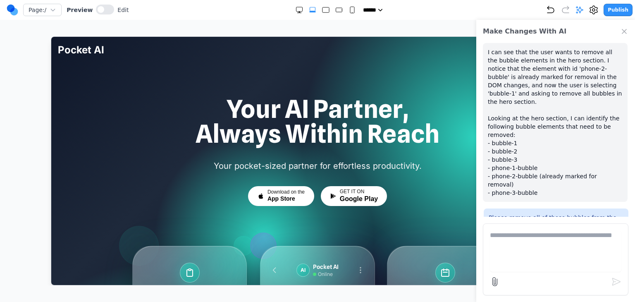
click at [619, 32] on div "Make Changes With AI" at bounding box center [555, 31] width 159 height 23
click at [624, 33] on icon "Close Chat" at bounding box center [624, 31] width 8 height 8
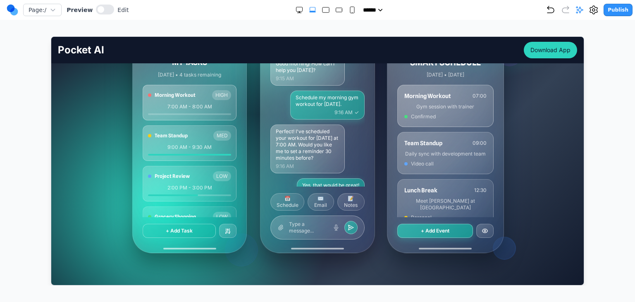
scroll to position [207, 0]
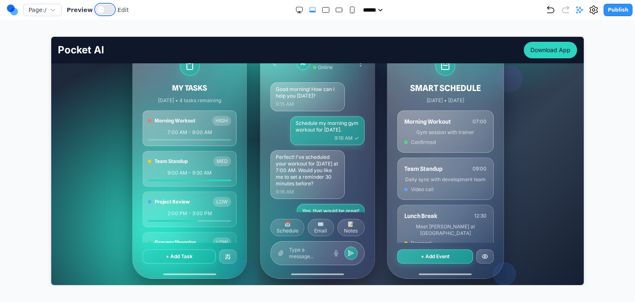
click at [101, 10] on button at bounding box center [105, 10] width 18 height 10
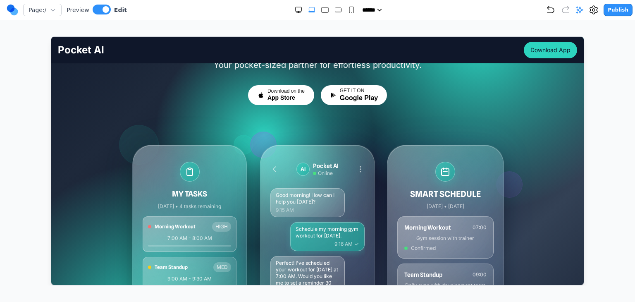
scroll to position [83, 0]
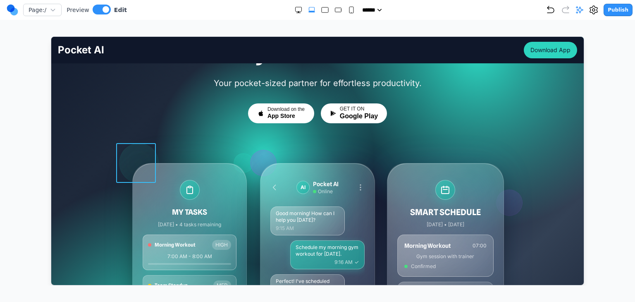
click at [131, 148] on div at bounding box center [139, 163] width 40 height 40
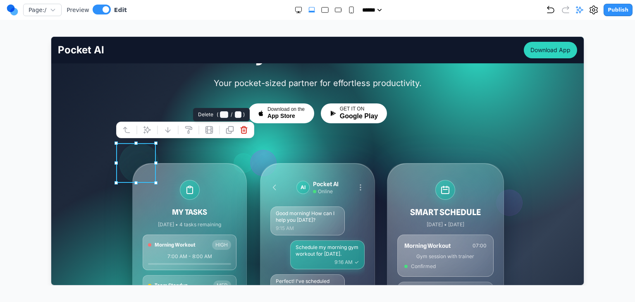
click at [245, 128] on icon at bounding box center [243, 129] width 8 height 8
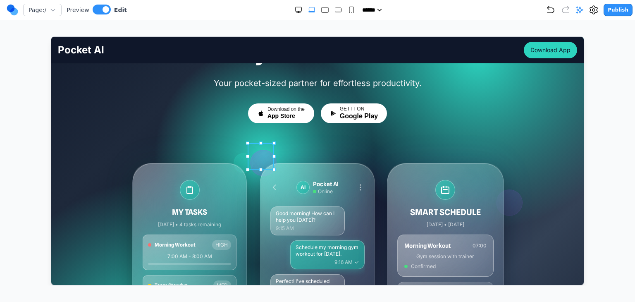
click at [250, 158] on div at bounding box center [263, 162] width 26 height 26
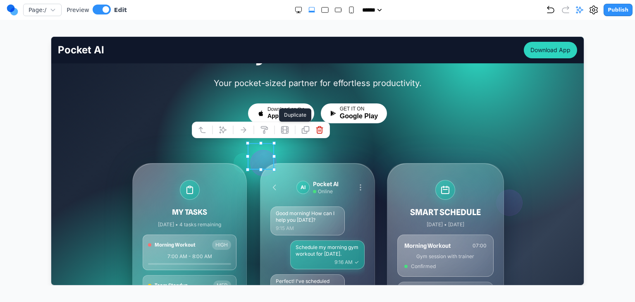
click at [313, 131] on button at bounding box center [318, 129] width 13 height 13
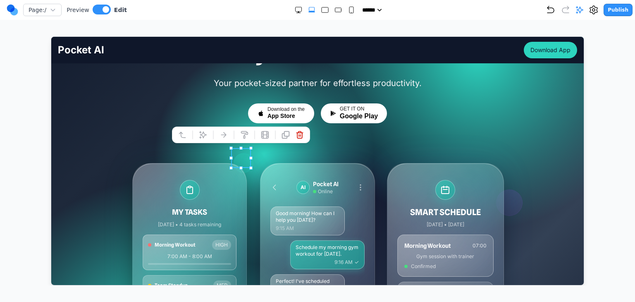
click at [297, 135] on icon at bounding box center [299, 134] width 8 height 8
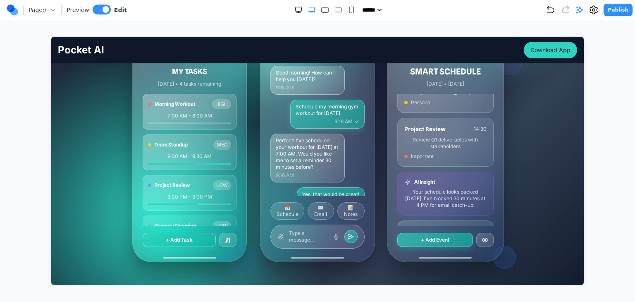
scroll to position [289, 0]
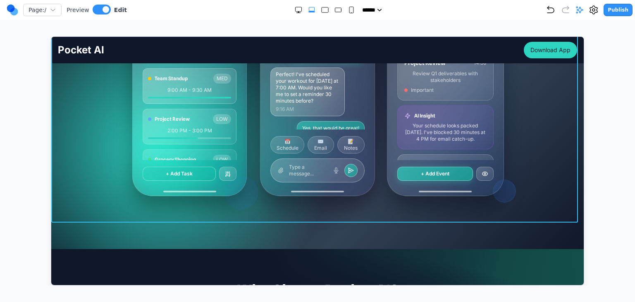
click at [243, 207] on div at bounding box center [240, 192] width 33 height 33
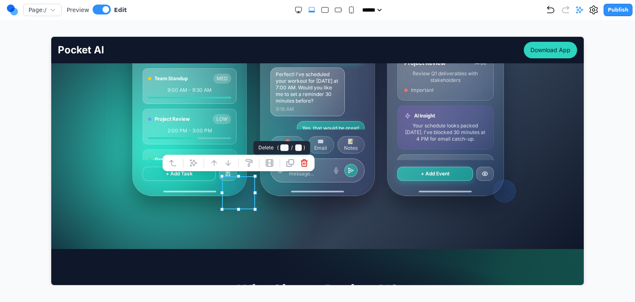
click at [300, 164] on icon at bounding box center [304, 162] width 8 height 8
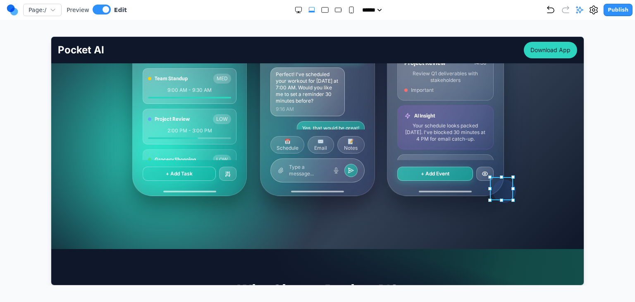
click at [508, 185] on div at bounding box center [503, 190] width 23 height 23
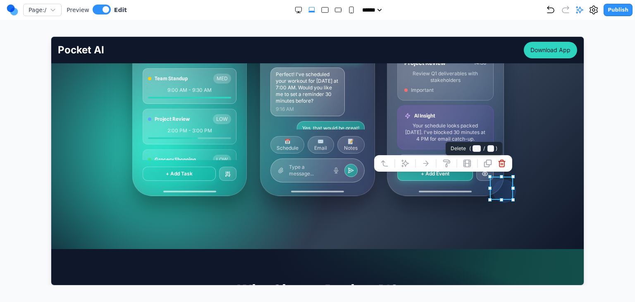
click at [498, 159] on icon at bounding box center [501, 163] width 8 height 8
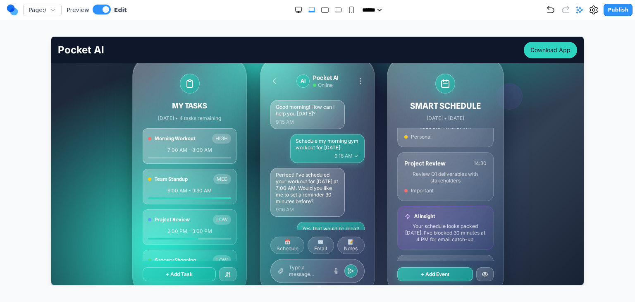
scroll to position [165, 0]
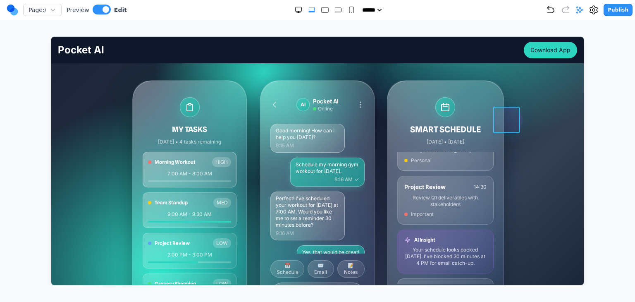
click at [515, 119] on div at bounding box center [509, 119] width 26 height 26
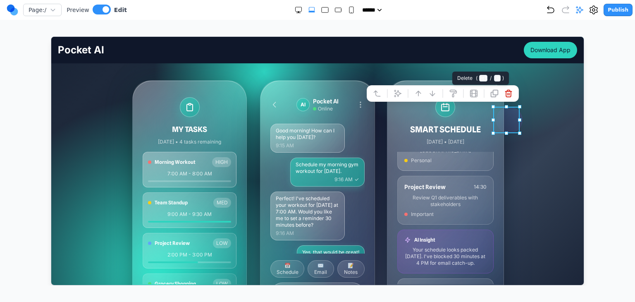
click at [501, 97] on button at bounding box center [507, 92] width 13 height 13
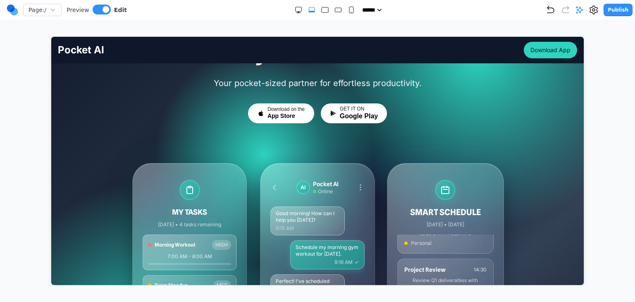
scroll to position [83, 0]
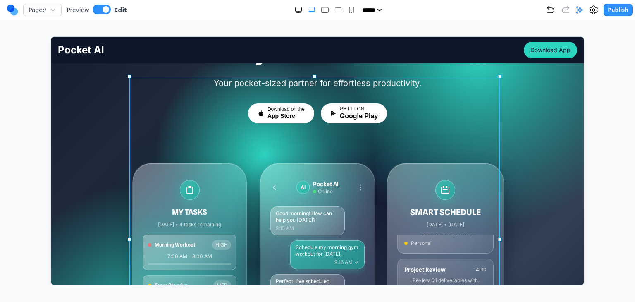
click at [390, 142] on div "Your pocket-sized partner for effortless productivity. Download on the App Stor…" at bounding box center [317, 239] width 370 height 326
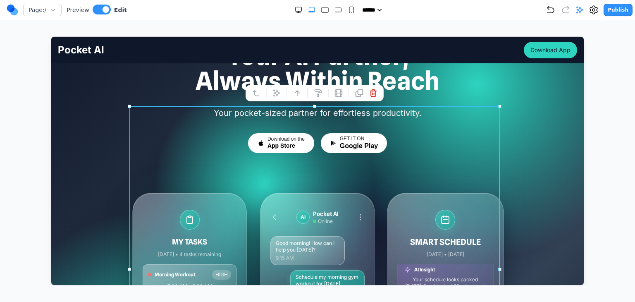
scroll to position [41, 0]
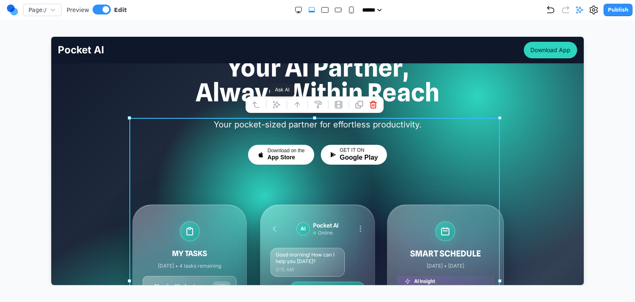
click at [276, 105] on icon at bounding box center [276, 104] width 8 height 8
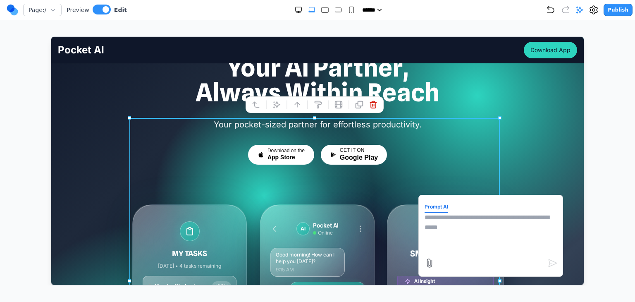
click at [464, 226] on textarea at bounding box center [490, 232] width 132 height 41
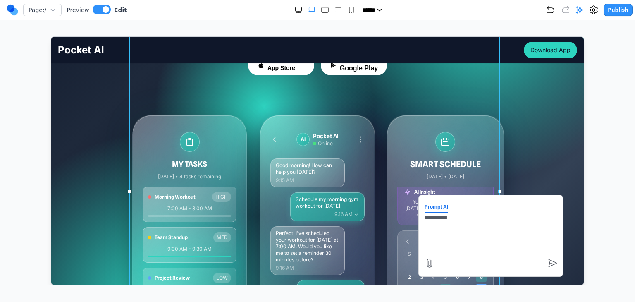
scroll to position [124, 0]
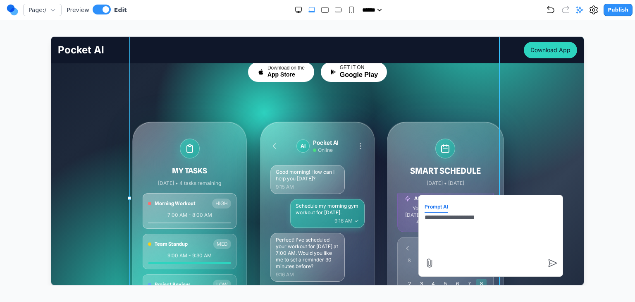
type textarea "**********"
drag, startPoint x: 495, startPoint y: 221, endPoint x: 392, endPoint y: 224, distance: 103.0
click at [535, 180] on div "Your AI Partner, Always Within Reach Your pocket-sized partner for effortless p…" at bounding box center [317, 179] width 532 height 415
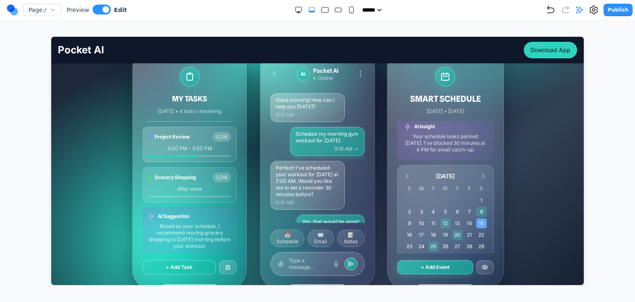
scroll to position [207, 0]
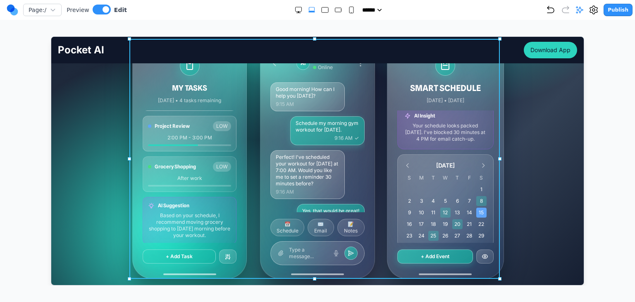
click at [249, 178] on div "MY TASKS [DATE] • 4 tasks remaining Morning Workout HIGH 7:00 AM - 8:00 AM Team…" at bounding box center [317, 158] width 370 height 240
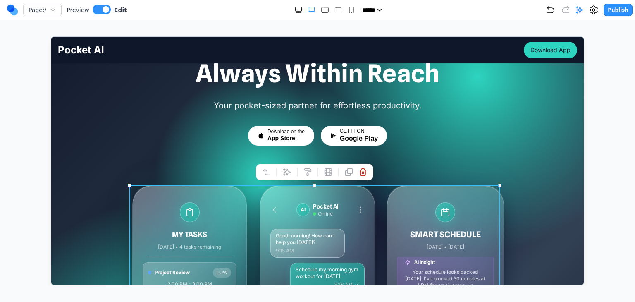
scroll to position [83, 0]
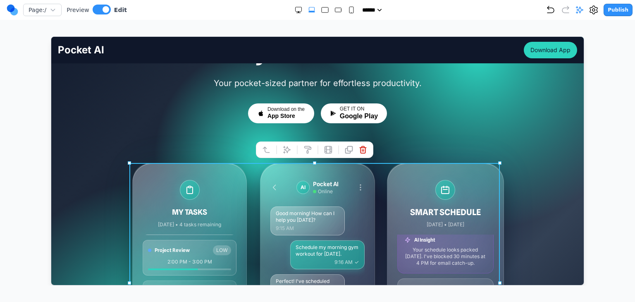
click at [268, 148] on icon at bounding box center [266, 149] width 8 height 8
click at [258, 148] on icon at bounding box center [255, 149] width 8 height 8
click at [258, 147] on icon at bounding box center [255, 149] width 8 height 8
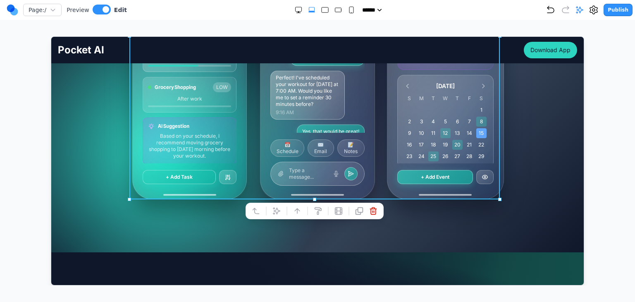
scroll to position [289, 0]
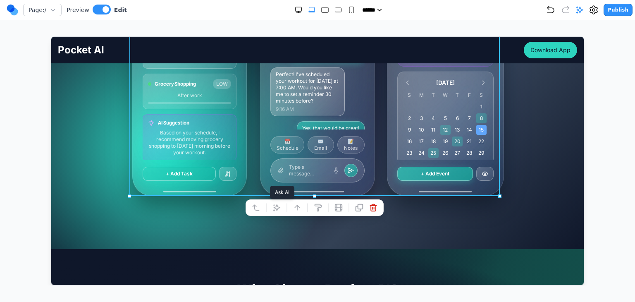
drag, startPoint x: 282, startPoint y: 205, endPoint x: 372, endPoint y: 215, distance: 90.6
click at [282, 205] on button at bounding box center [275, 206] width 13 height 13
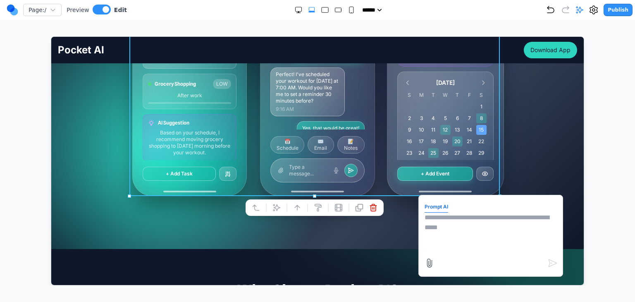
click at [455, 219] on textarea at bounding box center [490, 232] width 132 height 41
type textarea "**********"
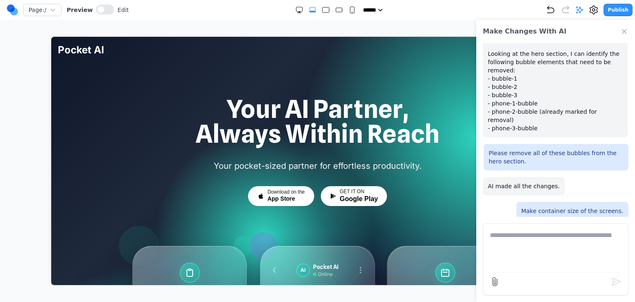
scroll to position [1065, 0]
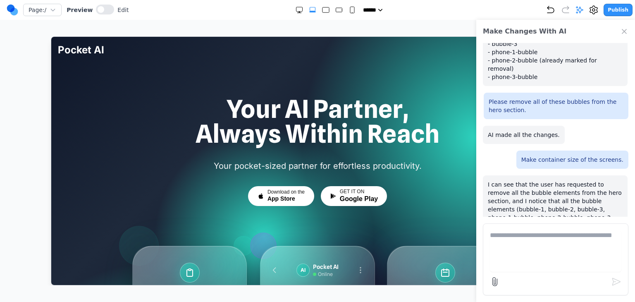
click at [622, 32] on icon "Close Chat" at bounding box center [624, 31] width 8 height 8
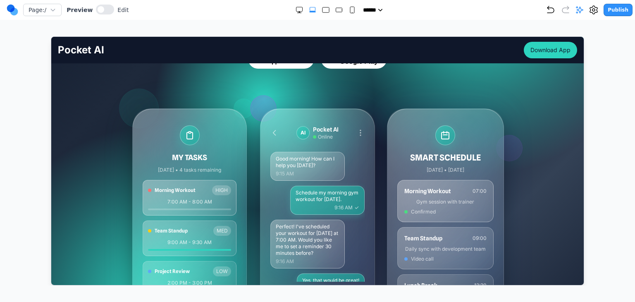
scroll to position [165, 0]
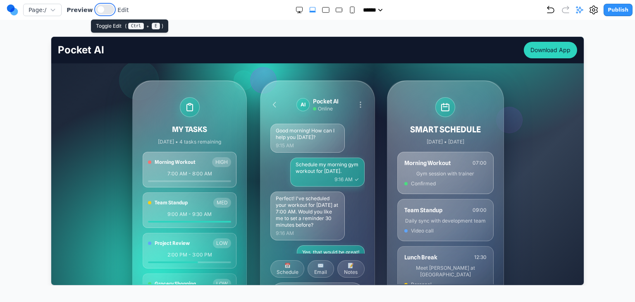
click at [100, 12] on button at bounding box center [105, 10] width 18 height 10
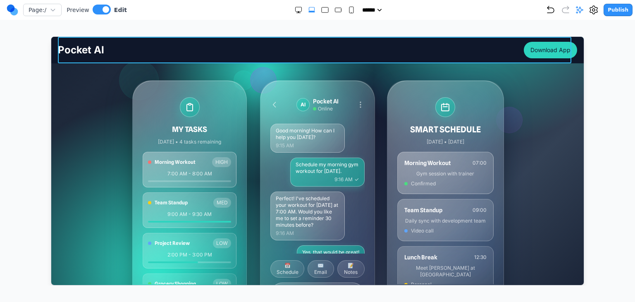
click at [129, 65] on div at bounding box center [139, 80] width 40 height 40
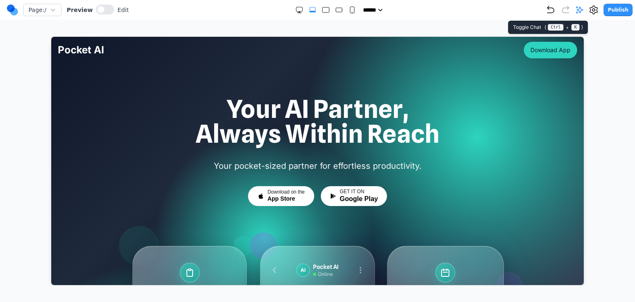
click at [584, 12] on icon at bounding box center [579, 10] width 8 height 8
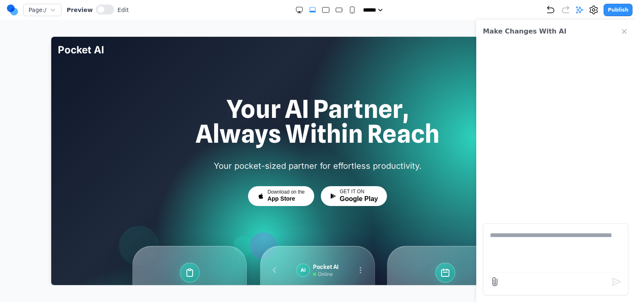
click at [581, 11] on icon at bounding box center [579, 10] width 8 height 8
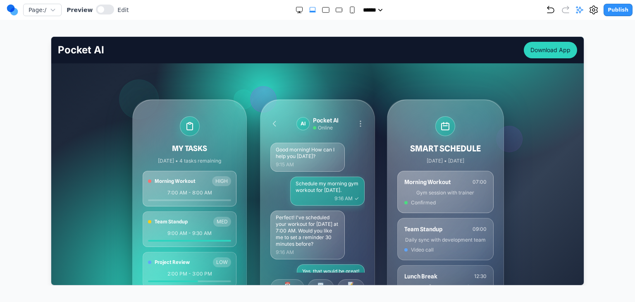
scroll to position [248, 0]
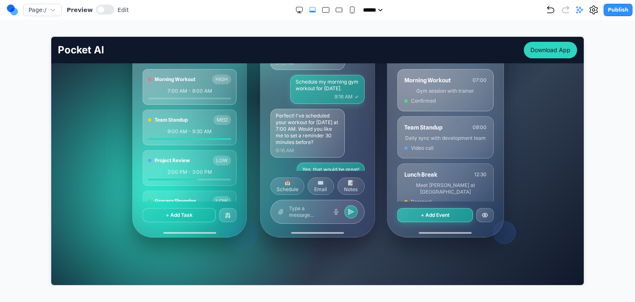
drag, startPoint x: 114, startPoint y: 9, endPoint x: 106, endPoint y: 7, distance: 8.0
click at [117, 9] on span "Edit" at bounding box center [122, 10] width 11 height 8
click at [106, 7] on button at bounding box center [105, 10] width 18 height 10
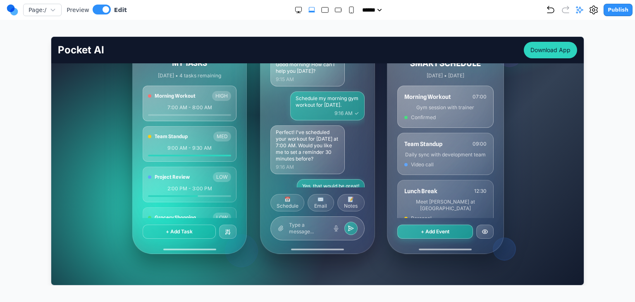
scroll to position [124, 0]
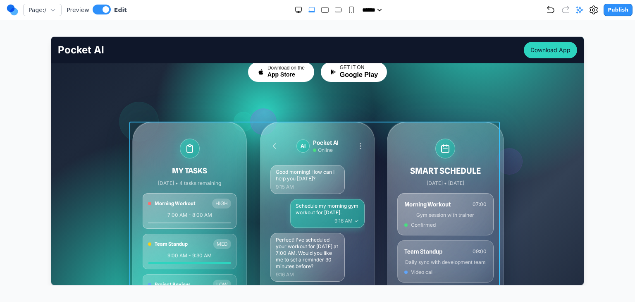
click at [253, 135] on div "MY TASKS [DATE] • 4 tasks remaining Morning Workout HIGH 7:00 AM - 8:00 AM Team…" at bounding box center [317, 241] width 370 height 240
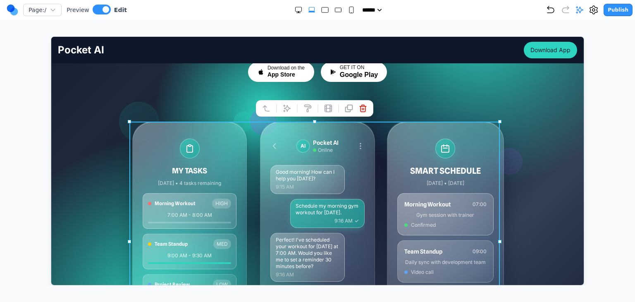
click at [269, 106] on icon at bounding box center [266, 108] width 8 height 8
click at [260, 106] on button at bounding box center [255, 107] width 13 height 13
click at [259, 106] on icon at bounding box center [255, 108] width 8 height 8
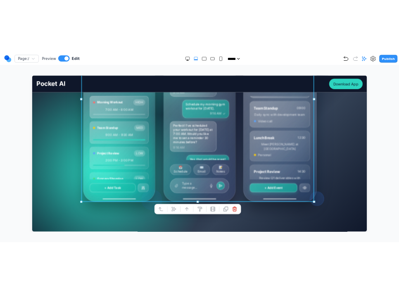
scroll to position [41, 0]
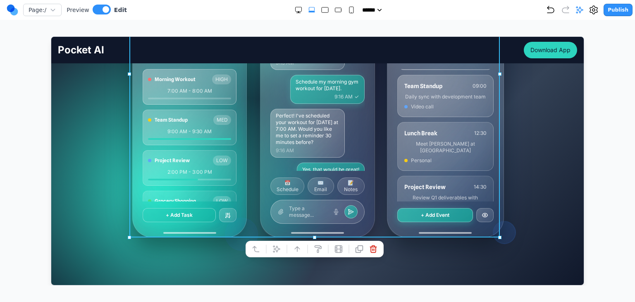
drag, startPoint x: 251, startPoint y: 210, endPoint x: 291, endPoint y: 205, distance: 40.4
click at [291, 206] on span "Type a message..." at bounding box center [307, 211] width 38 height 13
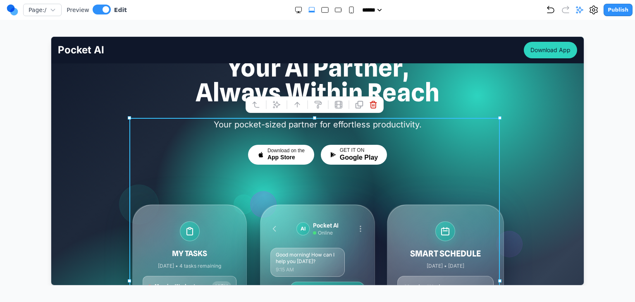
drag, startPoint x: 313, startPoint y: 117, endPoint x: 314, endPoint y: 193, distance: 75.6
click at [517, 134] on div "Your AI Partner, Always Within Reach Your pocket-sized partner for effortless p…" at bounding box center [317, 262] width 532 height 415
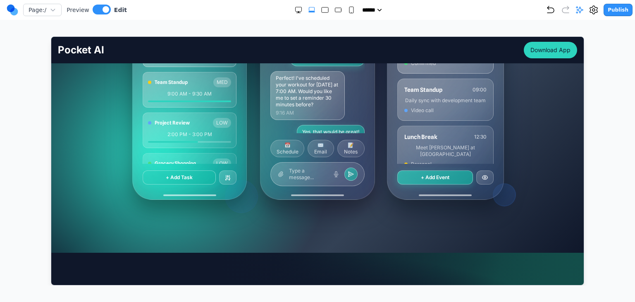
scroll to position [289, 0]
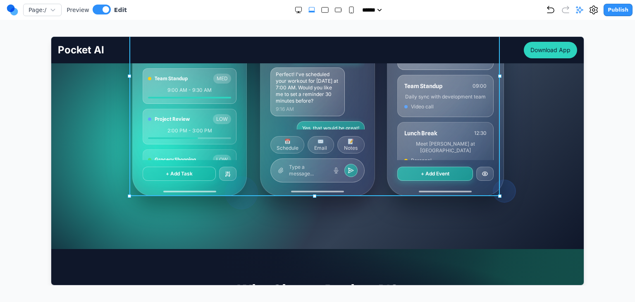
click at [374, 187] on div "MY TASKS [DATE] • 4 tasks remaining Morning Workout HIGH 7:00 AM - 8:00 AM Team…" at bounding box center [317, 76] width 370 height 240
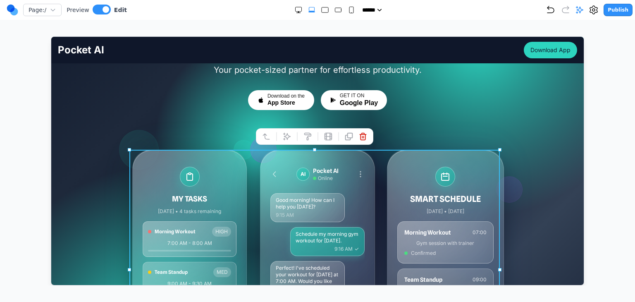
scroll to position [124, 0]
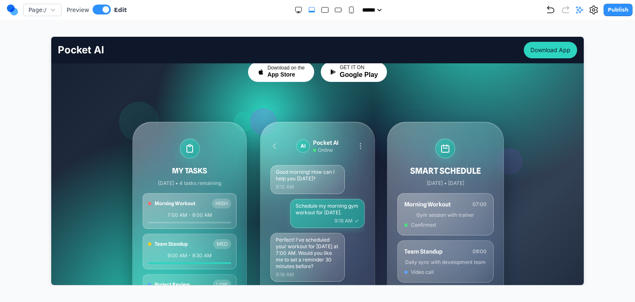
click at [519, 152] on div "Your AI Partner, Always Within Reach Your pocket-sized partner for effortless p…" at bounding box center [317, 179] width 532 height 415
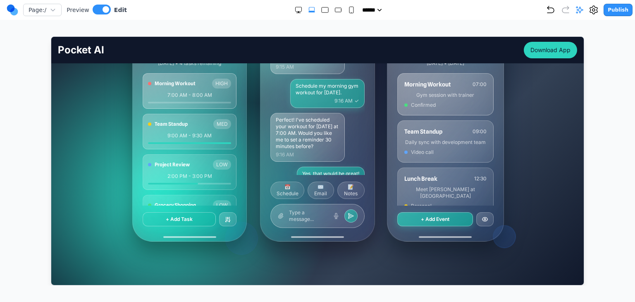
scroll to position [248, 0]
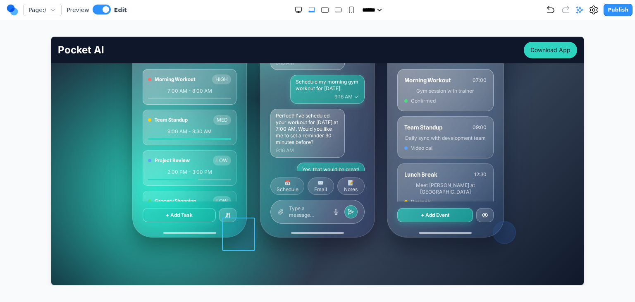
click at [247, 241] on div at bounding box center [240, 233] width 33 height 33
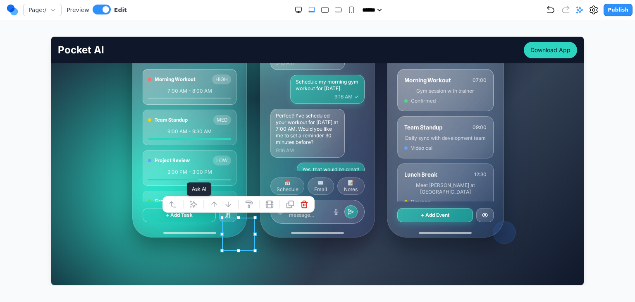
drag, startPoint x: 197, startPoint y: 204, endPoint x: 229, endPoint y: 205, distance: 31.8
click at [196, 203] on icon at bounding box center [193, 203] width 7 height 7
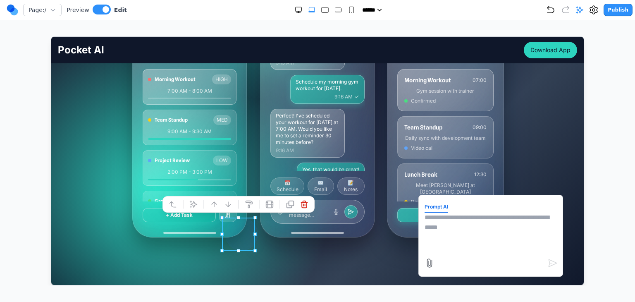
click at [438, 224] on textarea at bounding box center [490, 232] width 132 height 41
type textarea "**********"
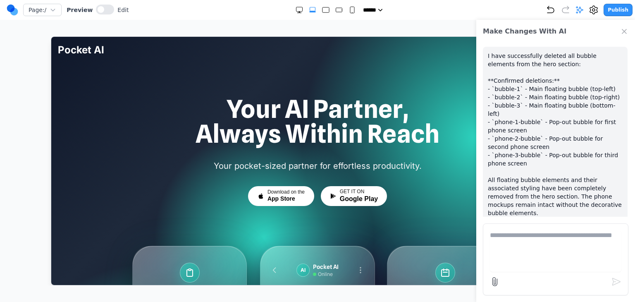
scroll to position [40, 0]
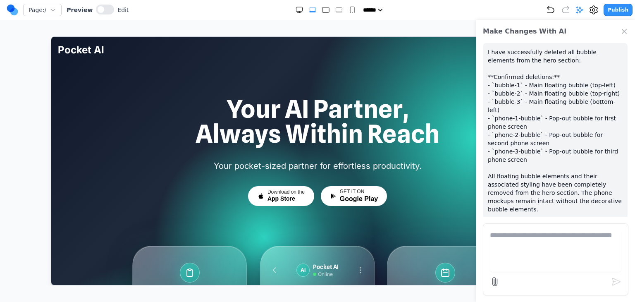
click at [624, 33] on icon "Close Chat" at bounding box center [624, 31] width 8 height 8
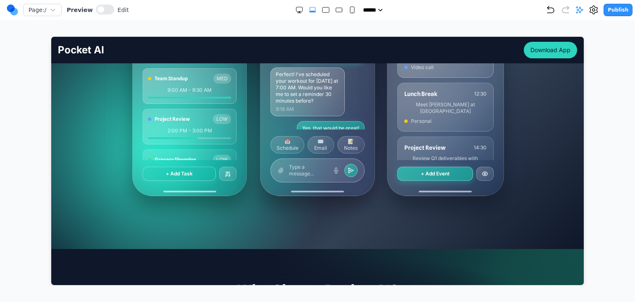
scroll to position [41, 0]
click at [98, 10] on span at bounding box center [101, 9] width 7 height 7
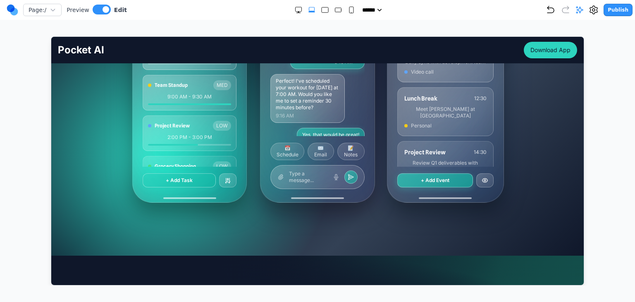
scroll to position [289, 0]
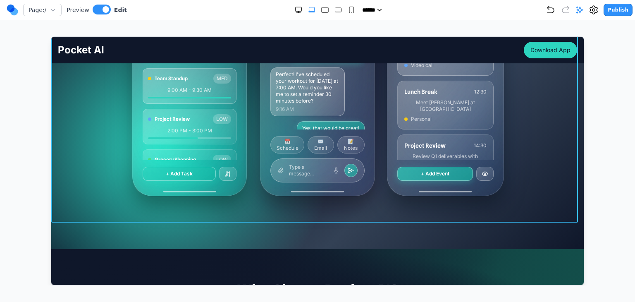
click at [126, 194] on div "Your AI Partner, Always Within Reach Your pocket-sized partner for effortless p…" at bounding box center [317, 14] width 532 height 415
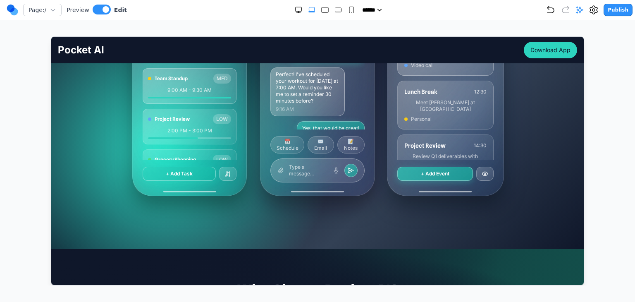
drag, startPoint x: 608, startPoint y: 167, endPoint x: 583, endPoint y: 199, distance: 40.6
click at [608, 168] on div at bounding box center [318, 160] width 602 height 249
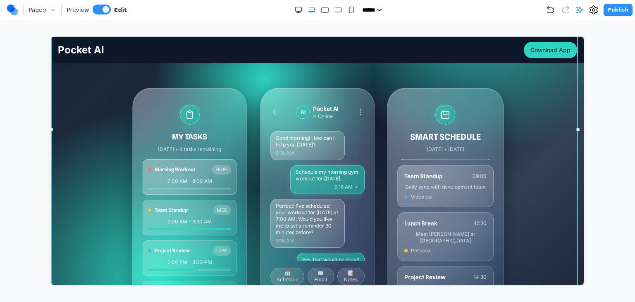
scroll to position [207, 0]
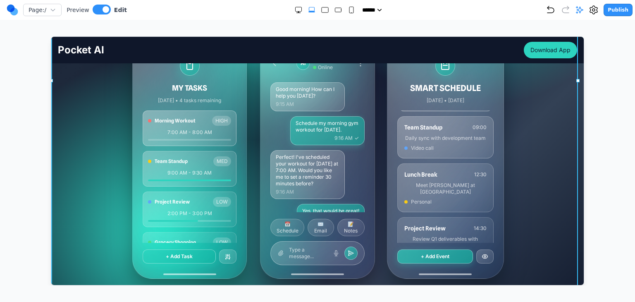
drag, startPoint x: 20, startPoint y: 182, endPoint x: 38, endPoint y: 182, distance: 17.8
click at [20, 182] on div at bounding box center [318, 160] width 602 height 249
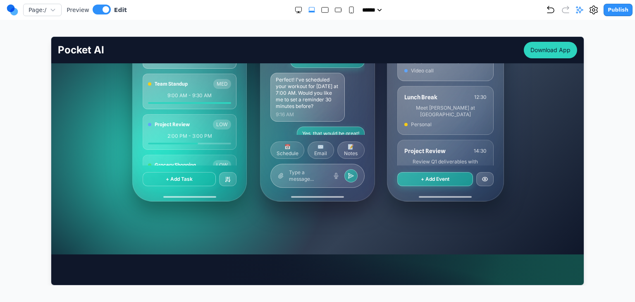
scroll to position [289, 0]
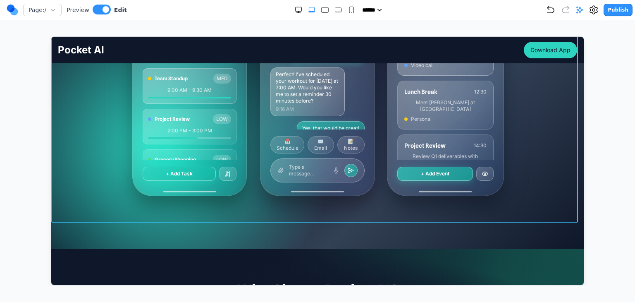
click at [262, 202] on div "Your AI Partner, Always Within Reach Your pocket-sized partner for effortless p…" at bounding box center [317, 14] width 532 height 415
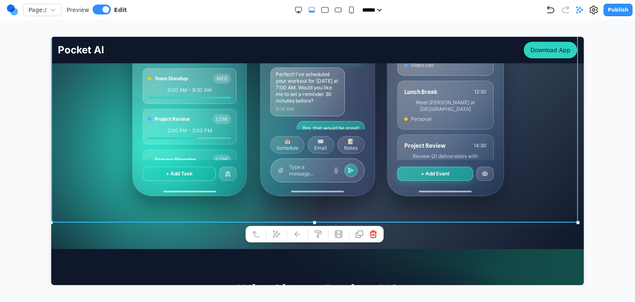
click at [54, 187] on div "Your AI Partner, Always Within Reach Your pocket-sized partner for effortless p…" at bounding box center [317, 14] width 532 height 415
click at [28, 174] on div at bounding box center [318, 160] width 602 height 249
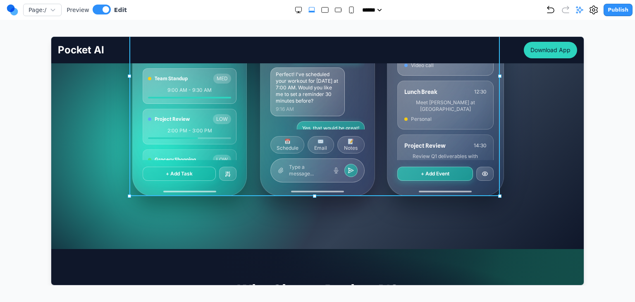
click at [251, 180] on div "MY TASKS [DATE] • 4 tasks remaining Morning Workout HIGH 7:00 AM - 8:00 AM Team…" at bounding box center [317, 76] width 370 height 240
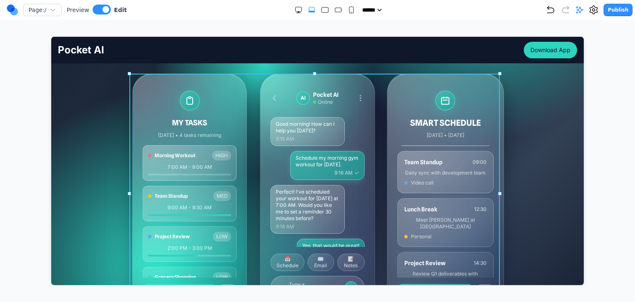
scroll to position [165, 0]
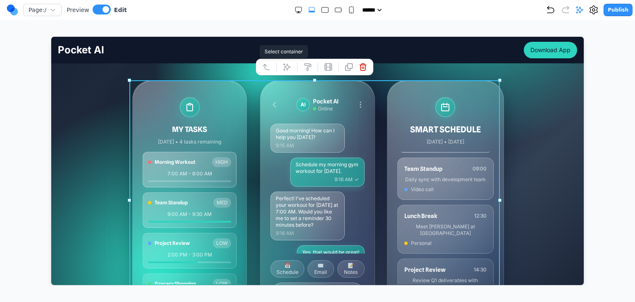
click at [264, 67] on icon at bounding box center [266, 66] width 6 height 5
click at [259, 66] on icon at bounding box center [255, 66] width 8 height 8
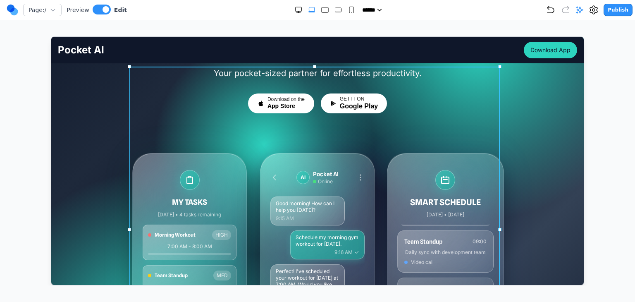
scroll to position [41, 0]
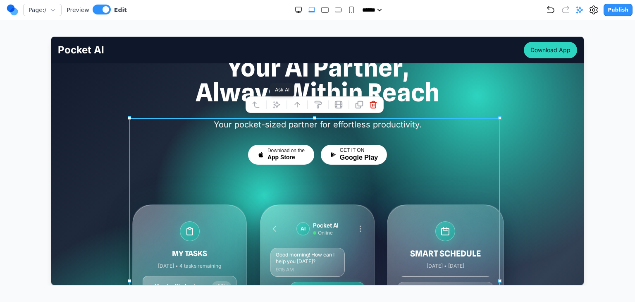
click at [276, 103] on icon at bounding box center [276, 104] width 8 height 8
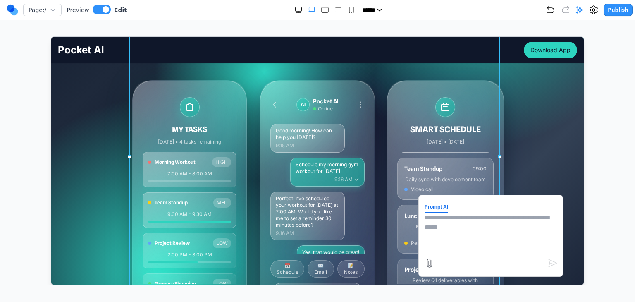
click at [450, 222] on textarea at bounding box center [490, 232] width 132 height 41
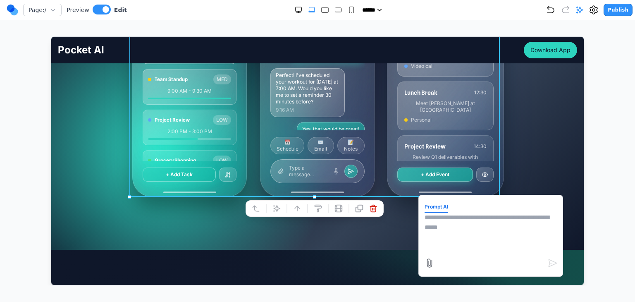
scroll to position [289, 0]
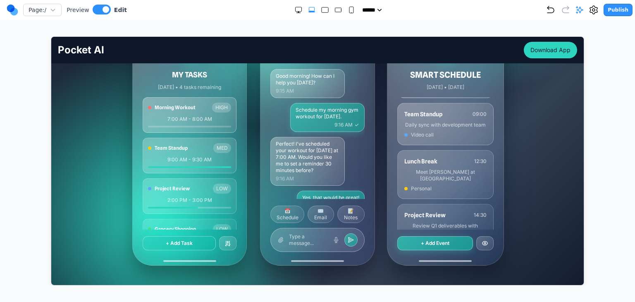
scroll to position [165, 0]
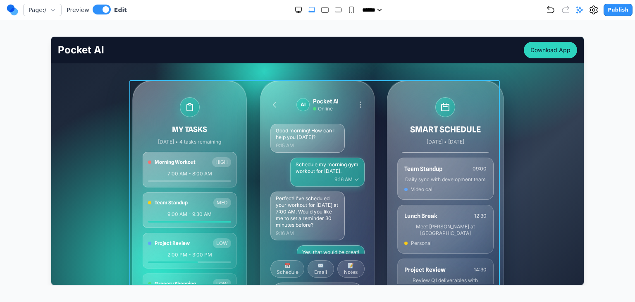
click at [251, 198] on div "MY TASKS [DATE] • 4 tasks remaining Morning Workout HIGH 7:00 AM - 8:00 AM Team…" at bounding box center [317, 200] width 370 height 240
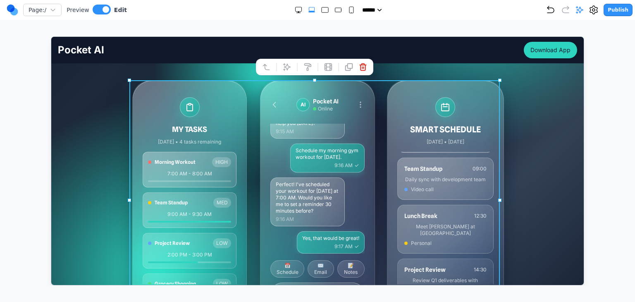
scroll to position [0, 0]
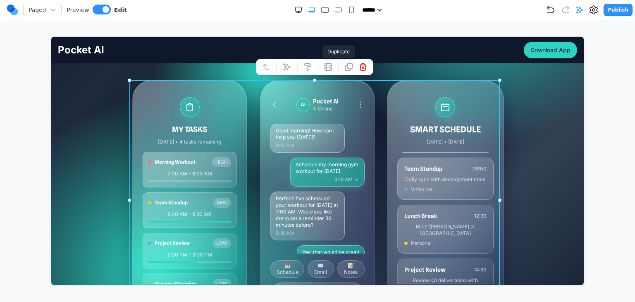
click at [345, 71] on button at bounding box center [348, 66] width 13 height 13
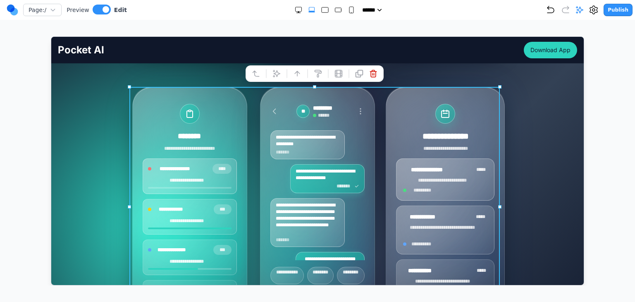
scroll to position [455, 0]
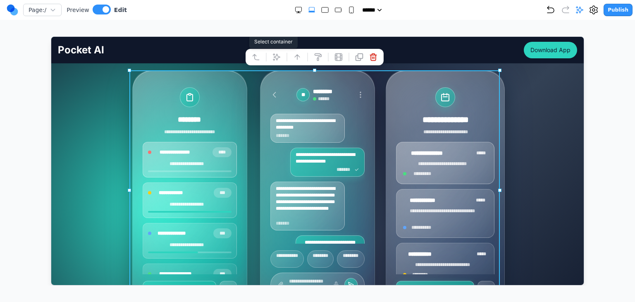
click at [256, 59] on icon at bounding box center [256, 56] width 6 height 5
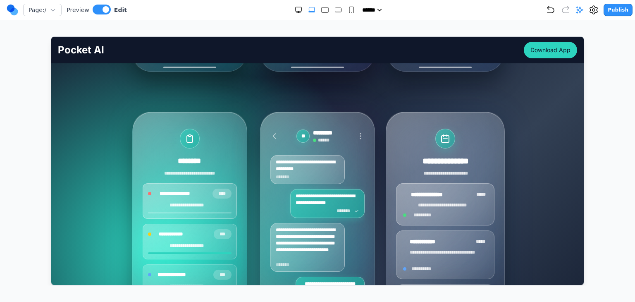
click at [510, 159] on div "Your AI Partner, Always Within Reach Your pocket-sized partner for effortless p…" at bounding box center [317, 30] width 532 height 695
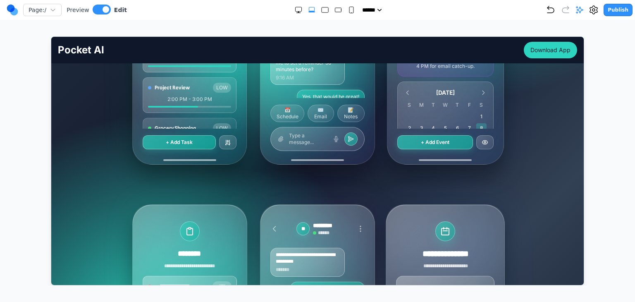
scroll to position [289, 0]
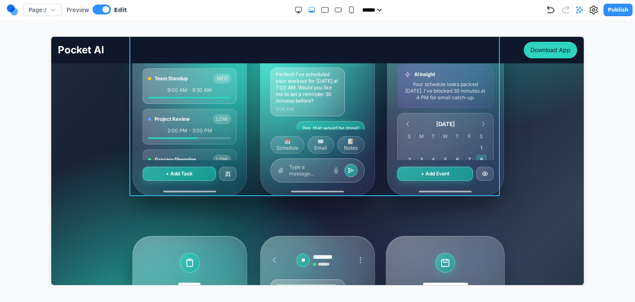
click at [377, 159] on div "MY TASKS [DATE] • 4 tasks remaining Morning Workout HIGH 7:00 AM - 8:00 AM Team…" at bounding box center [317, 76] width 370 height 240
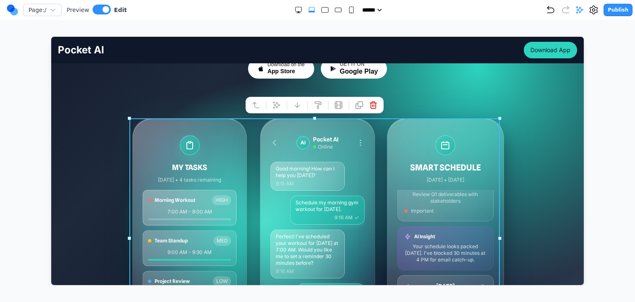
scroll to position [124, 0]
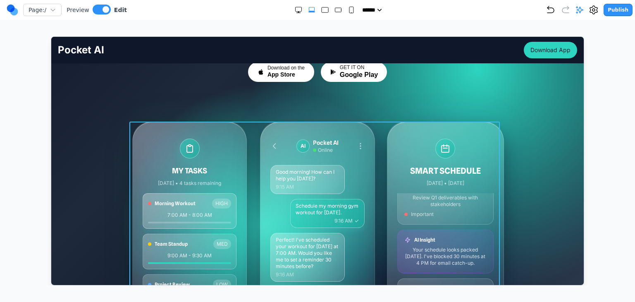
click at [379, 133] on div "MY TASKS [DATE] • 4 tasks remaining Morning Workout HIGH 7:00 AM - 8:00 AM Team…" at bounding box center [317, 241] width 370 height 240
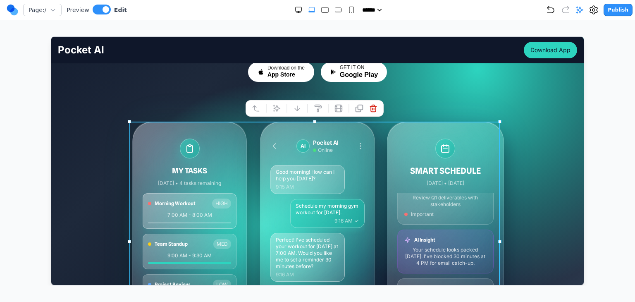
click at [258, 106] on icon at bounding box center [255, 108] width 8 height 8
click at [265, 108] on icon at bounding box center [266, 108] width 8 height 8
click at [258, 107] on icon at bounding box center [255, 108] width 8 height 8
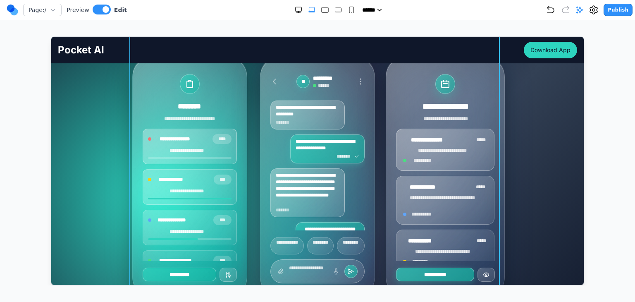
scroll to position [455, 0]
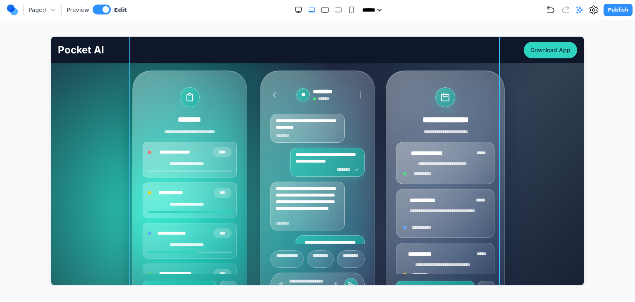
click at [261, 151] on div "**********" at bounding box center [317, 189] width 114 height 239
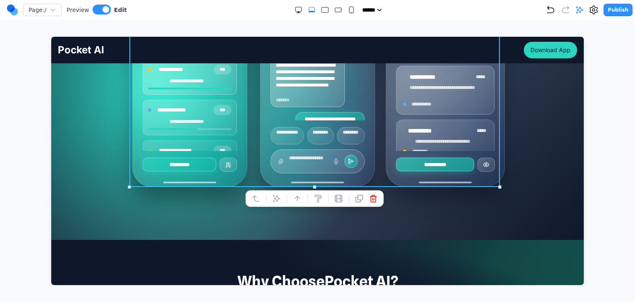
scroll to position [0, 0]
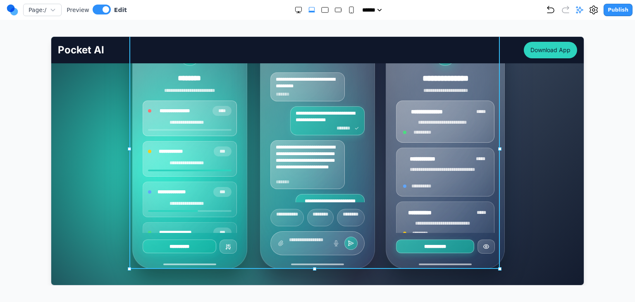
click at [248, 137] on div "**********" at bounding box center [317, 149] width 370 height 240
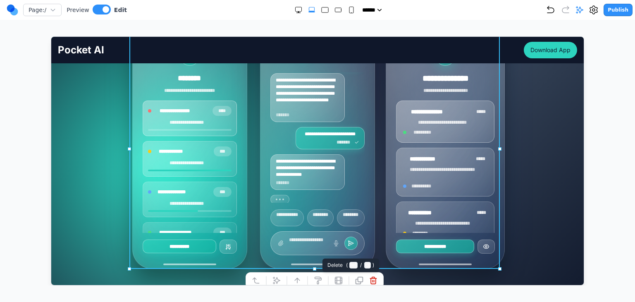
click at [374, 276] on icon at bounding box center [373, 279] width 6 height 7
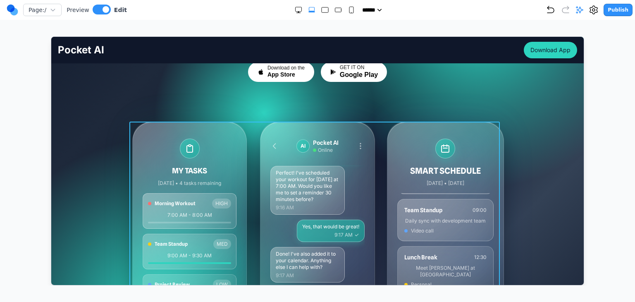
click at [250, 175] on div "MY TASKS [DATE] • 4 tasks remaining Morning Workout HIGH 7:00 AM - 8:00 AM Team…" at bounding box center [317, 241] width 370 height 240
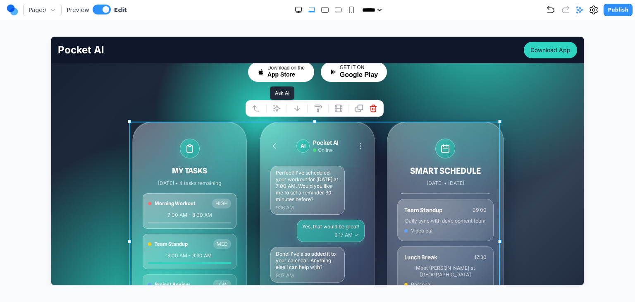
click at [273, 110] on icon at bounding box center [276, 107] width 7 height 7
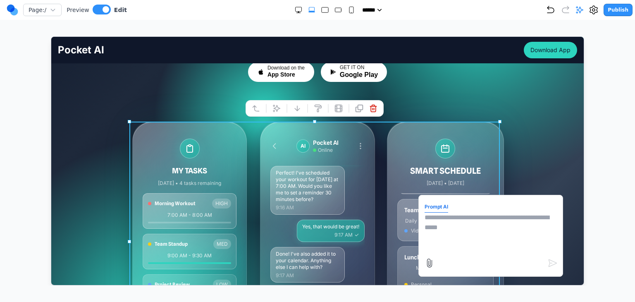
click at [474, 226] on textarea at bounding box center [490, 232] width 132 height 41
type textarea "*"
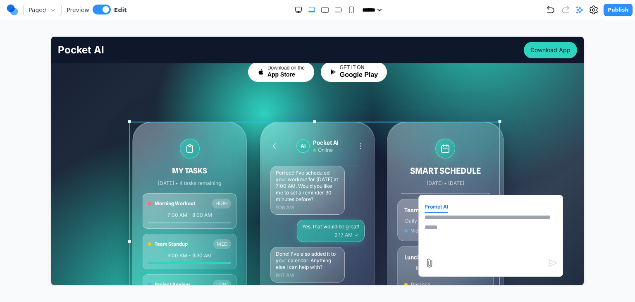
click at [387, 161] on div "SMART SCHEDULE Today • March 15, 2024 Morning Workout 07:00 Gym session with tr…" at bounding box center [445, 241] width 116 height 239
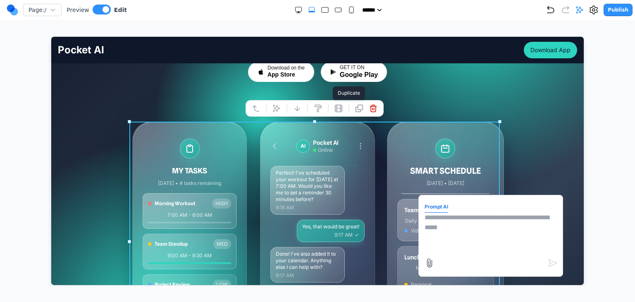
click at [360, 111] on icon at bounding box center [359, 108] width 8 height 8
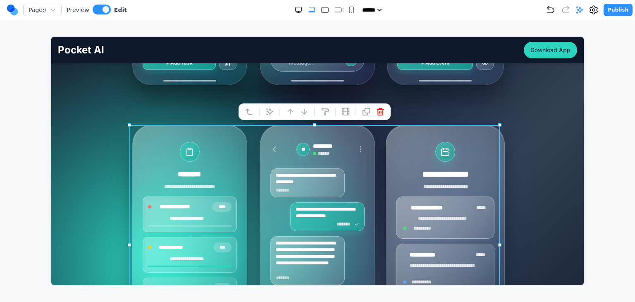
scroll to position [413, 0]
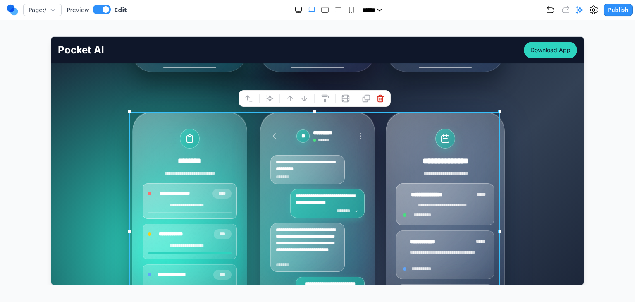
click at [264, 100] on button at bounding box center [268, 97] width 13 height 13
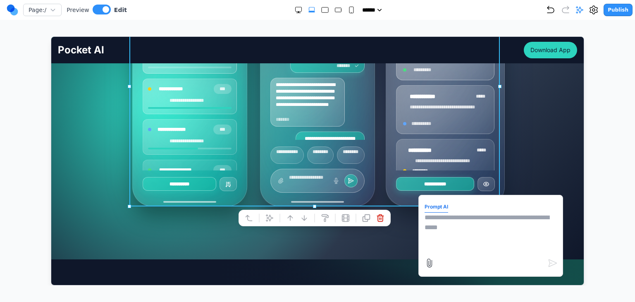
scroll to position [620, 0]
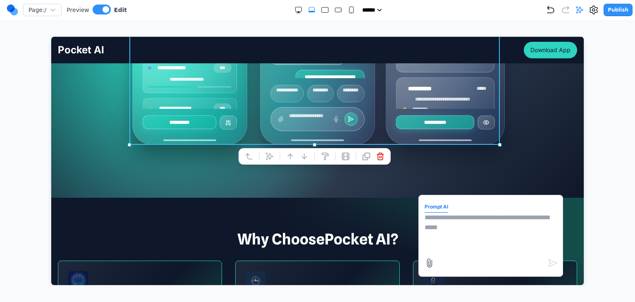
click at [424, 214] on textarea at bounding box center [490, 232] width 132 height 41
type textarea "**********"
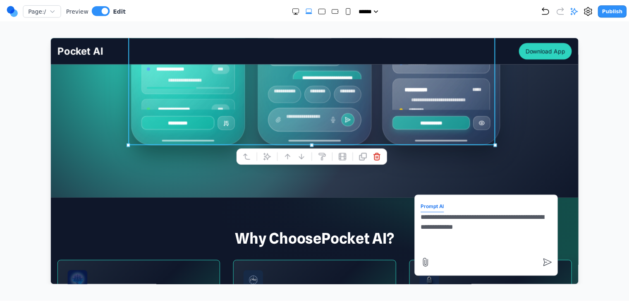
scroll to position [98, 0]
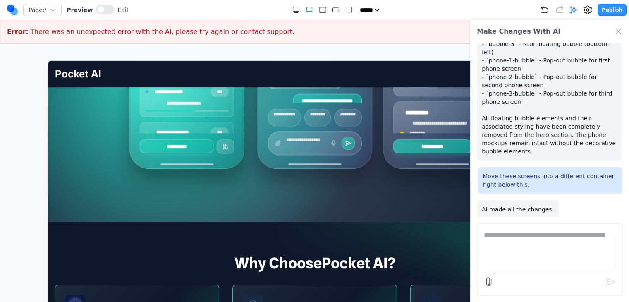
click at [614, 33] on div "Make Changes With AI" at bounding box center [549, 31] width 159 height 23
click at [617, 33] on icon "Close Chat" at bounding box center [618, 31] width 8 height 8
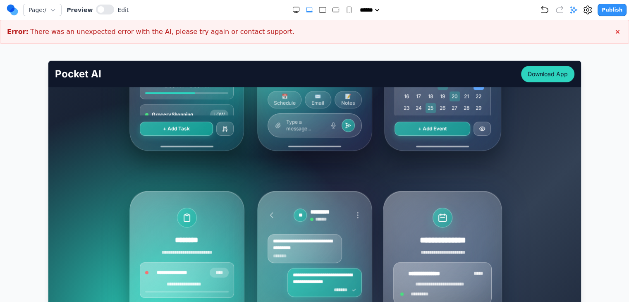
scroll to position [331, 0]
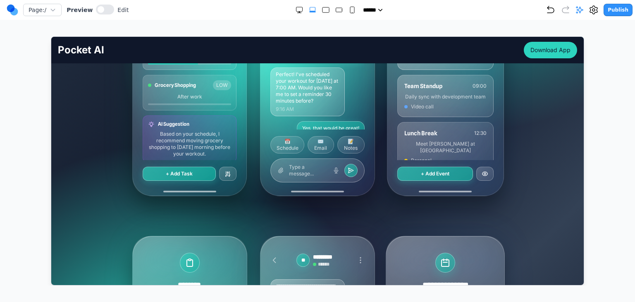
scroll to position [76, 0]
click at [99, 12] on button at bounding box center [105, 10] width 18 height 10
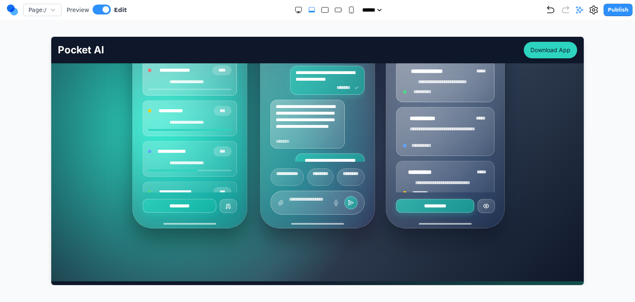
scroll to position [537, 0]
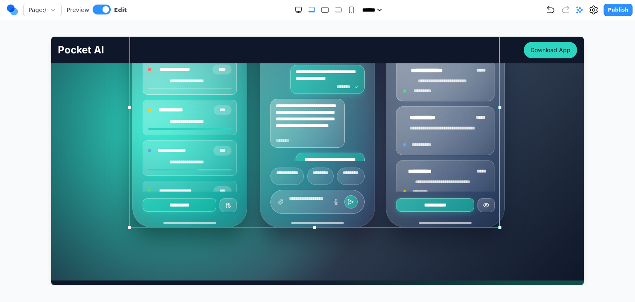
click at [251, 138] on div "**********" at bounding box center [317, 107] width 370 height 240
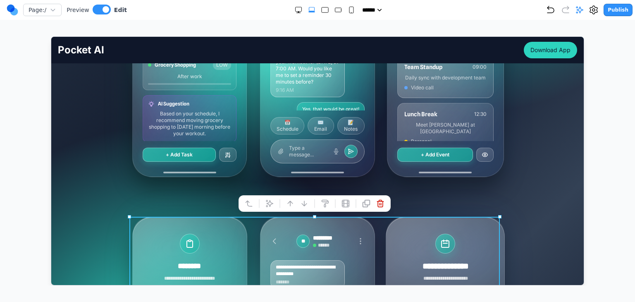
scroll to position [289, 0]
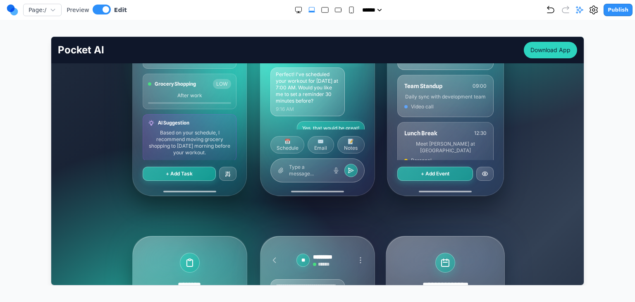
click at [252, 150] on div "MY TASKS [DATE] • 4 tasks remaining Morning Workout HIGH 7:00 AM - 8:00 AM Team…" at bounding box center [317, 76] width 370 height 240
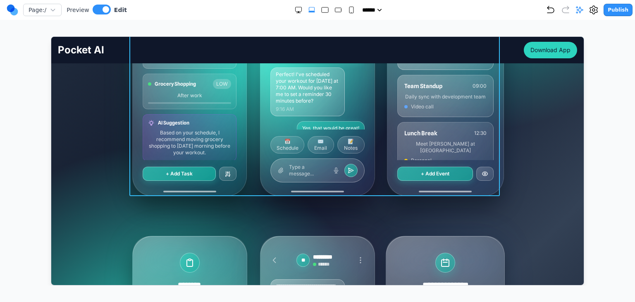
click at [250, 148] on div "MY TASKS [DATE] • 4 tasks remaining Morning Workout HIGH 7:00 AM - 8:00 AM Team…" at bounding box center [317, 76] width 370 height 240
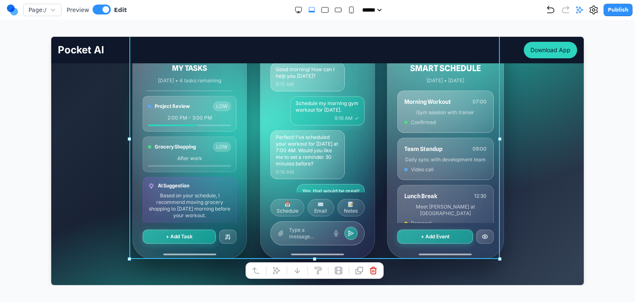
scroll to position [124, 0]
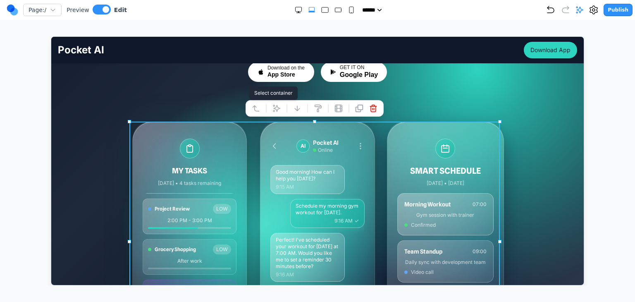
click at [257, 113] on button at bounding box center [255, 107] width 13 height 13
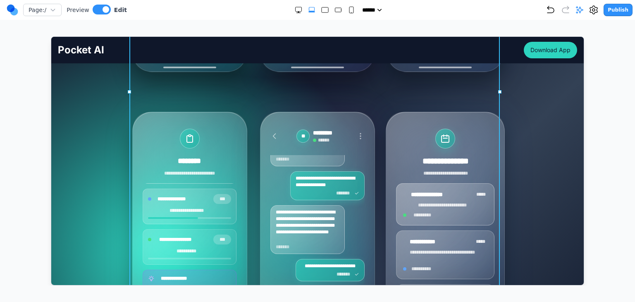
scroll to position [0, 0]
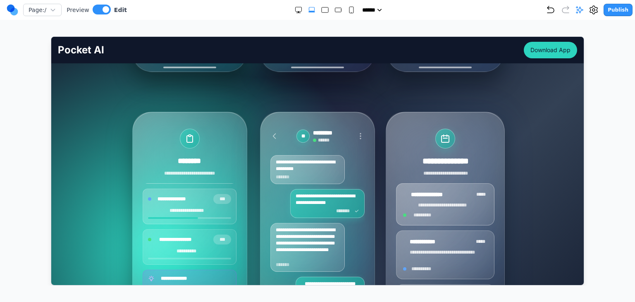
drag, startPoint x: 100, startPoint y: 121, endPoint x: 107, endPoint y: 121, distance: 7.9
click at [100, 121] on div "Your AI Partner, Always Within Reach Your pocket-sized partner for effortless p…" at bounding box center [317, 30] width 532 height 695
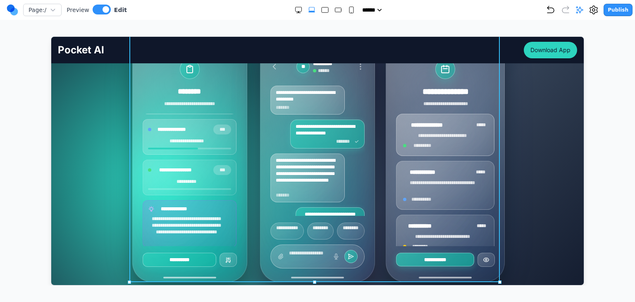
scroll to position [496, 0]
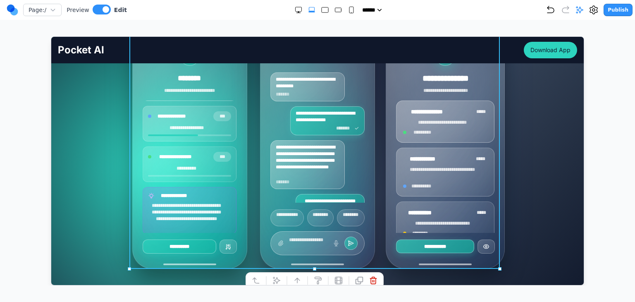
drag, startPoint x: 129, startPoint y: 131, endPoint x: 145, endPoint y: 133, distance: 16.6
click at [132, 131] on div "**********" at bounding box center [189, 148] width 114 height 239
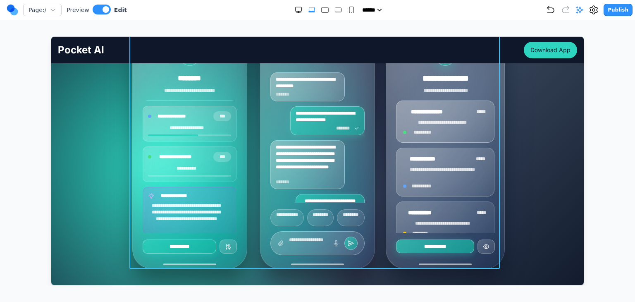
click at [256, 145] on div "**********" at bounding box center [317, 149] width 370 height 240
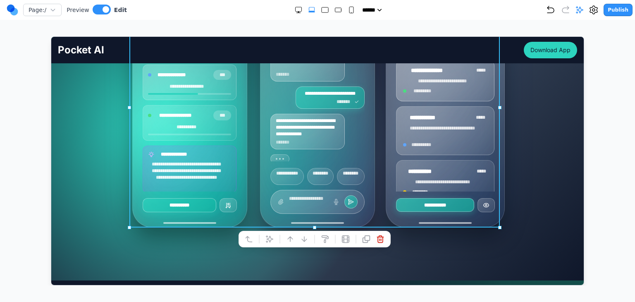
scroll to position [67, 0]
click at [273, 234] on button at bounding box center [268, 238] width 13 height 13
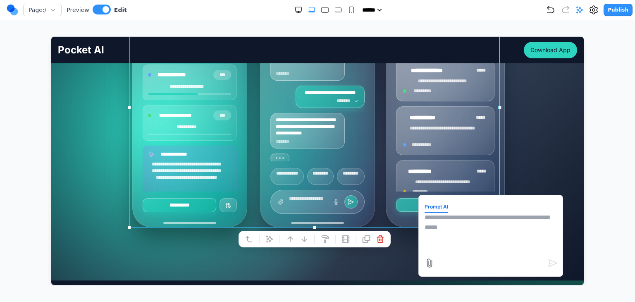
click at [443, 233] on textarea at bounding box center [490, 232] width 132 height 41
type textarea "**********"
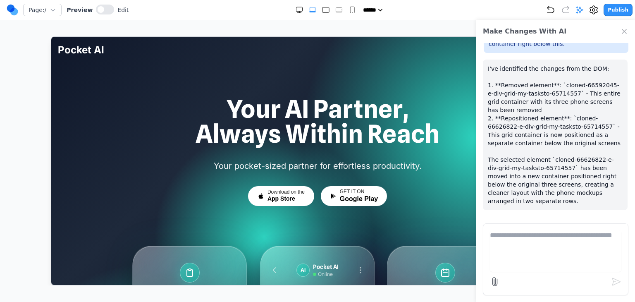
scroll to position [31, 0]
click at [625, 32] on icon "Close Chat" at bounding box center [624, 31] width 4 height 4
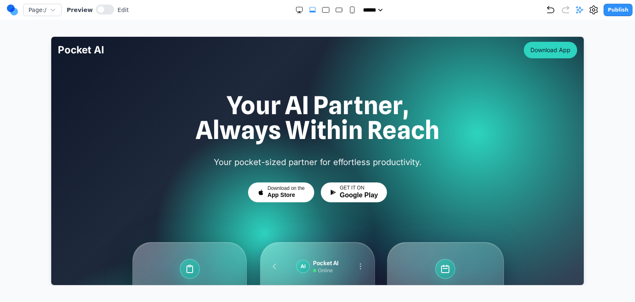
scroll to position [0, 0]
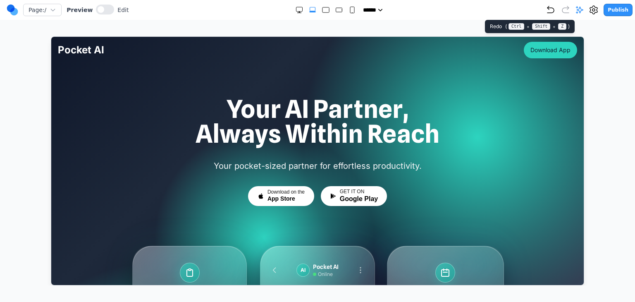
click at [575, 14] on div "Publish" at bounding box center [589, 10] width 87 height 12
click at [580, 13] on icon at bounding box center [579, 10] width 8 height 8
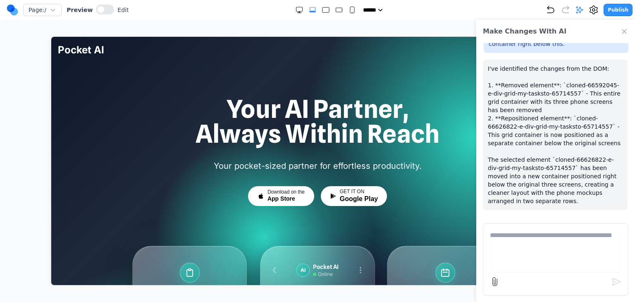
click at [628, 36] on div "Make Changes With AI" at bounding box center [555, 31] width 159 height 23
click at [620, 35] on div "Make Changes With AI" at bounding box center [555, 31] width 159 height 23
click at [622, 35] on icon "Close Chat" at bounding box center [624, 31] width 8 height 8
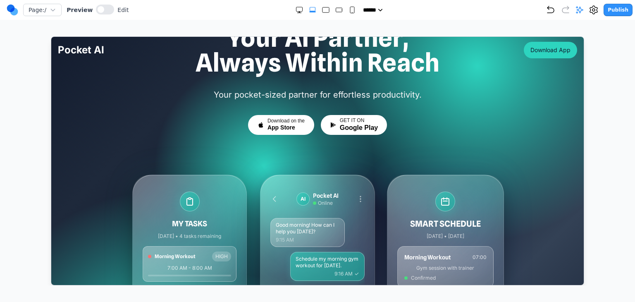
scroll to position [124, 0]
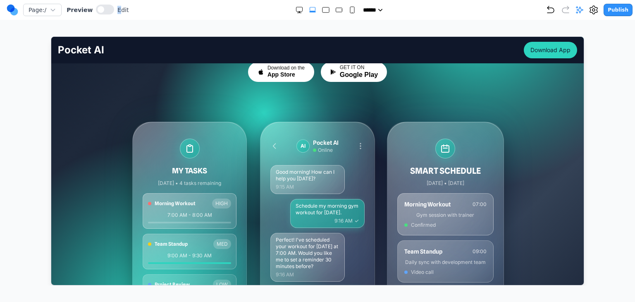
drag, startPoint x: 114, startPoint y: 11, endPoint x: 108, endPoint y: 9, distance: 6.1
click at [117, 10] on span "Edit" at bounding box center [122, 10] width 11 height 8
drag, startPoint x: 102, startPoint y: 7, endPoint x: 126, endPoint y: 19, distance: 26.5
click at [102, 6] on button at bounding box center [105, 10] width 18 height 10
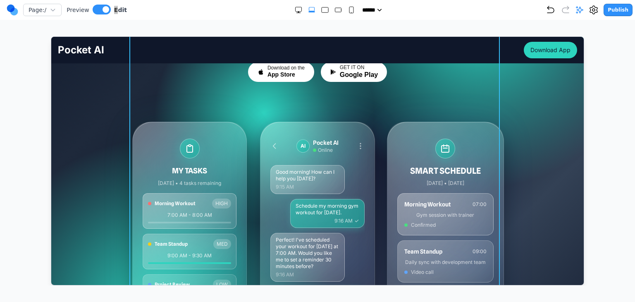
click at [236, 129] on div "MY TASKS [DATE] • 4 tasks remaining Morning Workout HIGH 7:00 AM - 8:00 AM Team…" at bounding box center [189, 241] width 114 height 239
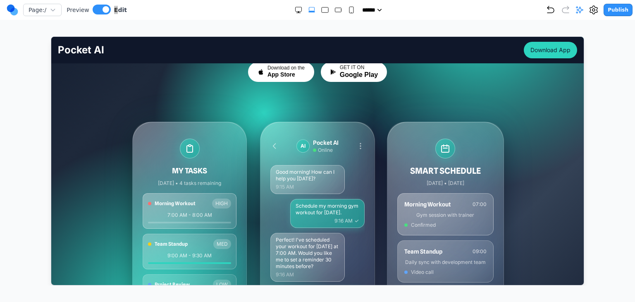
click at [251, 128] on div "MY TASKS [DATE] • 4 tasks remaining Morning Workout HIGH 7:00 AM - 8:00 AM Team…" at bounding box center [317, 241] width 370 height 240
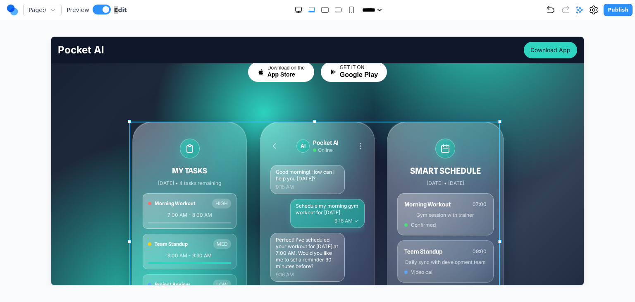
drag, startPoint x: 254, startPoint y: 128, endPoint x: 232, endPoint y: 124, distance: 22.6
click at [251, 128] on div "MY TASKS [DATE] • 4 tasks remaining Morning Workout HIGH 7:00 AM - 8:00 AM Team…" at bounding box center [317, 241] width 370 height 240
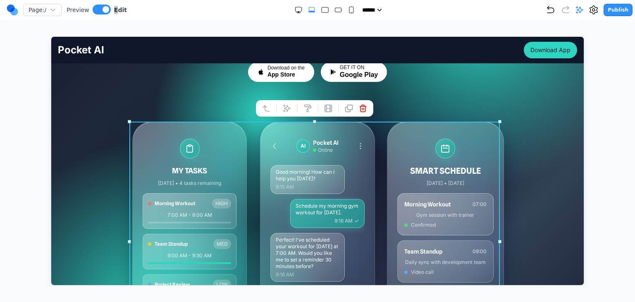
click at [260, 110] on button at bounding box center [265, 107] width 13 height 13
click at [264, 108] on icon at bounding box center [266, 107] width 6 height 5
click at [260, 106] on icon at bounding box center [255, 108] width 8 height 8
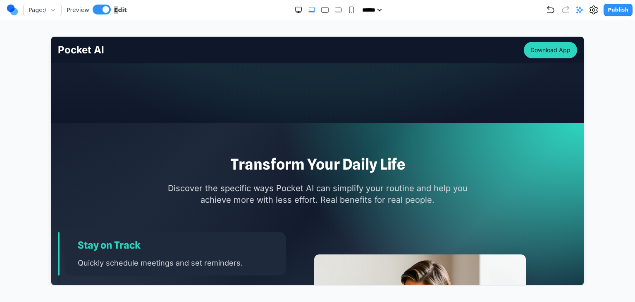
scroll to position [553, 0]
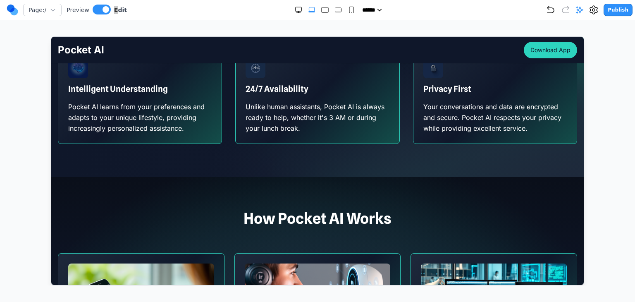
drag, startPoint x: 578, startPoint y: 226, endPoint x: 619, endPoint y: 62, distance: 168.8
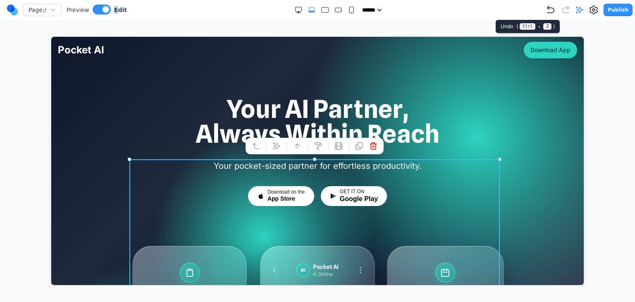
click at [555, 13] on icon "Undo" at bounding box center [551, 10] width 10 height 10
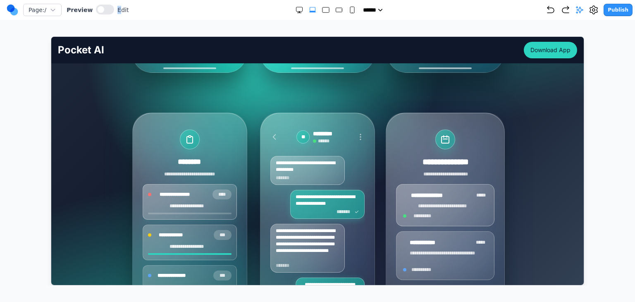
scroll to position [413, 0]
click at [546, 12] on div "***** ***** ****** ****** ******" at bounding box center [337, 10] width 417 height 8
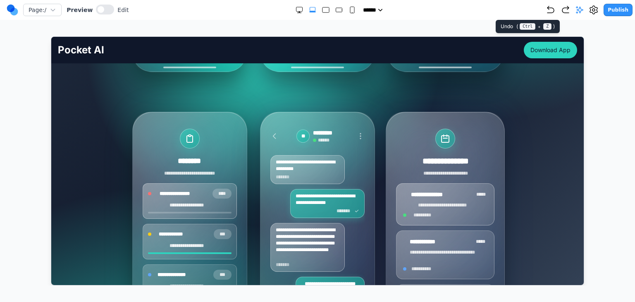
click at [552, 11] on icon "Undo" at bounding box center [551, 10] width 10 height 10
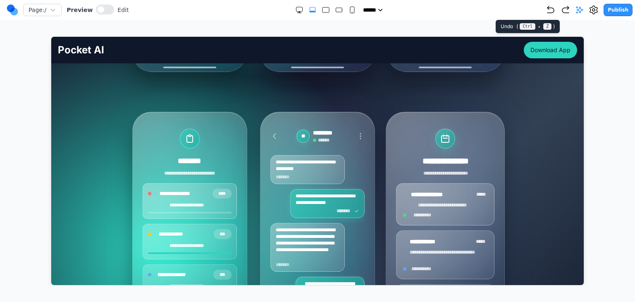
click at [552, 10] on icon "Undo" at bounding box center [551, 10] width 10 height 10
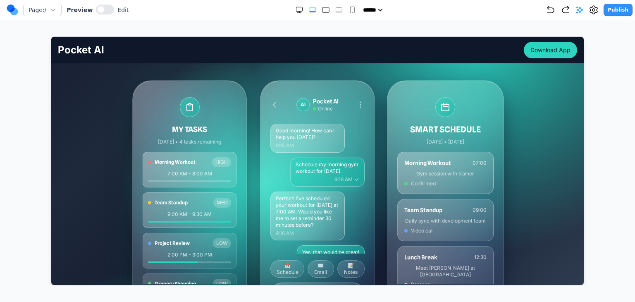
click at [552, 14] on icon "Undo" at bounding box center [551, 10] width 10 height 10
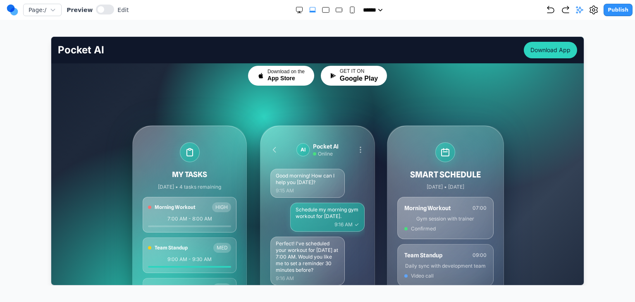
scroll to position [124, 0]
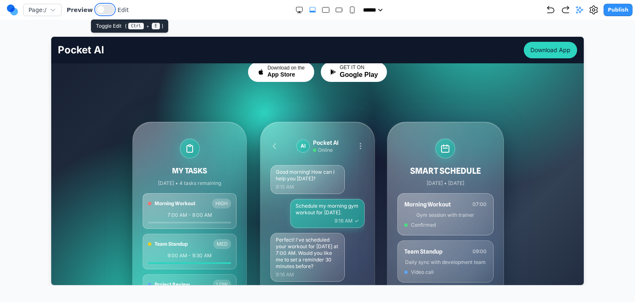
drag, startPoint x: 102, startPoint y: 12, endPoint x: 158, endPoint y: 37, distance: 60.7
click at [102, 12] on button at bounding box center [105, 10] width 18 height 10
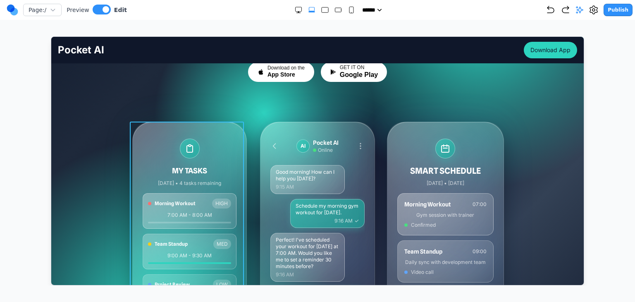
click at [241, 128] on div "MY TASKS [DATE] • 4 tasks remaining Morning Workout HIGH 7:00 AM - 8:00 AM Team…" at bounding box center [189, 241] width 114 height 240
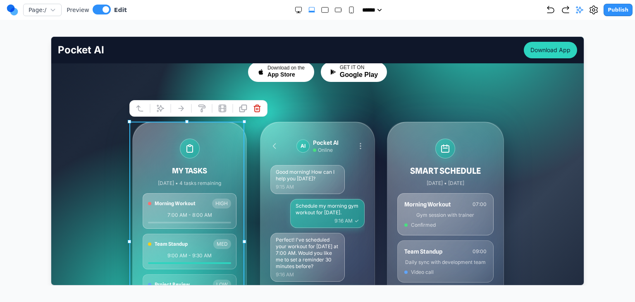
click at [252, 128] on div "MY TASKS [DATE] • 4 tasks remaining Morning Workout HIGH 7:00 AM - 8:00 AM Team…" at bounding box center [317, 241] width 370 height 240
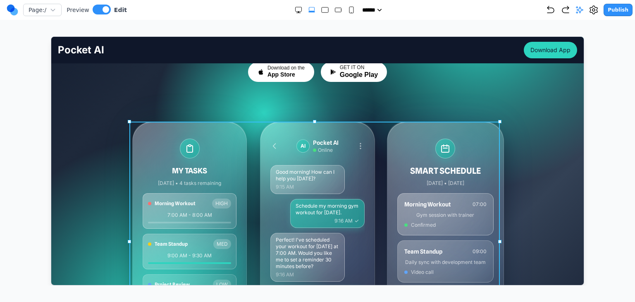
click at [248, 129] on div "MY TASKS [DATE] • 4 tasks remaining Morning Workout HIGH 7:00 AM - 8:00 AM Team…" at bounding box center [317, 241] width 370 height 240
drag, startPoint x: 379, startPoint y: 126, endPoint x: 345, endPoint y: 119, distance: 33.8
click at [378, 126] on div "MY TASKS [DATE] • 4 tasks remaining Morning Workout HIGH 7:00 AM - 8:00 AM Team…" at bounding box center [317, 241] width 370 height 240
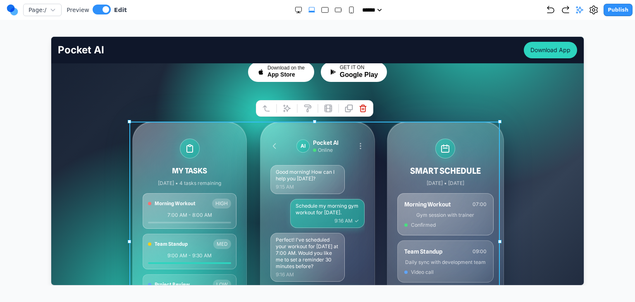
click at [240, 126] on div "MY TASKS Today • 4 tasks remaining Morning Workout HIGH 7:00 AM - 8:00 AM Team …" at bounding box center [189, 241] width 114 height 240
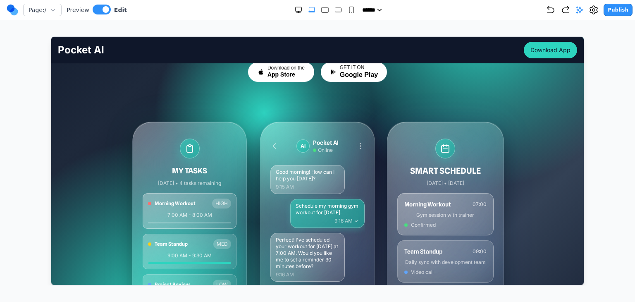
click at [242, 104] on div "Your pocket-sized partner for effortless productivity. Download on the App Stor…" at bounding box center [317, 198] width 370 height 326
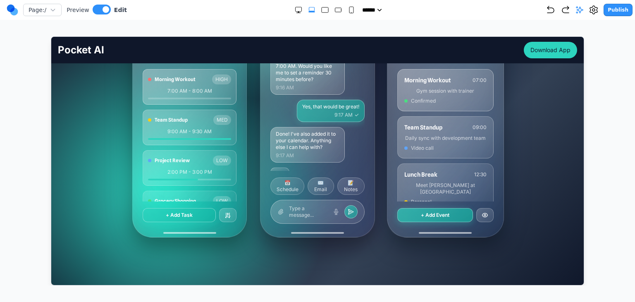
scroll to position [67, 0]
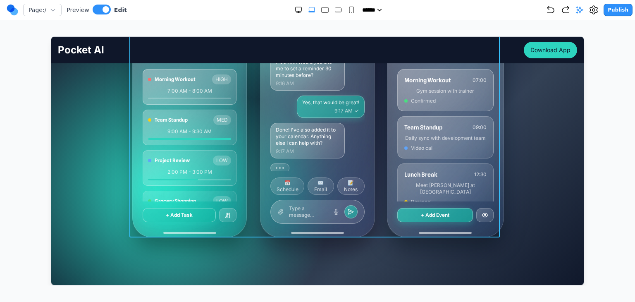
click at [249, 143] on div "MY TASKS [DATE] • 4 tasks remaining Morning Workout HIGH 7:00 AM - 8:00 AM Team…" at bounding box center [317, 117] width 370 height 240
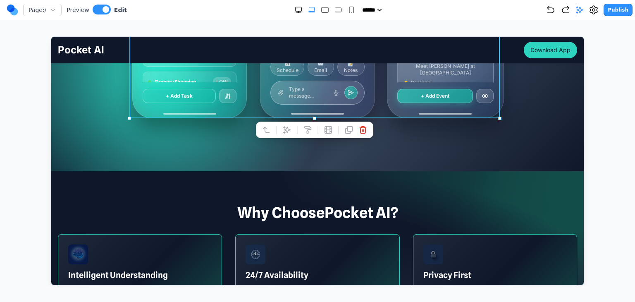
scroll to position [372, 0]
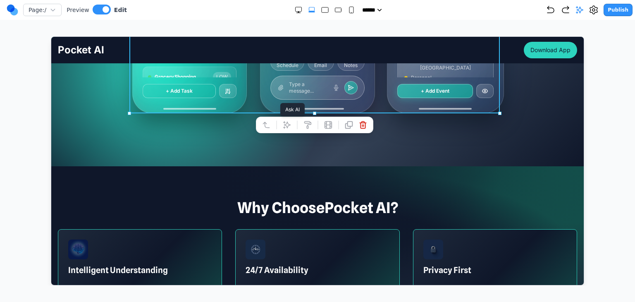
click at [286, 128] on icon at bounding box center [286, 124] width 8 height 8
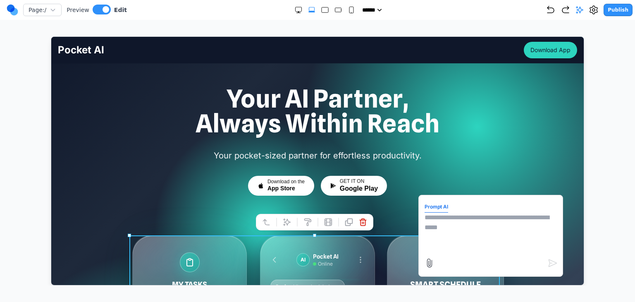
scroll to position [0, 0]
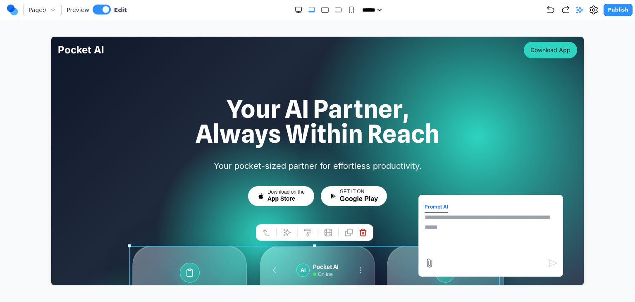
click at [486, 225] on textarea at bounding box center [490, 232] width 132 height 41
type textarea "**********"
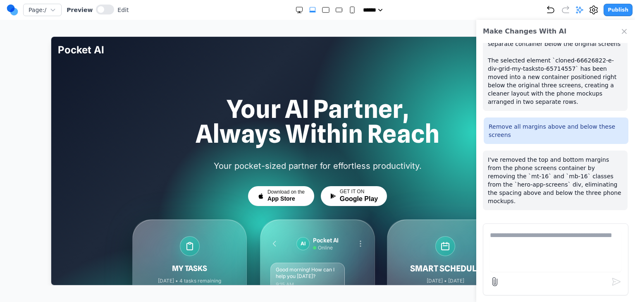
scroll to position [131, 0]
click at [625, 33] on icon "Close Chat" at bounding box center [624, 31] width 8 height 8
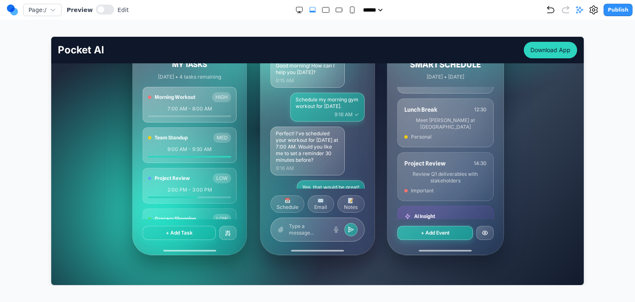
scroll to position [207, 0]
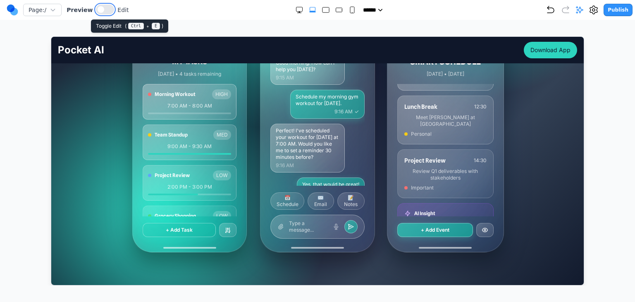
click at [98, 9] on span at bounding box center [101, 9] width 7 height 7
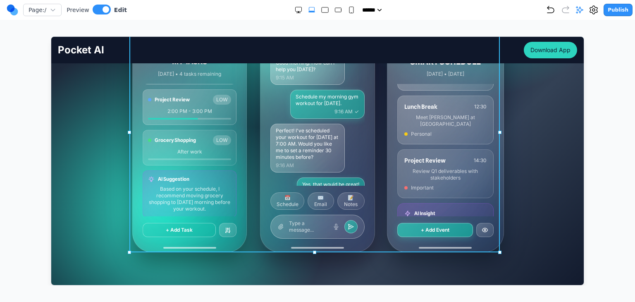
click at [250, 154] on div "MY TASKS [DATE] • 4 tasks remaining Morning Workout HIGH 7:00 AM - 8:00 AM Team…" at bounding box center [317, 132] width 370 height 240
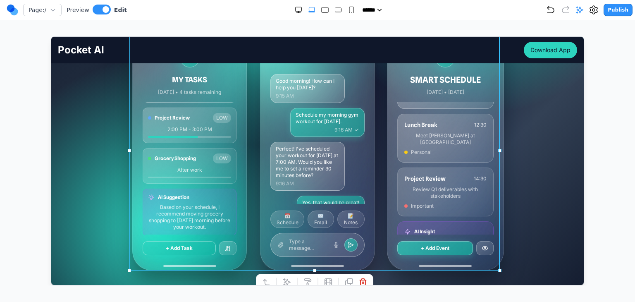
scroll to position [83, 0]
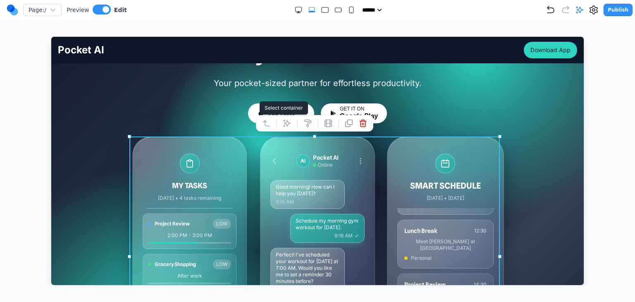
click at [261, 123] on button at bounding box center [265, 122] width 13 height 13
click at [262, 123] on icon at bounding box center [266, 123] width 8 height 8
click at [261, 123] on button at bounding box center [255, 122] width 13 height 13
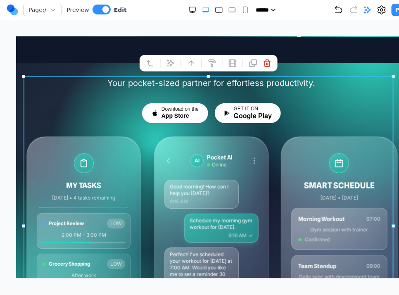
click at [356, 68] on div "Your AI Partner, Always Within Reach Your pocket-sized partner for effortless p…" at bounding box center [211, 207] width 532 height 389
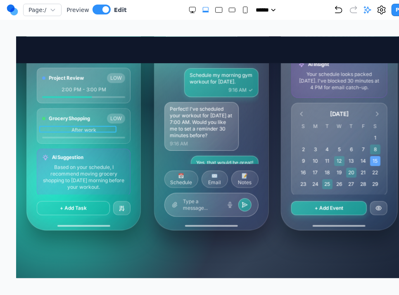
scroll to position [248, 0]
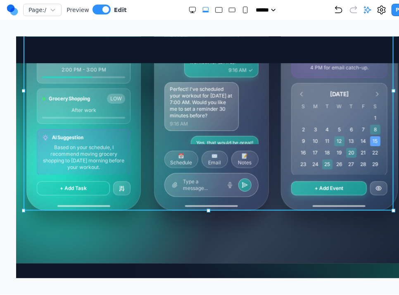
click at [140, 187] on div "MY TASKS [DATE] • 4 tasks remaining Morning Workout HIGH 7:00 AM - 8:00 AM Team…" at bounding box center [211, 90] width 370 height 240
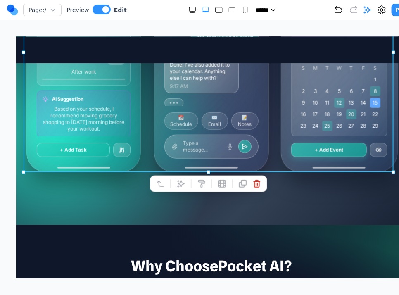
scroll to position [372, 0]
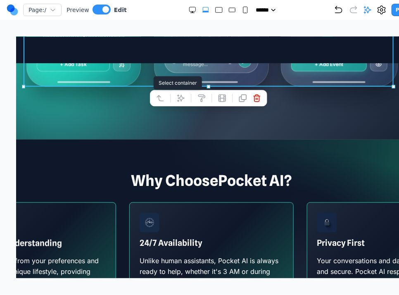
click at [166, 102] on button at bounding box center [160, 97] width 13 height 13
click at [164, 101] on icon at bounding box center [160, 97] width 8 height 8
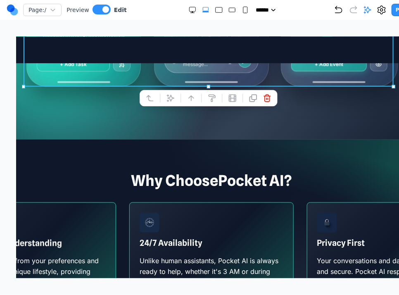
click at [150, 98] on icon at bounding box center [150, 97] width 8 height 8
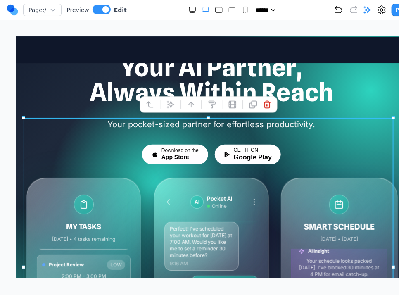
scroll to position [41, 0]
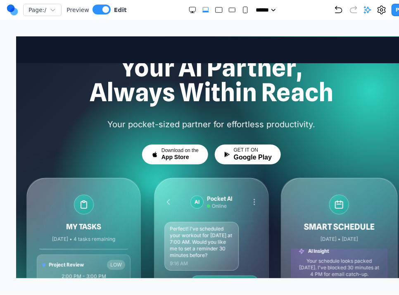
click at [393, 112] on div "Your AI Partner, Always Within Reach Your pocket-sized partner for effortless p…" at bounding box center [211, 248] width 532 height 389
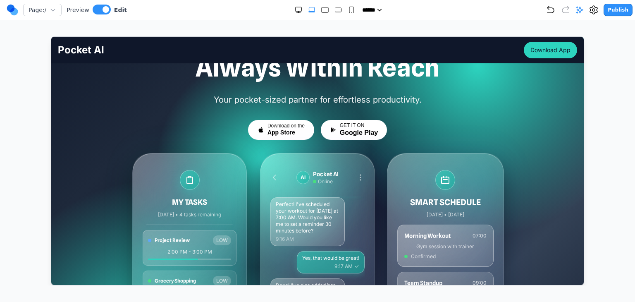
scroll to position [83, 0]
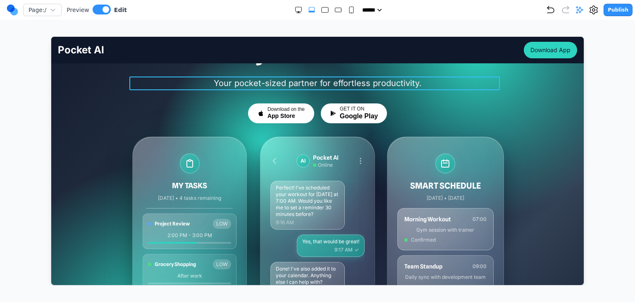
click at [246, 85] on p "Your pocket-sized partner for effortless productivity." at bounding box center [317, 83] width 370 height 14
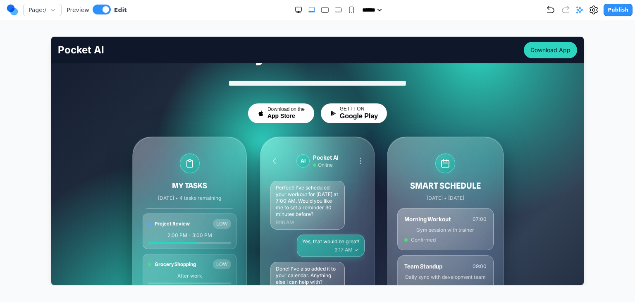
click at [216, 115] on div "Download on the App Store GET IT ON Google Play" at bounding box center [317, 113] width 370 height 20
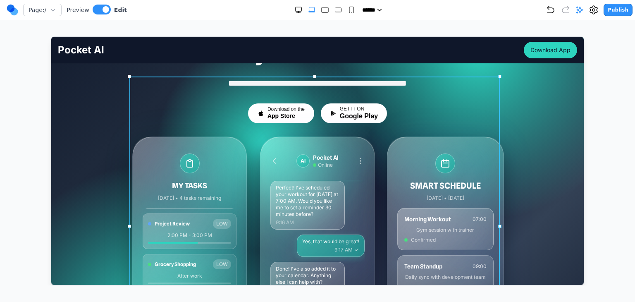
click at [224, 126] on div "**********" at bounding box center [317, 226] width 370 height 300
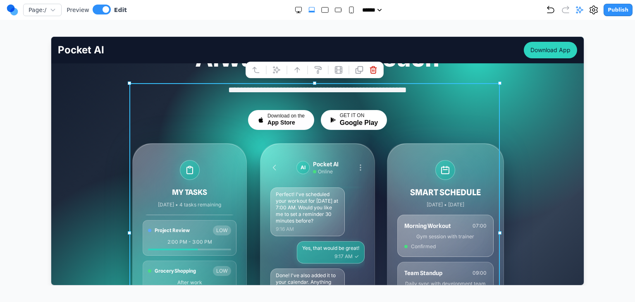
scroll to position [41, 0]
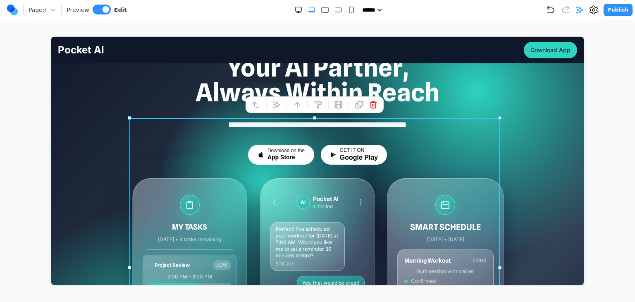
click at [82, 146] on div "**********" at bounding box center [317, 249] width 532 height 389
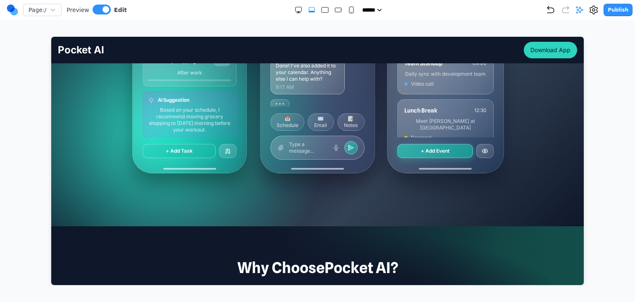
scroll to position [289, 0]
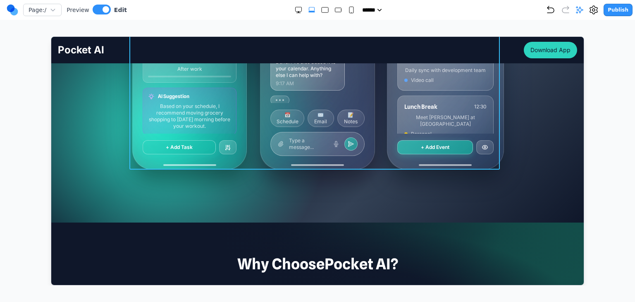
click at [246, 144] on div "MY TASKS [DATE] • 4 tasks remaining Morning Workout HIGH 7:00 AM - 8:00 AM Team…" at bounding box center [317, 49] width 370 height 240
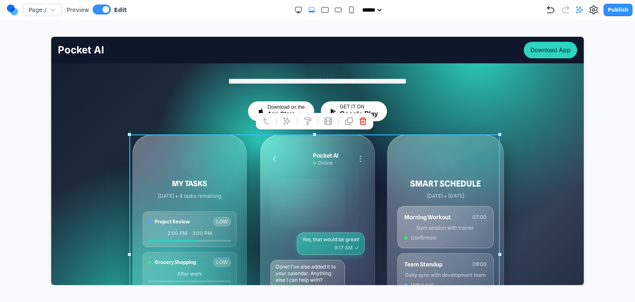
scroll to position [83, 0]
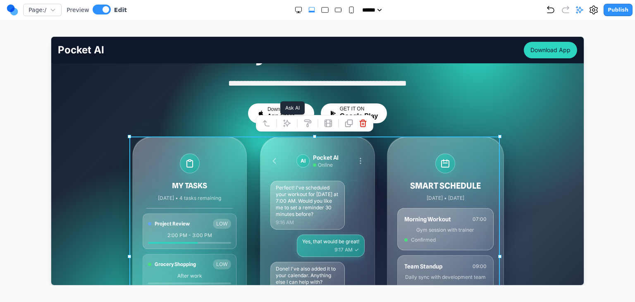
click at [287, 127] on button at bounding box center [286, 122] width 13 height 13
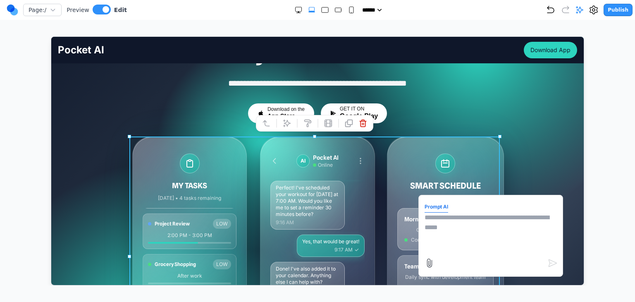
click at [440, 220] on textarea at bounding box center [490, 232] width 132 height 41
type textarea "**********"
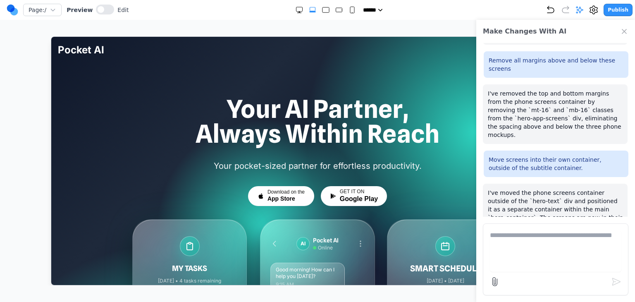
scroll to position [0, 0]
click at [624, 33] on icon "Close Chat" at bounding box center [624, 31] width 8 height 8
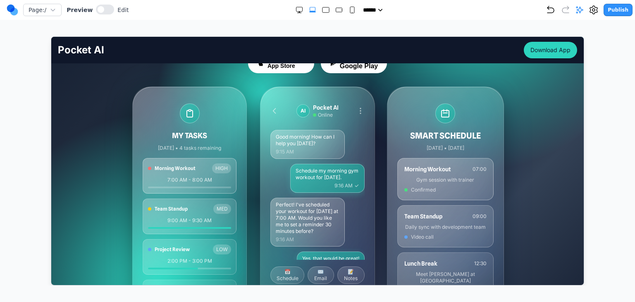
scroll to position [124, 0]
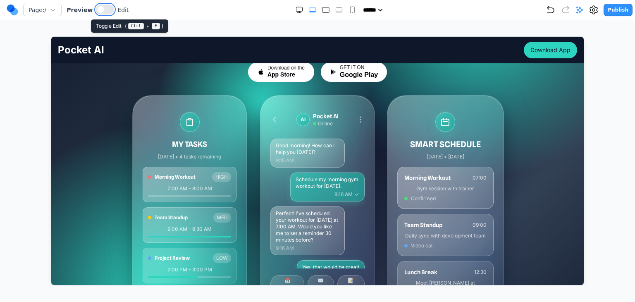
click at [102, 14] on button at bounding box center [105, 10] width 18 height 10
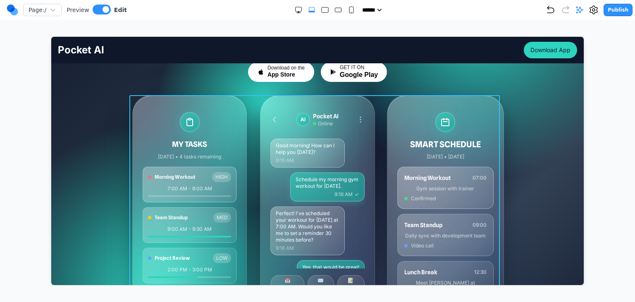
click at [249, 106] on div "MY TASKS [DATE] • 4 tasks remaining Morning Workout HIGH 7:00 AM - 8:00 AM Team…" at bounding box center [317, 215] width 370 height 240
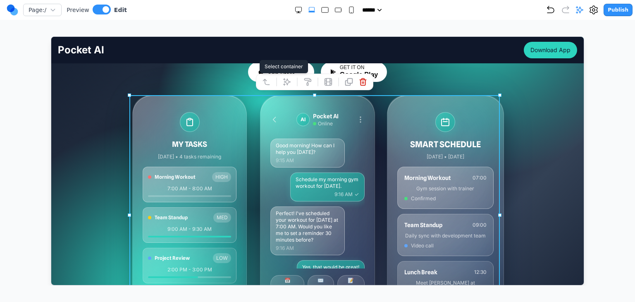
click at [263, 81] on icon at bounding box center [266, 81] width 8 height 8
click at [264, 81] on icon at bounding box center [266, 81] width 8 height 8
click at [256, 81] on icon at bounding box center [255, 81] width 8 height 8
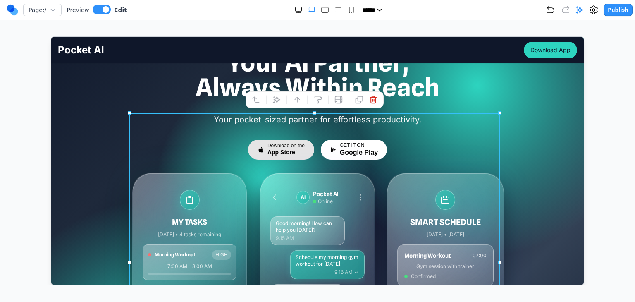
scroll to position [41, 0]
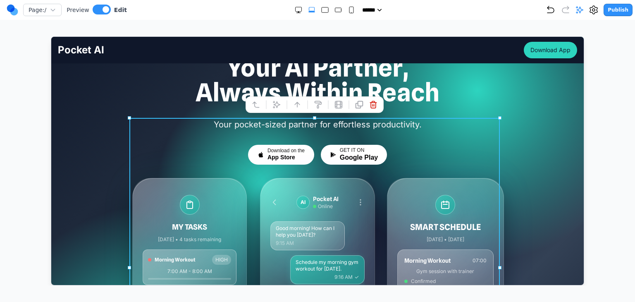
click at [582, 15] on div "Publish" at bounding box center [589, 10] width 87 height 12
click at [582, 10] on icon at bounding box center [579, 10] width 8 height 8
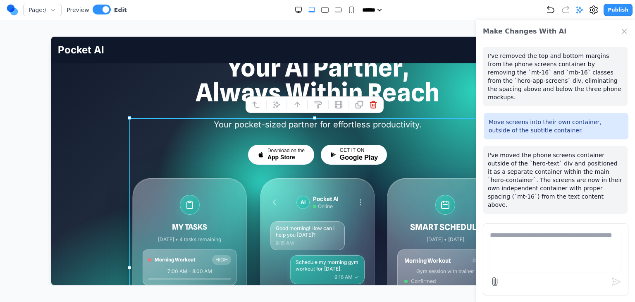
scroll to position [238, 0]
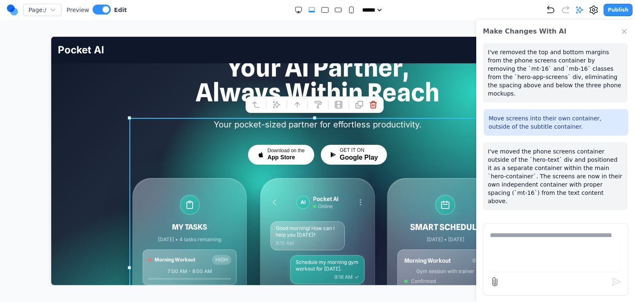
drag, startPoint x: 205, startPoint y: 93, endPoint x: 210, endPoint y: 95, distance: 5.4
click at [205, 93] on h1 "Your AI Partner, Always Within Reach" at bounding box center [316, 80] width 519 height 50
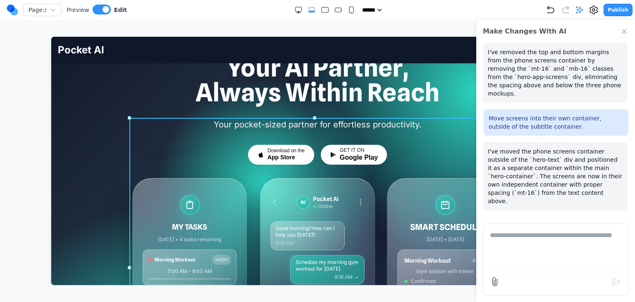
click at [180, 170] on div "Your pocket-sized partner for effortless productivity. Download on the App Stor…" at bounding box center [317, 267] width 370 height 300
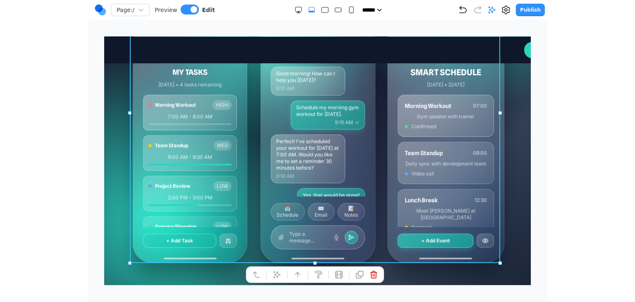
scroll to position [289, 0]
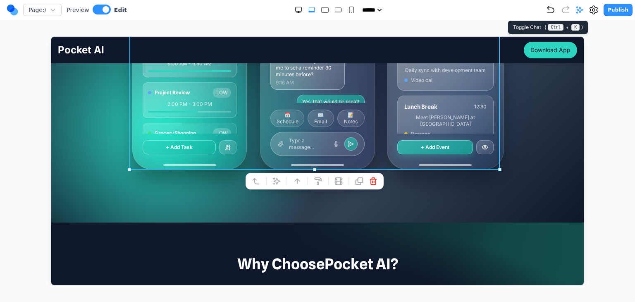
click at [584, 9] on icon at bounding box center [579, 10] width 8 height 8
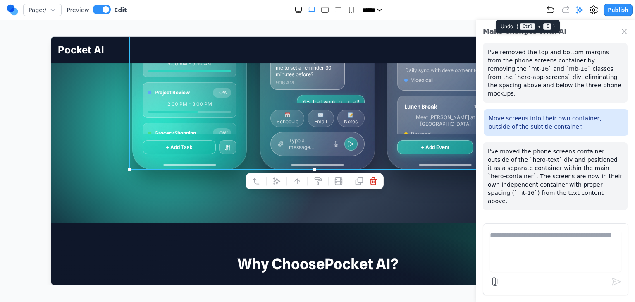
click at [550, 10] on icon "Undo" at bounding box center [551, 10] width 10 height 10
click at [573, 159] on p "I've moved the phone screens container outside of the `hero-text` div and posit…" at bounding box center [555, 176] width 135 height 58
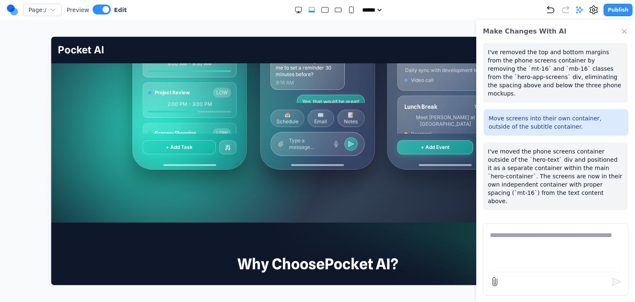
scroll to position [238, 0]
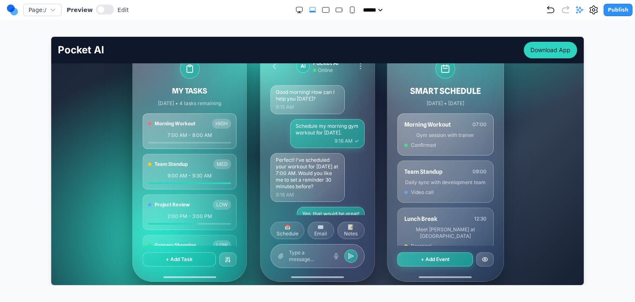
scroll to position [207, 0]
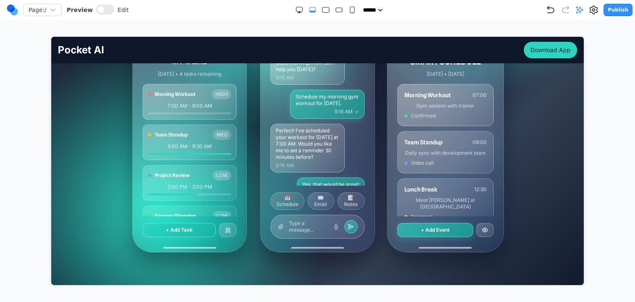
drag, startPoint x: 85, startPoint y: 5, endPoint x: 100, endPoint y: 9, distance: 15.2
click at [86, 5] on div "Preview Edit" at bounding box center [98, 10] width 62 height 11
click at [100, 9] on button at bounding box center [105, 10] width 18 height 10
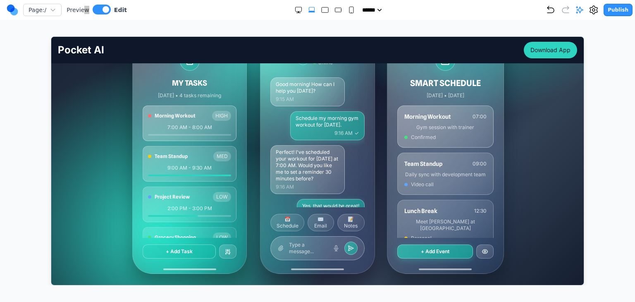
scroll to position [124, 0]
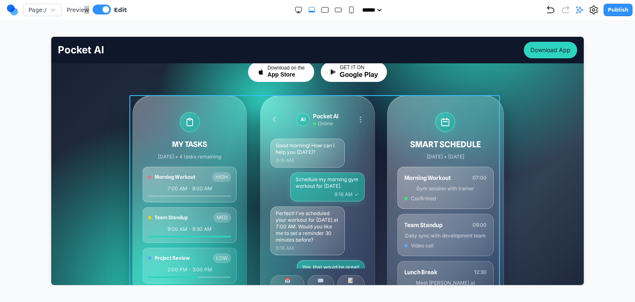
click at [252, 139] on div "MY TASKS [DATE] • 4 tasks remaining Morning Workout HIGH 7:00 AM - 8:00 AM Team…" at bounding box center [317, 215] width 370 height 240
drag, startPoint x: 252, startPoint y: 139, endPoint x: 193, endPoint y: 89, distance: 77.1
click at [176, 86] on div "Your pocket-sized partner for effortless productivity. Download on the App Stor…" at bounding box center [317, 185] width 370 height 300
click at [223, 87] on div "Your pocket-sized partner for effortless productivity. Download on the App Stor…" at bounding box center [317, 185] width 370 height 300
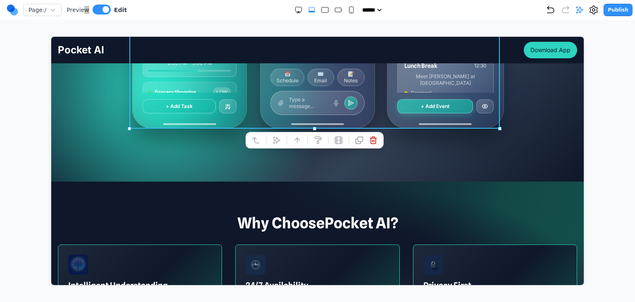
scroll to position [331, 0]
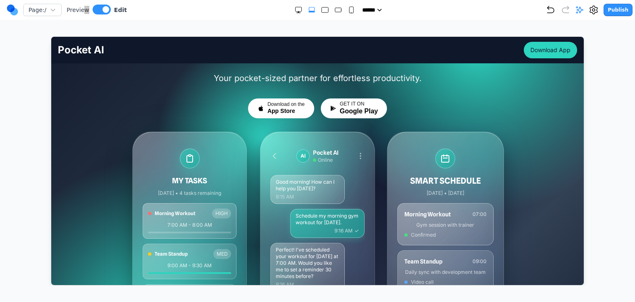
scroll to position [83, 0]
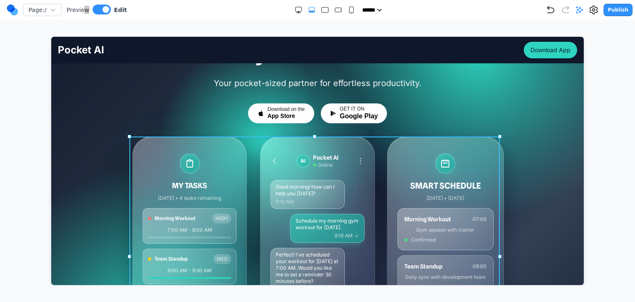
click at [251, 154] on div "MY TASKS [DATE] • 4 tasks remaining Morning Workout HIGH 7:00 AM - 8:00 AM Team…" at bounding box center [317, 256] width 370 height 240
click at [190, 123] on div "Your pocket-sized partner for effortless productivity. Download on the App Stor…" at bounding box center [317, 226] width 370 height 300
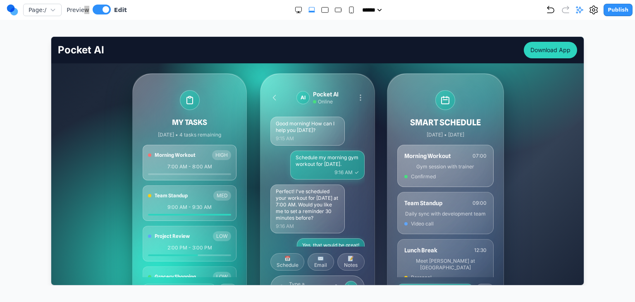
scroll to position [165, 0]
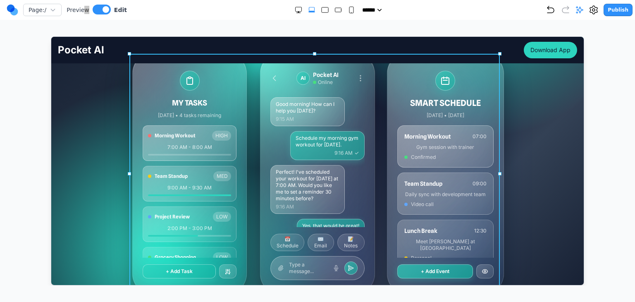
click at [381, 104] on div "MY TASKS [DATE] • 4 tasks remaining Morning Workout HIGH 7:00 AM - 8:00 AM Team…" at bounding box center [317, 173] width 370 height 240
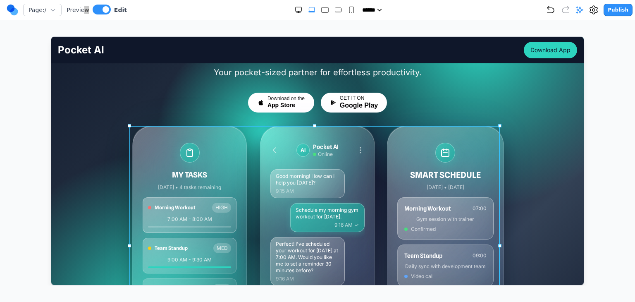
scroll to position [83, 0]
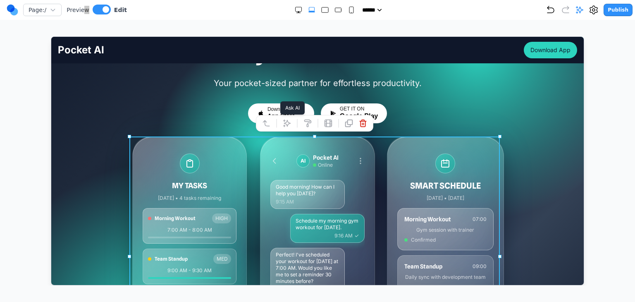
click at [284, 123] on icon at bounding box center [286, 123] width 8 height 8
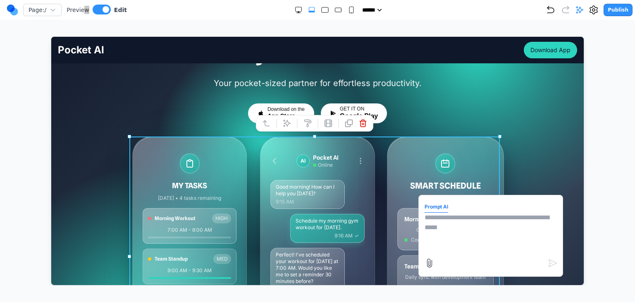
click at [456, 220] on textarea at bounding box center [490, 232] width 132 height 41
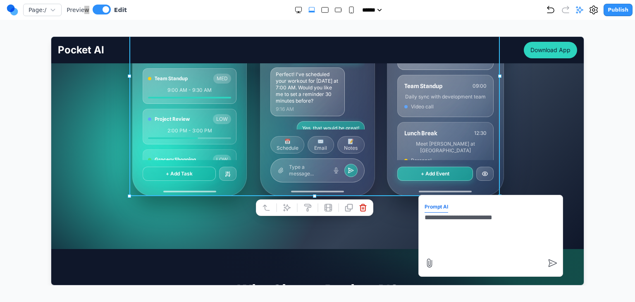
scroll to position [248, 0]
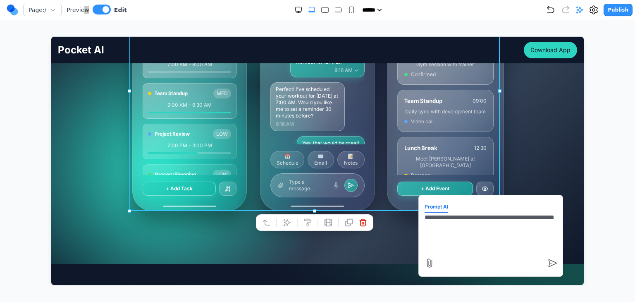
type textarea "**********"
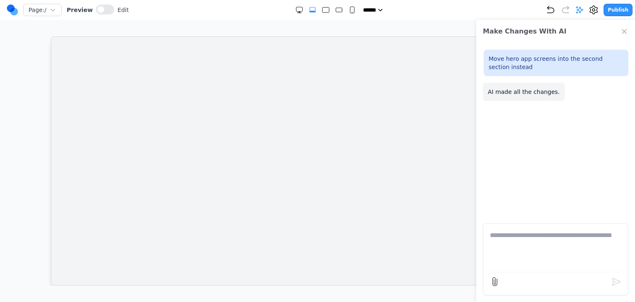
scroll to position [0, 0]
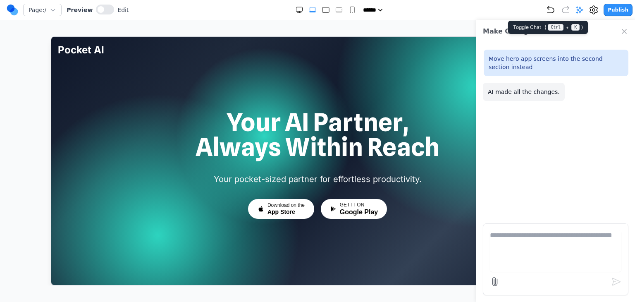
click at [581, 7] on icon at bounding box center [579, 10] width 7 height 7
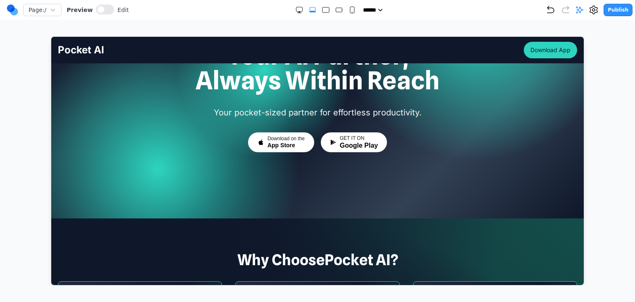
scroll to position [41, 0]
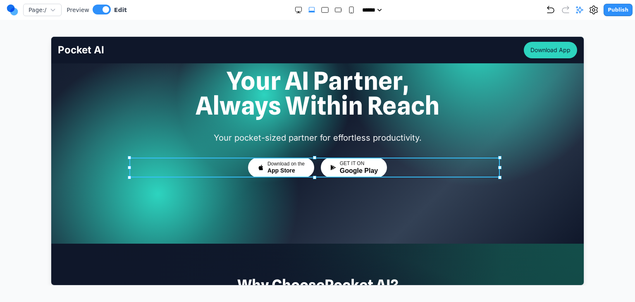
click at [314, 167] on div "Download on the App Store GET IT ON Google Play" at bounding box center [317, 167] width 370 height 20
click at [429, 170] on div "Download on the App Store GET IT ON Google Play" at bounding box center [317, 167] width 370 height 20
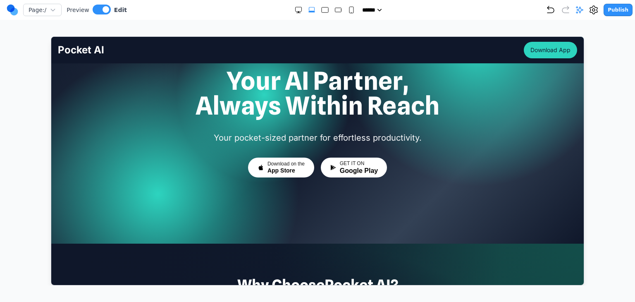
drag, startPoint x: 231, startPoint y: 188, endPoint x: 241, endPoint y: 180, distance: 12.4
click at [231, 187] on div "Your AI Partner, Always Within Reach Your pocket-sized partner for effortless p…" at bounding box center [317, 136] width 532 height 136
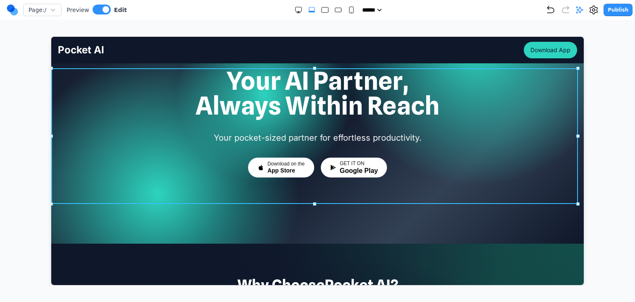
click at [273, 197] on div "Your AI Partner, Always Within Reach Your pocket-sized partner for effortless p…" at bounding box center [317, 136] width 532 height 136
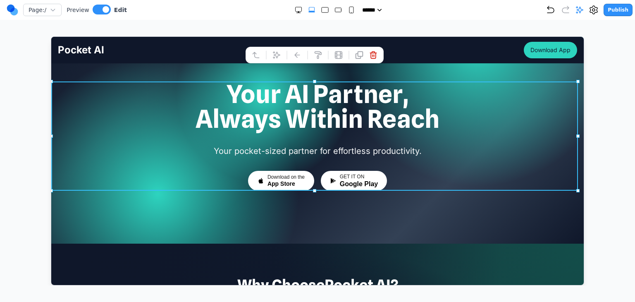
drag, startPoint x: 314, startPoint y: 203, endPoint x: 354, endPoint y: 114, distance: 97.9
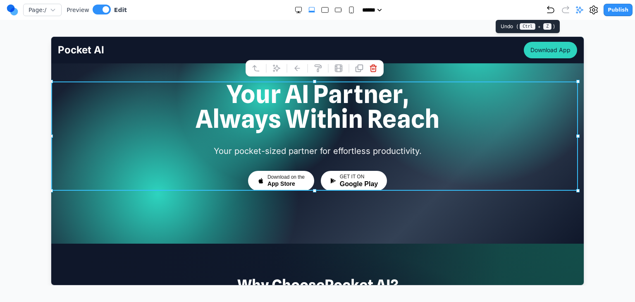
click at [554, 10] on icon "Undo" at bounding box center [551, 10] width 10 height 10
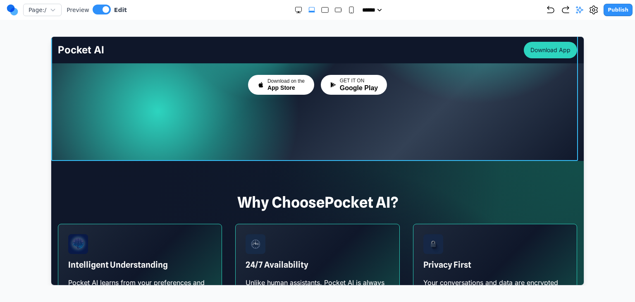
click at [379, 143] on div at bounding box center [317, 36] width 532 height 248
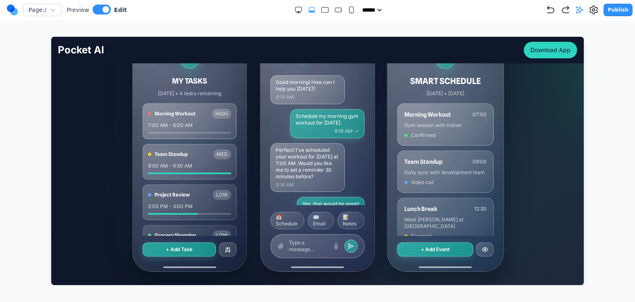
scroll to position [455, 0]
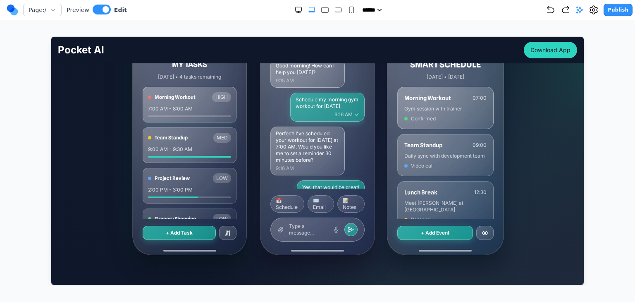
click at [260, 154] on div "AI Pocket AI Online Good morning! How can I help you [DATE]? 9:15 AM Schedule m…" at bounding box center [317, 134] width 114 height 239
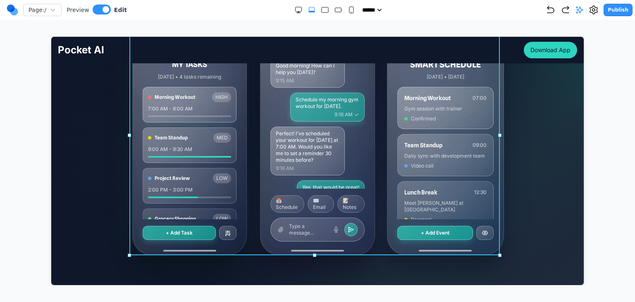
click at [246, 152] on div "MY TASKS [DATE] • 4 tasks remaining Morning Workout HIGH 7:00 AM - 8:00 AM Team…" at bounding box center [317, 135] width 370 height 240
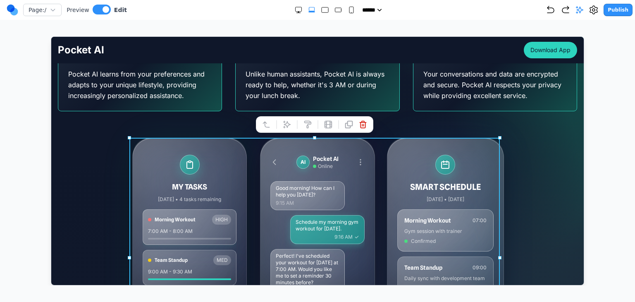
scroll to position [331, 0]
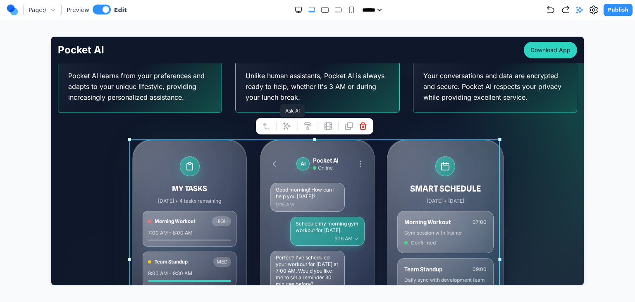
click at [282, 126] on button at bounding box center [286, 125] width 13 height 13
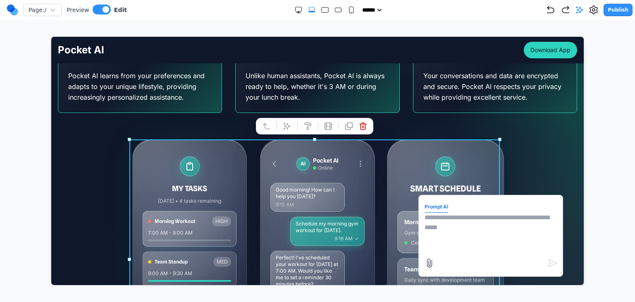
click at [457, 232] on textarea at bounding box center [490, 232] width 132 height 41
type textarea "**********"
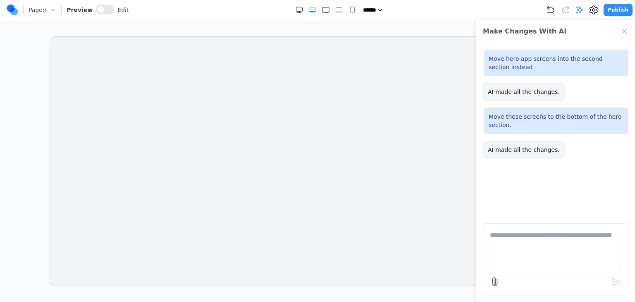
scroll to position [0, 0]
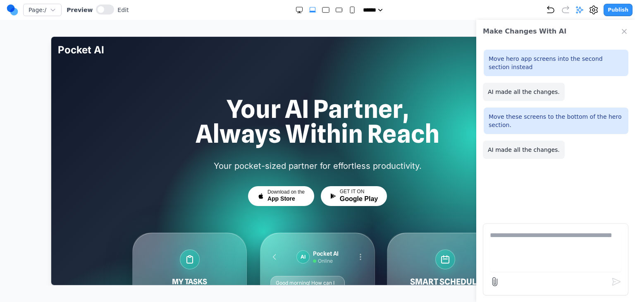
click at [631, 34] on div "Make Changes With AI" at bounding box center [555, 31] width 159 height 23
click at [627, 32] on icon "Close Chat" at bounding box center [624, 31] width 8 height 8
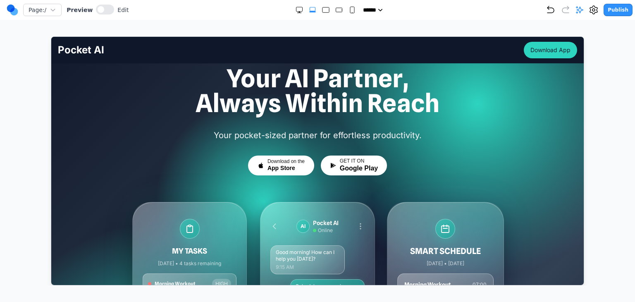
scroll to position [124, 0]
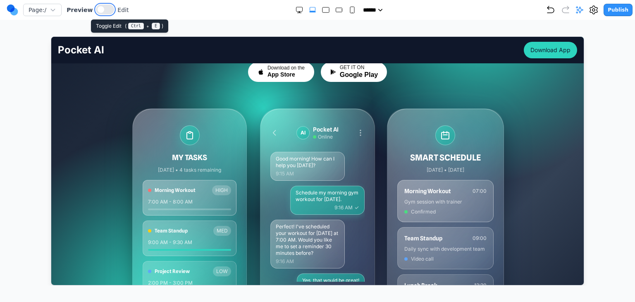
click at [98, 7] on span at bounding box center [101, 9] width 7 height 7
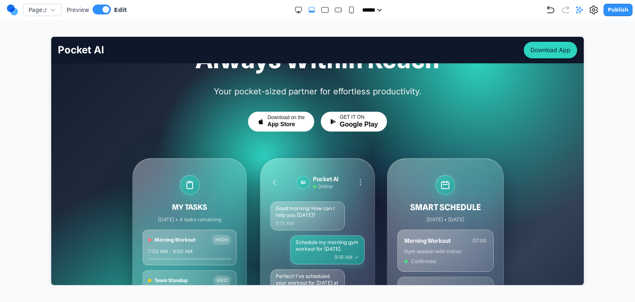
scroll to position [41, 0]
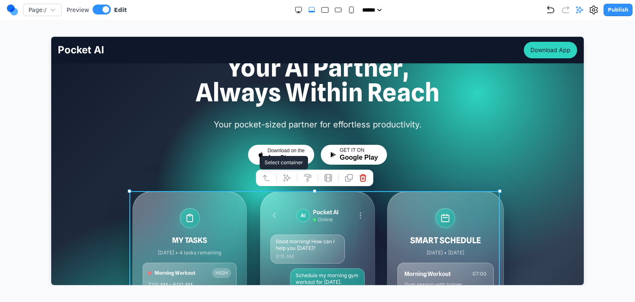
click at [264, 179] on icon at bounding box center [266, 177] width 8 height 8
click at [264, 179] on icon at bounding box center [266, 176] width 6 height 5
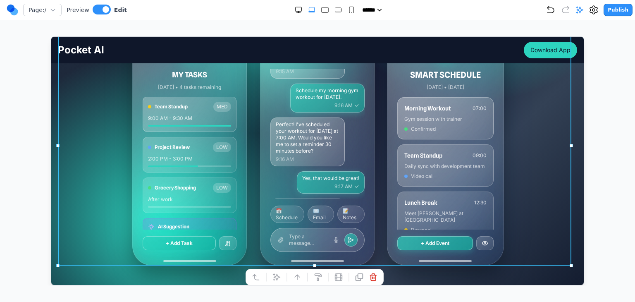
scroll to position [67, 0]
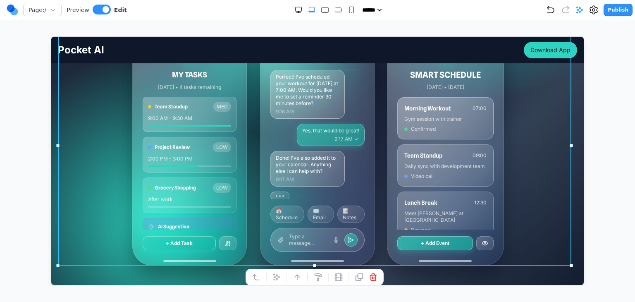
click at [593, 229] on div at bounding box center [318, 160] width 602 height 249
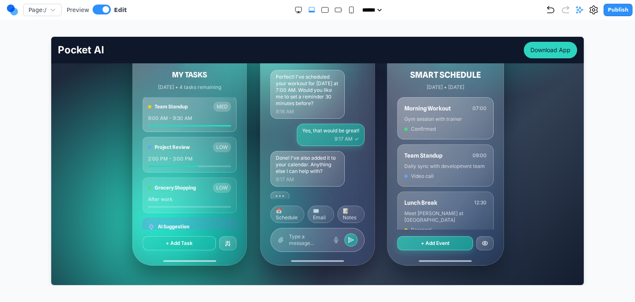
scroll to position [331, 0]
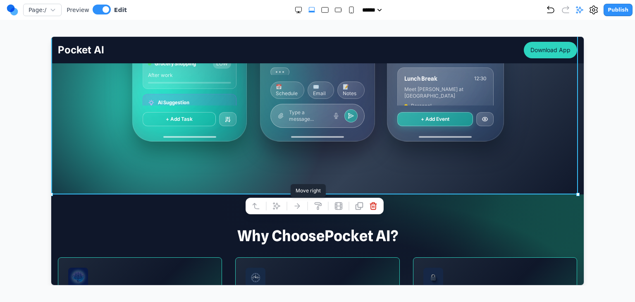
click at [281, 201] on button at bounding box center [275, 205] width 13 height 13
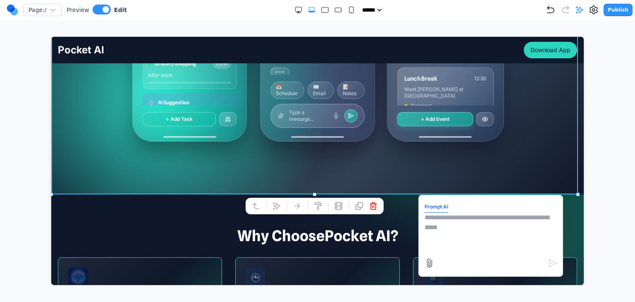
click at [519, 230] on textarea at bounding box center [490, 232] width 132 height 41
click at [520, 230] on textarea "**********" at bounding box center [490, 232] width 132 height 41
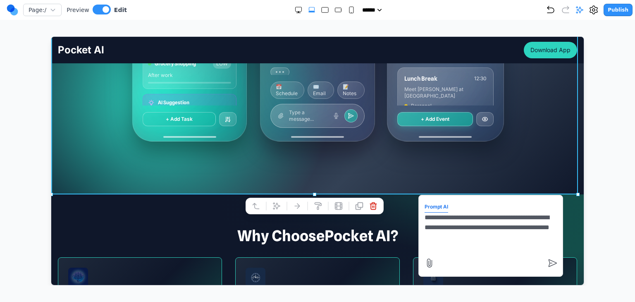
type textarea "**********"
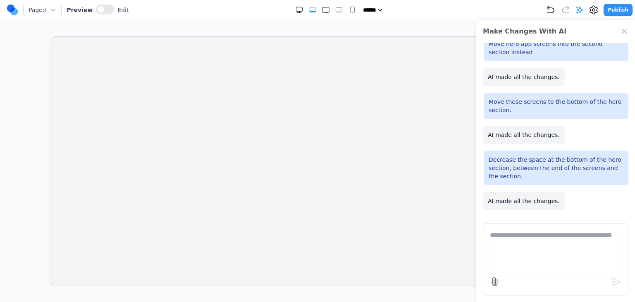
scroll to position [0, 0]
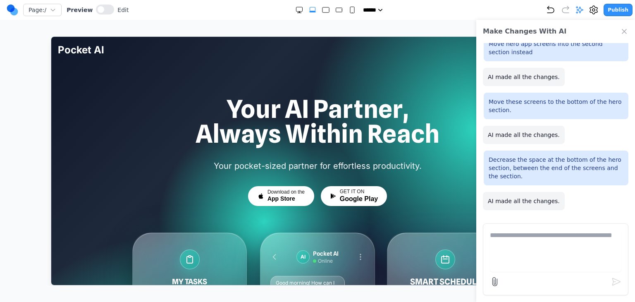
click at [582, 7] on icon at bounding box center [579, 10] width 7 height 7
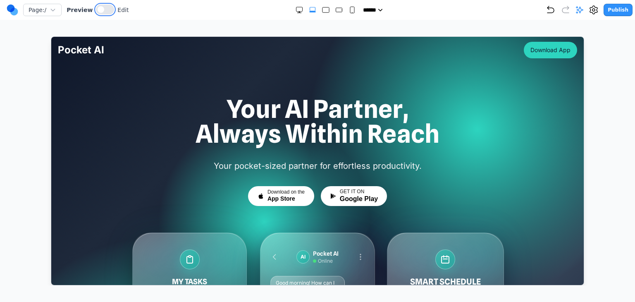
click at [106, 6] on button at bounding box center [105, 10] width 18 height 10
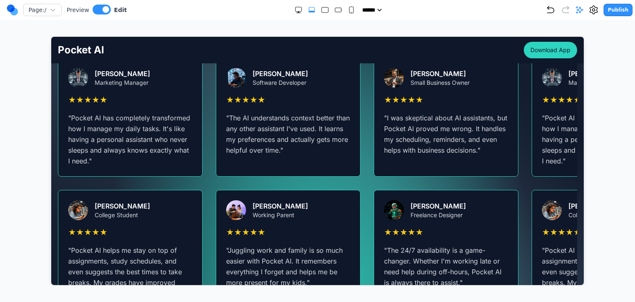
scroll to position [1529, 0]
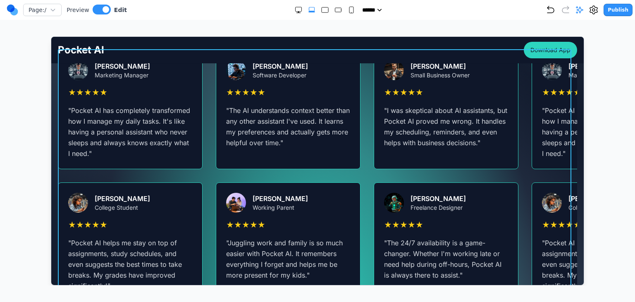
click at [364, 174] on div "[PERSON_NAME] Marketing Manager ★ ★ ★ ★ ★ " Pocket AI has completely transforme…" at bounding box center [316, 175] width 519 height 251
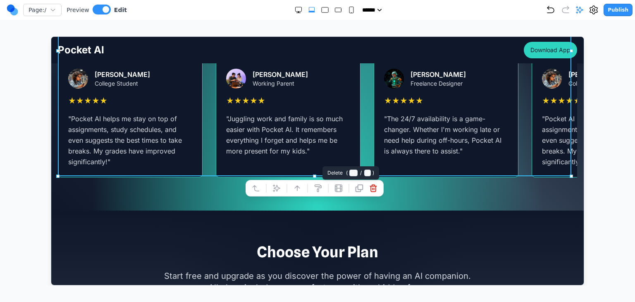
click at [373, 186] on icon at bounding box center [373, 187] width 6 height 7
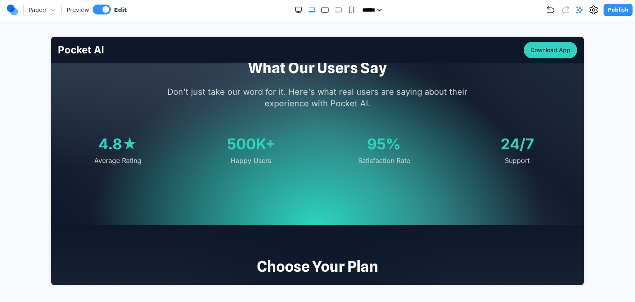
scroll to position [1364, 0]
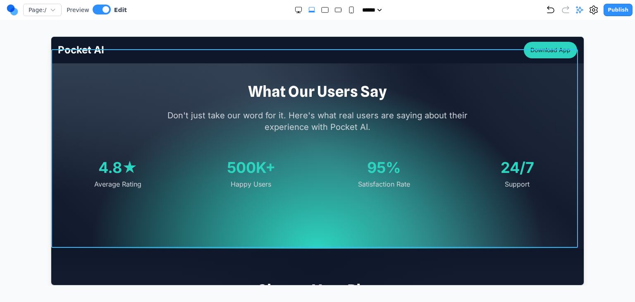
click at [320, 207] on section "What Our Users Say Don't just take our word for it. Here's what real users are …" at bounding box center [317, 149] width 532 height 198
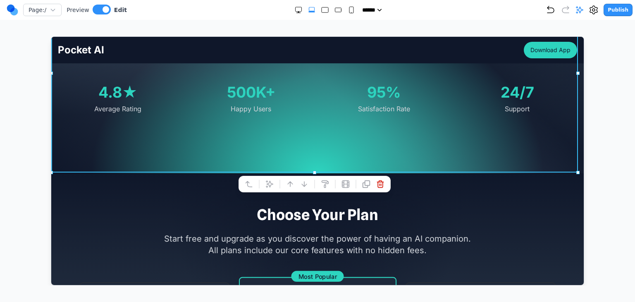
scroll to position [1446, 0]
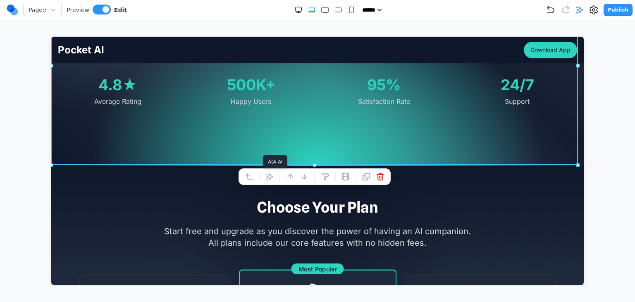
click at [267, 178] on icon at bounding box center [269, 176] width 7 height 7
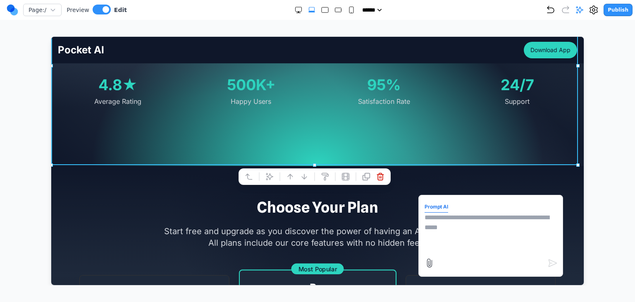
click at [424, 220] on textarea at bounding box center [490, 232] width 132 height 41
type textarea "**********"
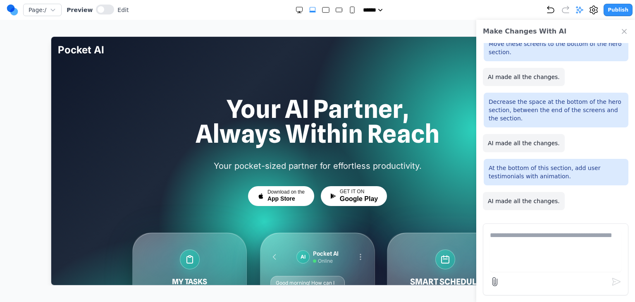
scroll to position [0, 0]
drag, startPoint x: 586, startPoint y: 14, endPoint x: 568, endPoint y: 37, distance: 29.5
click at [584, 14] on icon at bounding box center [579, 10] width 8 height 8
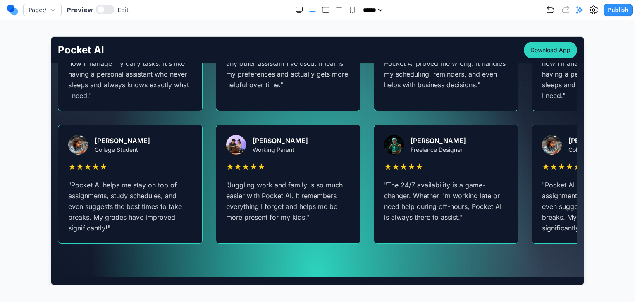
scroll to position [1570, 0]
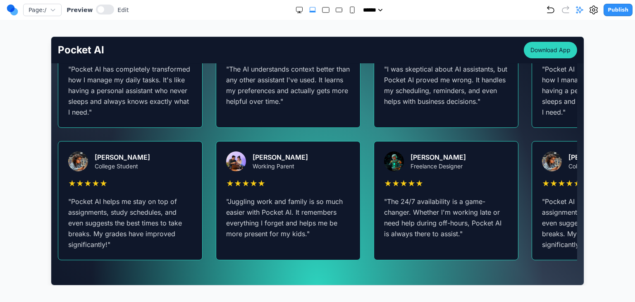
click at [578, 12] on div "Publish" at bounding box center [589, 10] width 87 height 12
click at [581, 10] on icon at bounding box center [579, 10] width 8 height 8
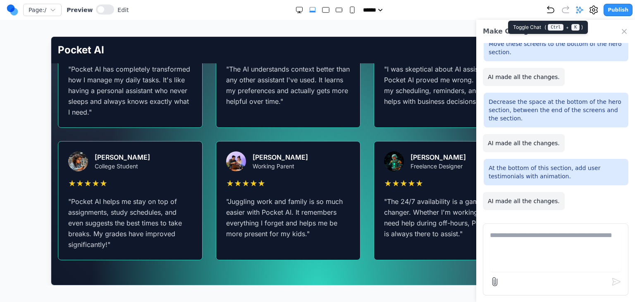
click at [581, 10] on icon at bounding box center [579, 10] width 8 height 8
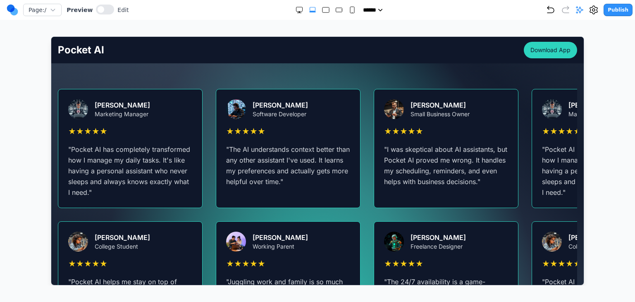
scroll to position [1488, 0]
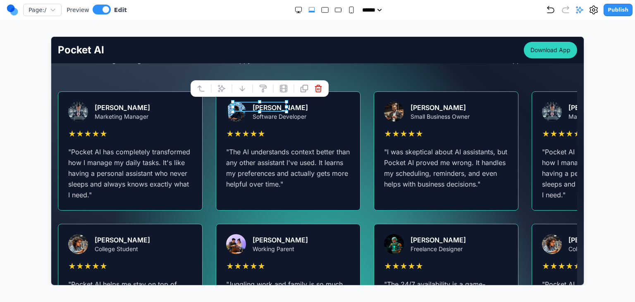
click at [179, 82] on div "What Our Users Say Don't just take our word for it. Here's what real users are …" at bounding box center [317, 151] width 532 height 384
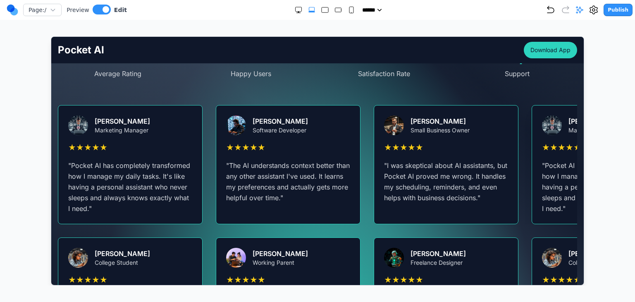
scroll to position [1446, 0]
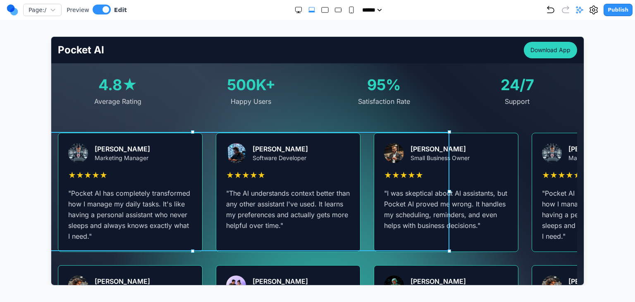
click at [401, 160] on div "[PERSON_NAME] Marketing Manager ★ ★ ★ ★ ★ " Pocket AI has completely transforme…" at bounding box center [316, 191] width 519 height 119
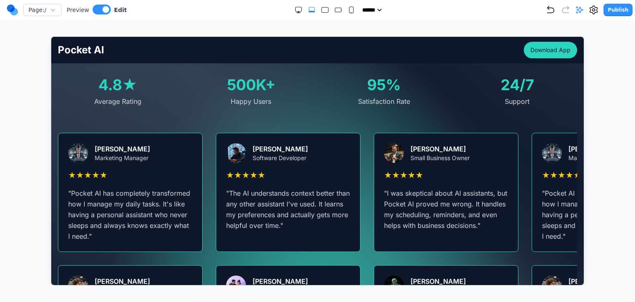
click at [470, 118] on div "What Our Users Say Don't just take our word for it. Here's what real users are …" at bounding box center [317, 192] width 532 height 384
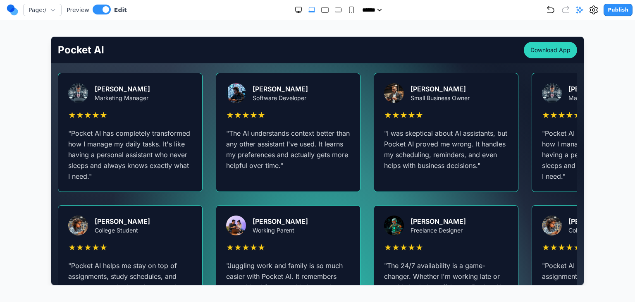
scroll to position [1488, 0]
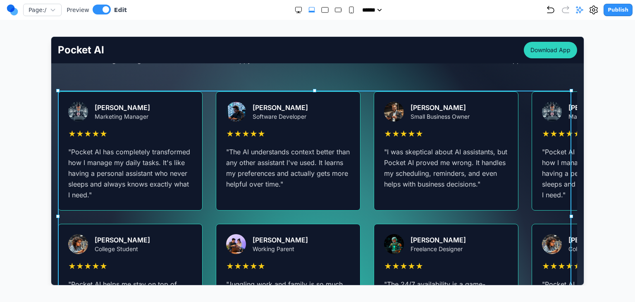
click at [376, 212] on div "[PERSON_NAME] Marketing Manager ★ ★ ★ ★ ★ " Pocket AI has completely transforme…" at bounding box center [316, 216] width 519 height 251
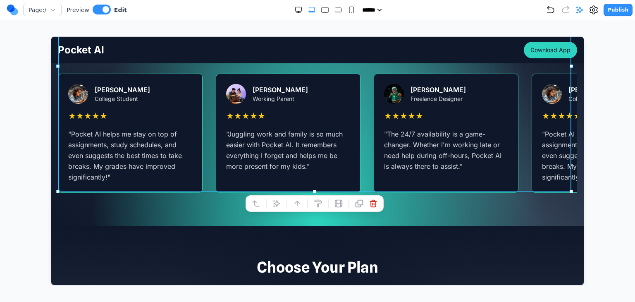
scroll to position [1694, 0]
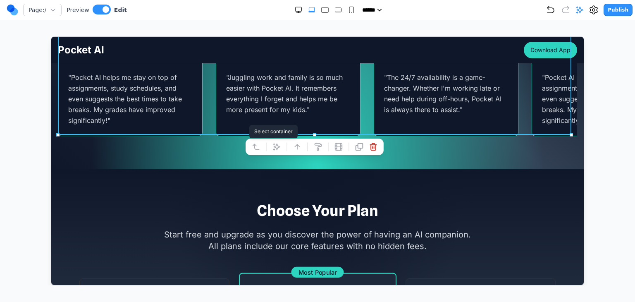
click at [251, 146] on icon at bounding box center [255, 146] width 8 height 8
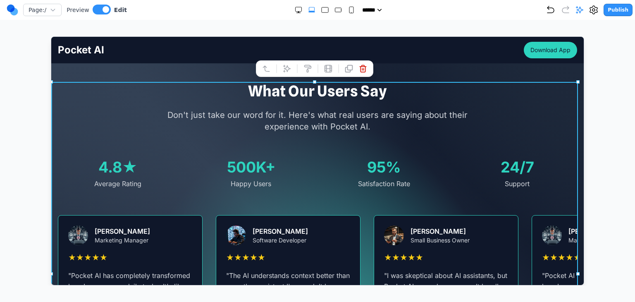
scroll to position [1364, 0]
drag, startPoint x: 312, startPoint y: 152, endPoint x: 314, endPoint y: 160, distance: 8.4
click at [312, 152] on div "What Our Users Say Don't just take our word for it. Here's what real users are …" at bounding box center [317, 275] width 532 height 384
click at [631, 142] on div "Page: / Preview Edit ***** ***** ****** ****** ****** Publish Make Changes With…" at bounding box center [317, 142] width 635 height 285
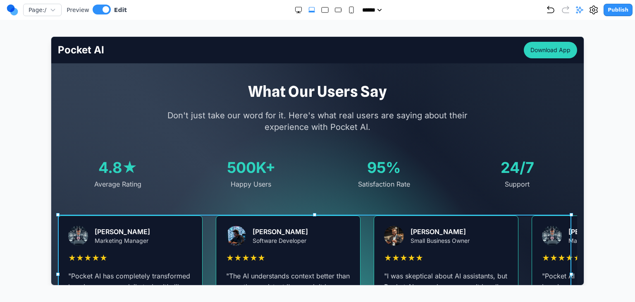
click at [294, 221] on div "[PERSON_NAME] Marketing Manager ★ ★ ★ ★ ★ " Pocket AI has completely transforme…" at bounding box center [316, 274] width 519 height 119
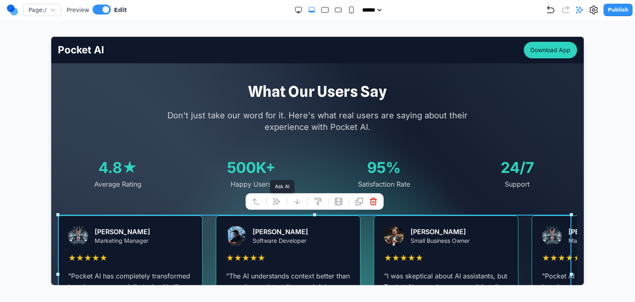
drag, startPoint x: 277, startPoint y: 204, endPoint x: 310, endPoint y: 210, distance: 33.6
click at [277, 204] on icon at bounding box center [276, 201] width 8 height 8
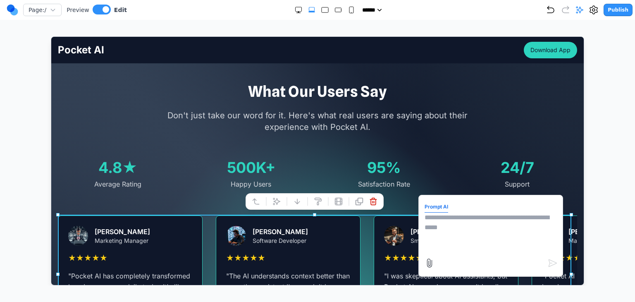
click at [429, 224] on textarea at bounding box center [490, 232] width 132 height 41
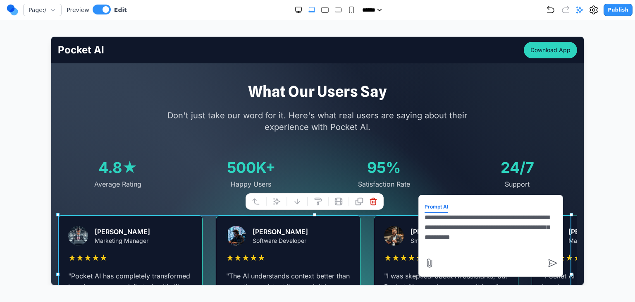
type textarea "**********"
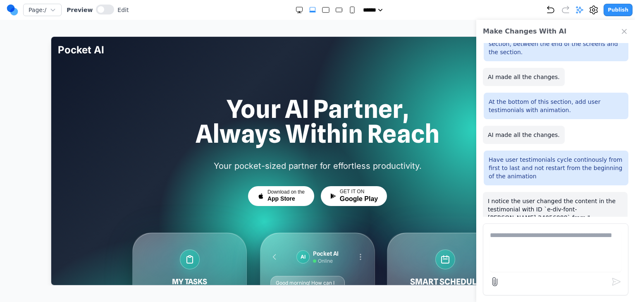
scroll to position [0, 0]
click at [627, 28] on icon "Close Chat" at bounding box center [624, 31] width 8 height 8
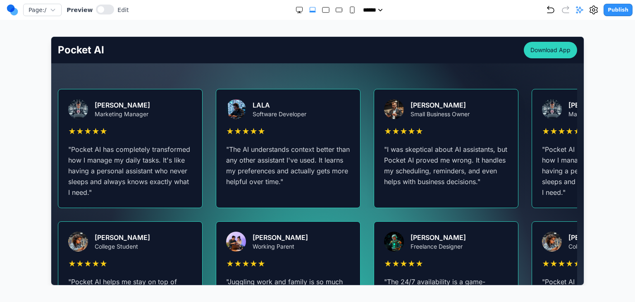
scroll to position [1488, 0]
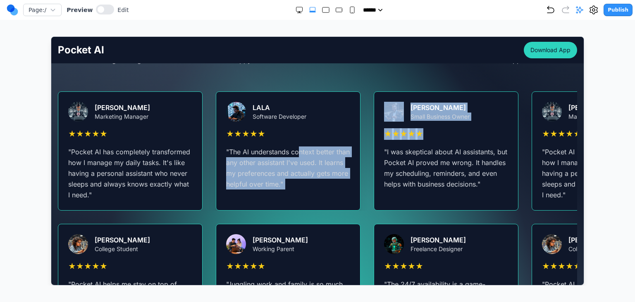
drag, startPoint x: 416, startPoint y: 136, endPoint x: 268, endPoint y: 139, distance: 147.6
click at [269, 139] on div "[PERSON_NAME] Marketing Manager ★ ★ ★ ★ ★ " Pocket AI has completely transforme…" at bounding box center [316, 150] width 519 height 119
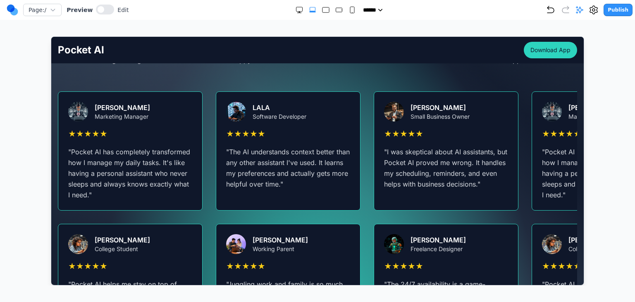
click at [332, 134] on div "[PERSON_NAME] Marketing Manager ★ ★ ★ ★ ★ " Pocket AI has completely transforme…" at bounding box center [316, 150] width 519 height 119
click at [583, 12] on icon at bounding box center [579, 10] width 7 height 7
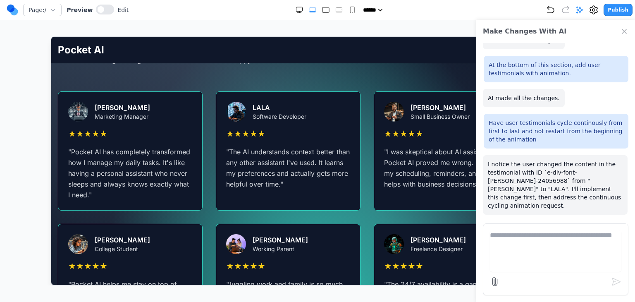
scroll to position [180, 0]
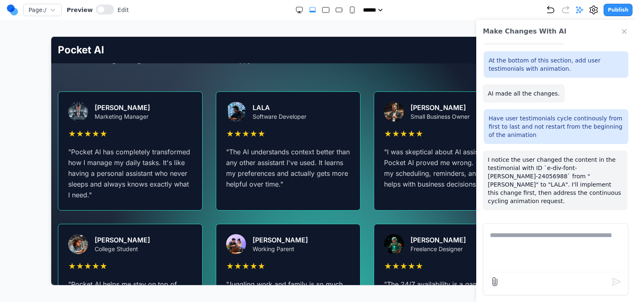
click at [583, 10] on icon at bounding box center [579, 10] width 7 height 7
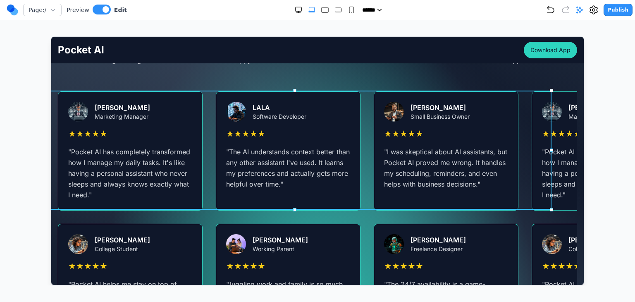
click at [191, 106] on div "[PERSON_NAME] Marketing Manager ★ ★ ★ ★ ★ " Pocket AI has completely transforme…" at bounding box center [316, 150] width 519 height 119
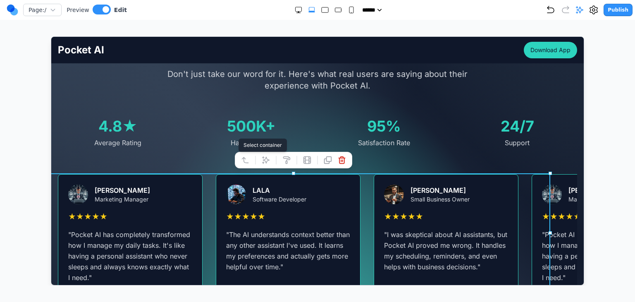
click at [243, 157] on icon at bounding box center [244, 159] width 6 height 5
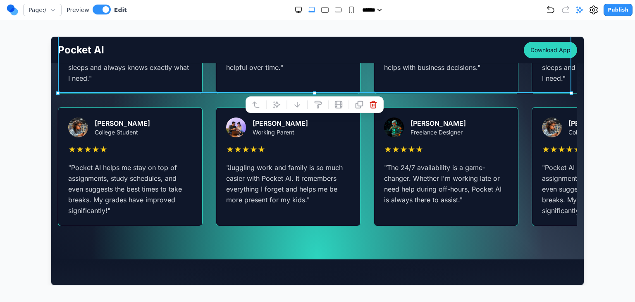
scroll to position [1612, 0]
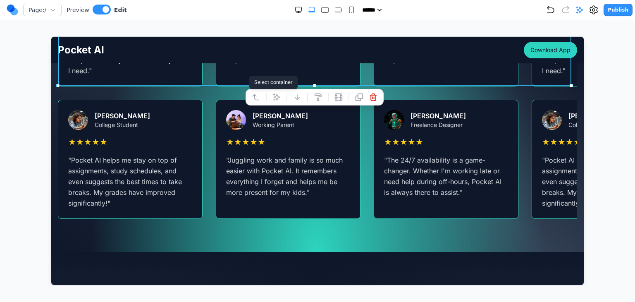
click at [255, 97] on icon at bounding box center [255, 97] width 8 height 8
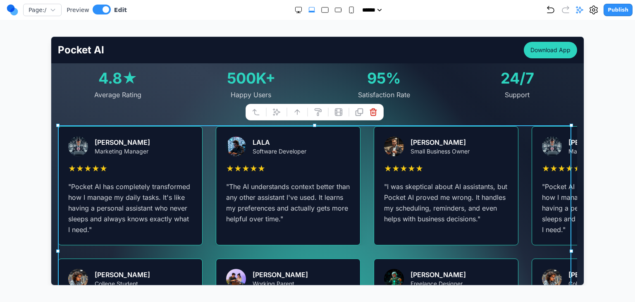
scroll to position [1405, 0]
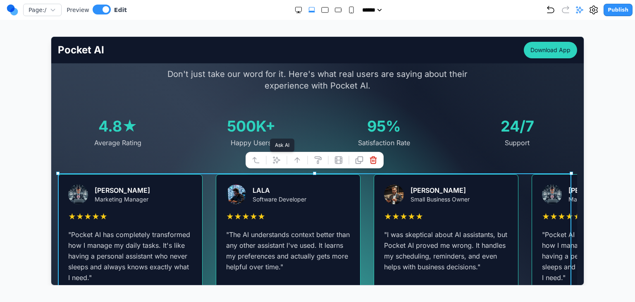
click at [274, 156] on icon at bounding box center [276, 159] width 8 height 8
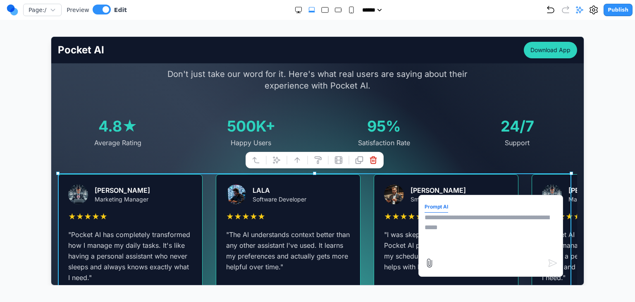
drag, startPoint x: 434, startPoint y: 222, endPoint x: 434, endPoint y: 217, distance: 5.0
click at [434, 221] on textarea at bounding box center [490, 232] width 132 height 41
type textarea "**********"
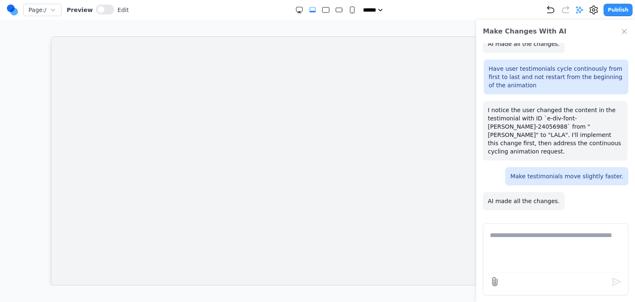
scroll to position [0, 0]
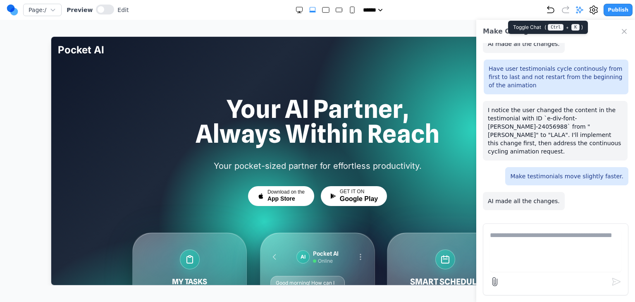
click at [581, 10] on icon at bounding box center [579, 10] width 8 height 8
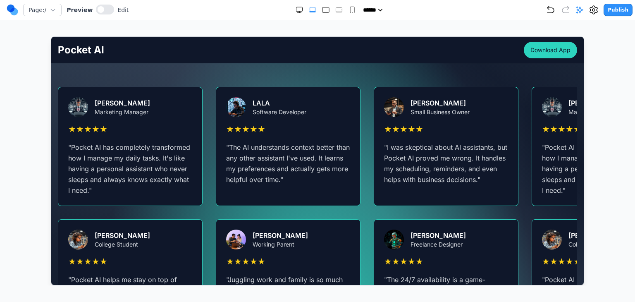
scroll to position [1488, 0]
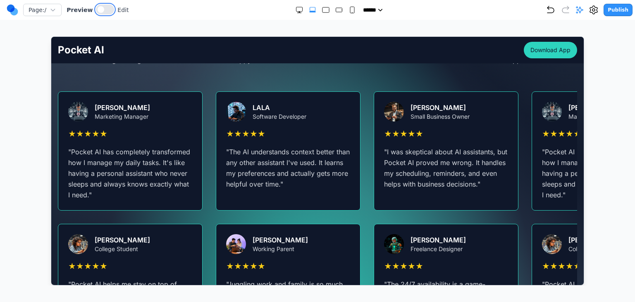
click at [98, 9] on span at bounding box center [101, 9] width 7 height 7
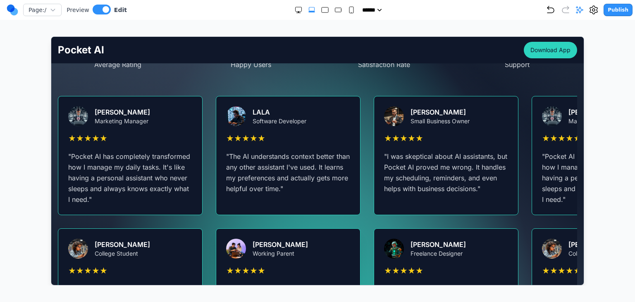
scroll to position [1612, 0]
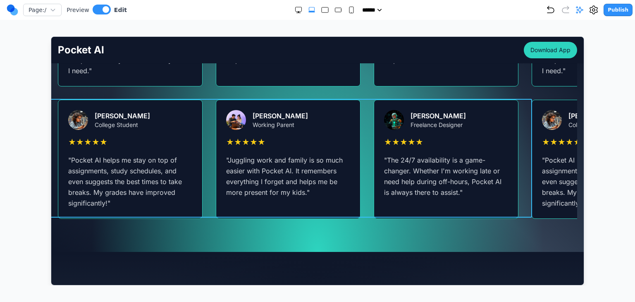
click at [333, 190] on div "[PERSON_NAME] College Student ★ ★ ★ ★ ★ " Pocket AI helps me stay on top of ass…" at bounding box center [144, 158] width 519 height 119
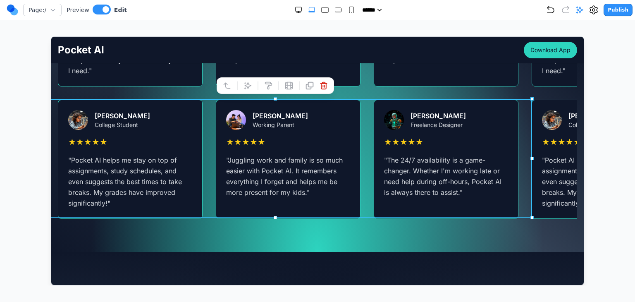
click at [228, 91] on button at bounding box center [226, 85] width 13 height 13
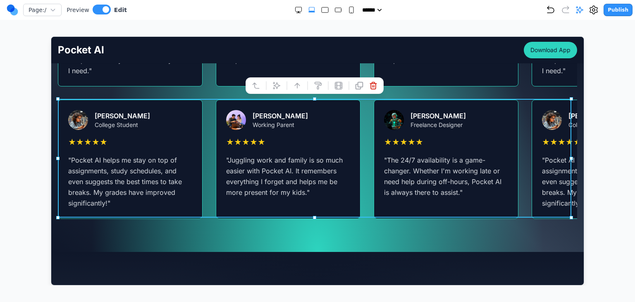
click at [268, 88] on div at bounding box center [266, 85] width 6 height 14
click at [257, 85] on icon at bounding box center [255, 85] width 8 height 8
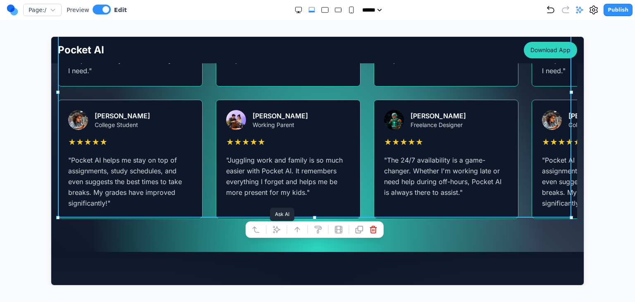
drag, startPoint x: 275, startPoint y: 226, endPoint x: 296, endPoint y: 224, distance: 21.1
click at [276, 226] on icon at bounding box center [276, 229] width 8 height 8
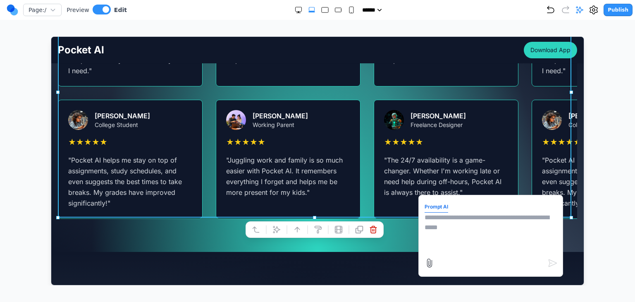
click at [444, 224] on textarea at bounding box center [490, 232] width 132 height 41
type textarea "*"
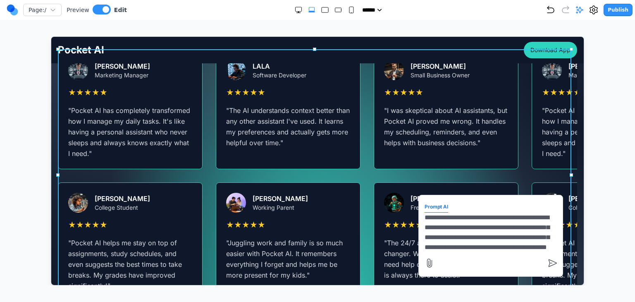
scroll to position [17, 0]
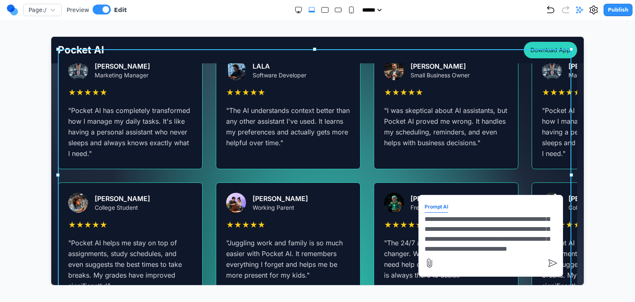
type textarea "**********"
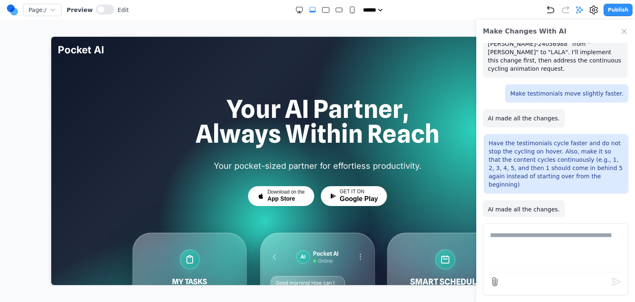
scroll to position [312, 0]
click at [621, 35] on icon "Close Chat" at bounding box center [624, 31] width 8 height 8
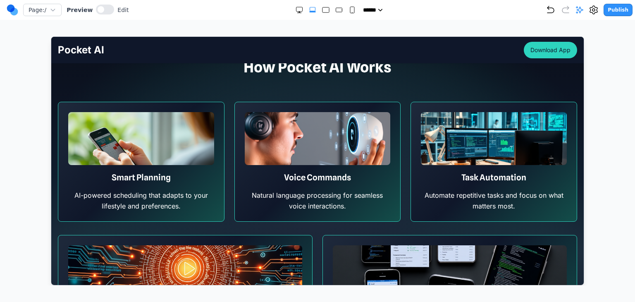
scroll to position [0, 0]
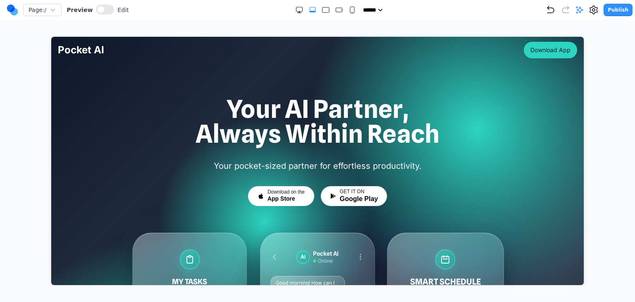
click at [322, 12] on icon "Large" at bounding box center [326, 10] width 8 height 8
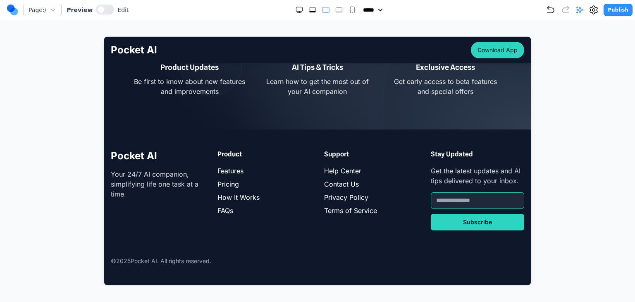
click at [336, 11] on rect "Medium" at bounding box center [339, 10] width 6 height 4
select select "**"
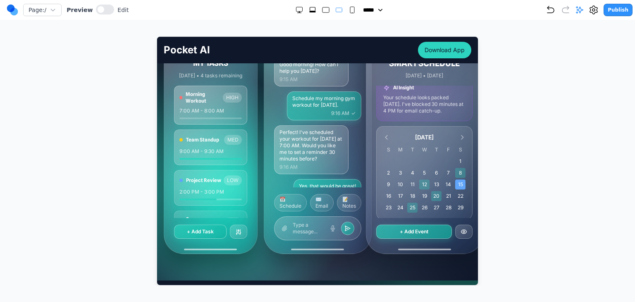
scroll to position [228, 0]
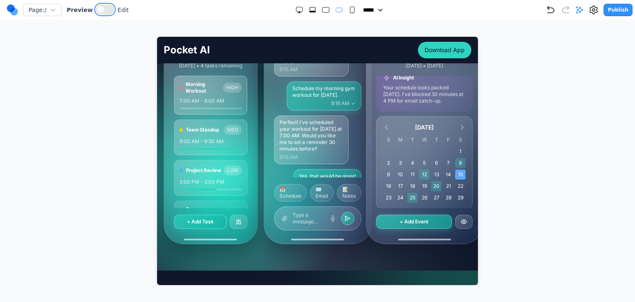
click at [99, 14] on button at bounding box center [105, 10] width 18 height 10
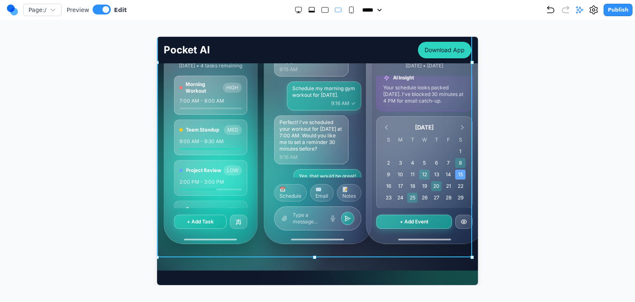
click at [257, 247] on div "Your AI Partner, Always Within Reach Your pocket-sized partner for effortless p…" at bounding box center [317, 62] width 321 height 389
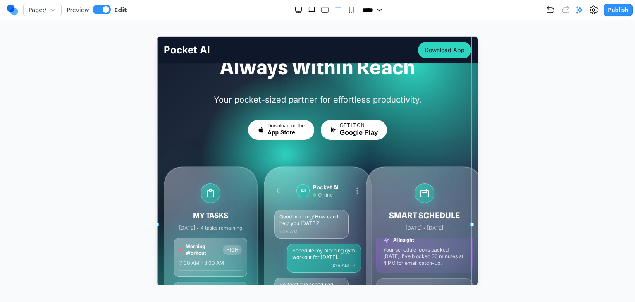
scroll to position [63, 0]
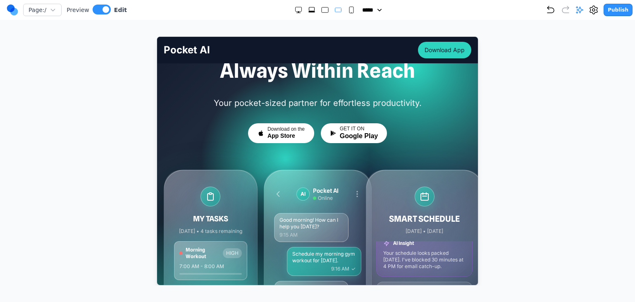
drag, startPoint x: 117, startPoint y: 167, endPoint x: 157, endPoint y: 167, distance: 40.5
click at [117, 167] on div at bounding box center [318, 160] width 602 height 249
click at [259, 178] on div "MY TASKS [DATE] • 4 tasks remaining Morning Workout HIGH 7:00 AM - 8:00 AM Team…" at bounding box center [316, 289] width 307 height 240
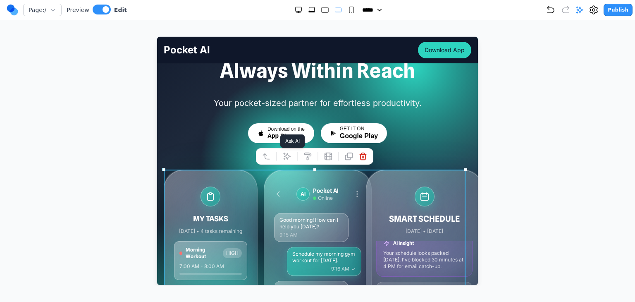
click at [286, 157] on icon at bounding box center [286, 155] width 7 height 7
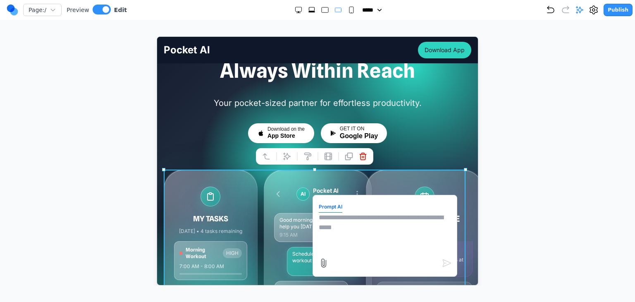
click at [359, 235] on textarea at bounding box center [384, 232] width 132 height 41
type textarea "*"
type textarea "**********"
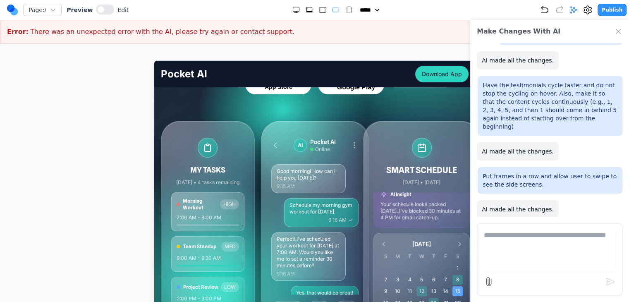
scroll to position [145, 0]
